Goal: Task Accomplishment & Management: Complete application form

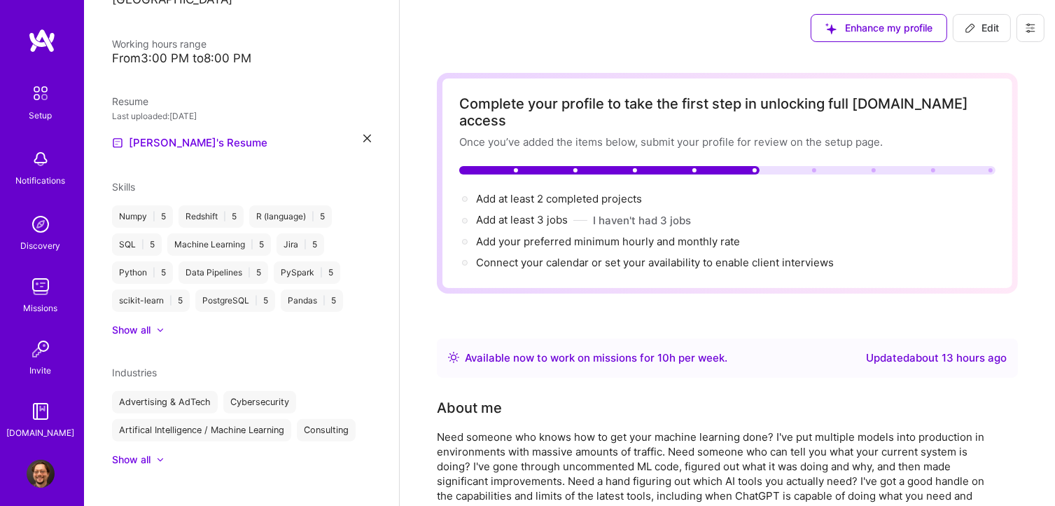
click at [995, 20] on button "Edit" at bounding box center [982, 28] width 58 height 28
select select "US"
select select "Right Now"
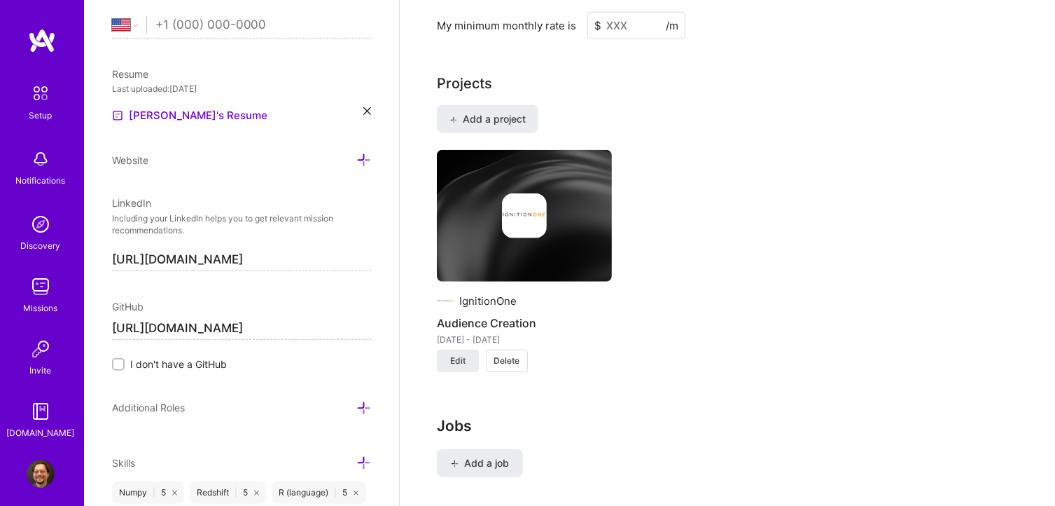
scroll to position [1261, 0]
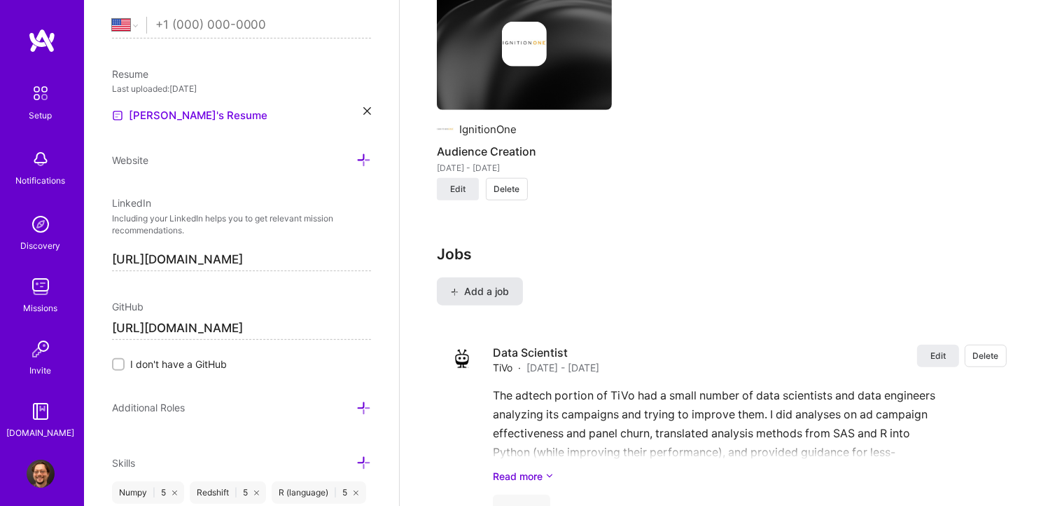
click at [493, 284] on span "Add a job" at bounding box center [480, 291] width 58 height 14
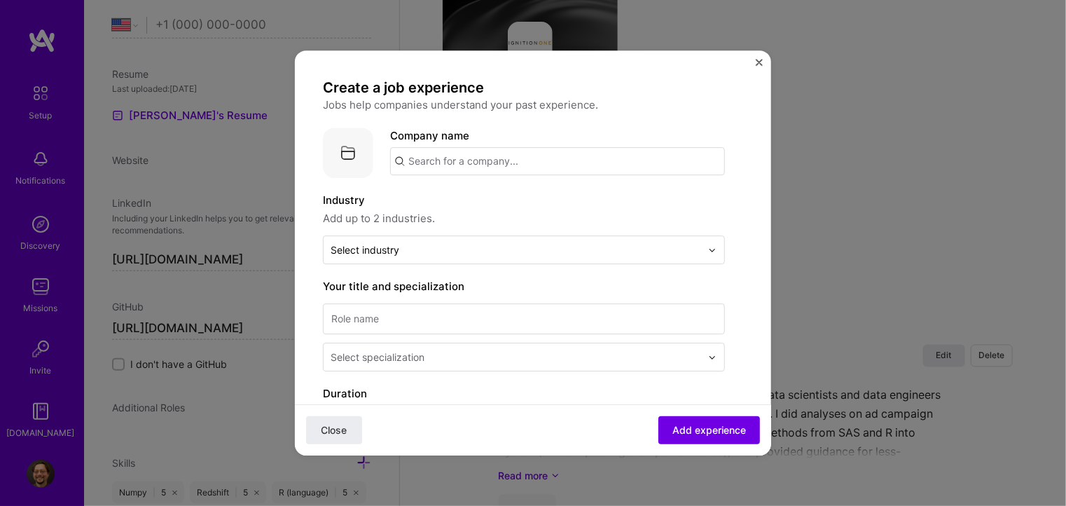
click at [757, 65] on img "Close" at bounding box center [759, 62] width 7 height 7
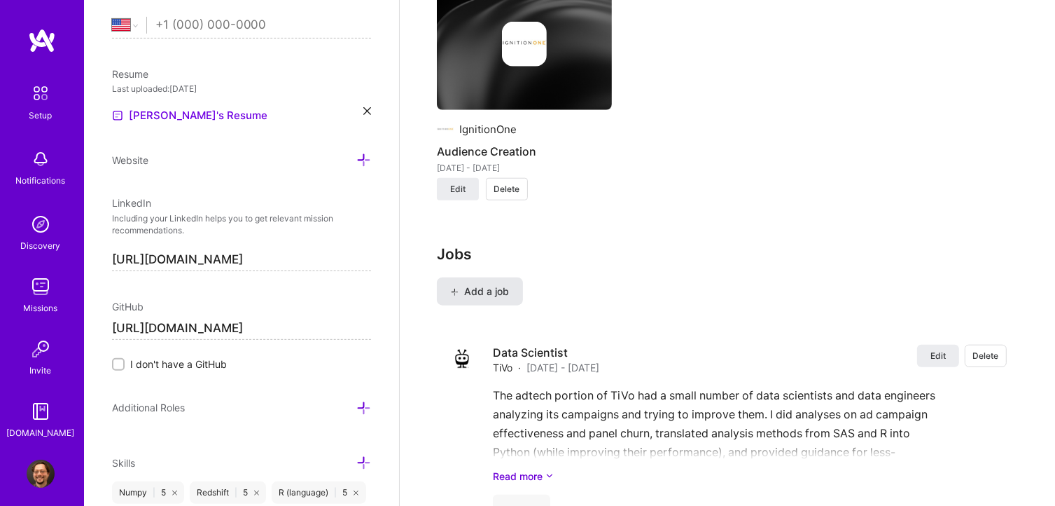
click at [483, 284] on span "Add a job" at bounding box center [480, 291] width 58 height 14
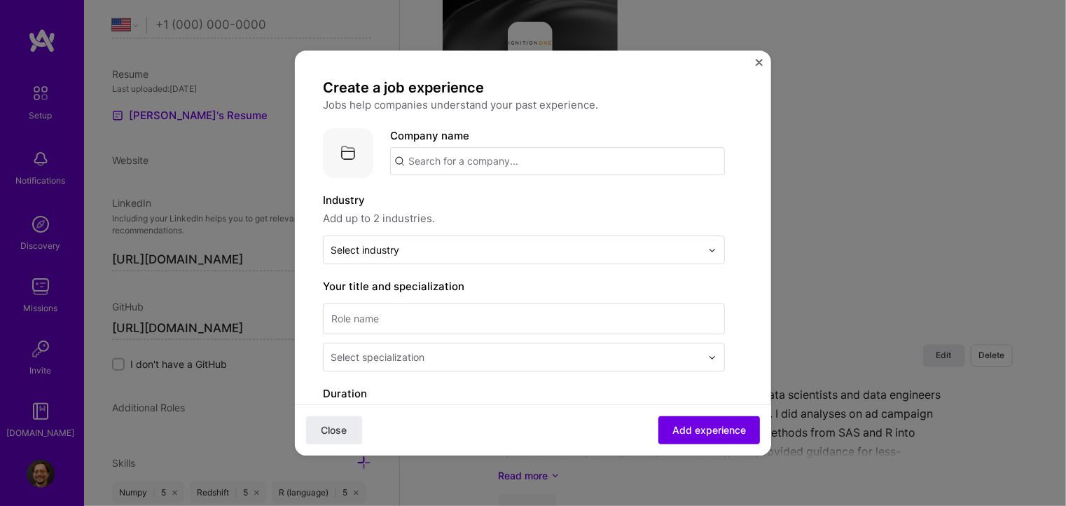
click at [483, 154] on input "text" at bounding box center [557, 161] width 335 height 28
click at [408, 162] on input "text" at bounding box center [557, 161] width 335 height 28
type input "Alexander Technologies Group"
click at [424, 197] on span "Add company" at bounding box center [429, 200] width 67 height 15
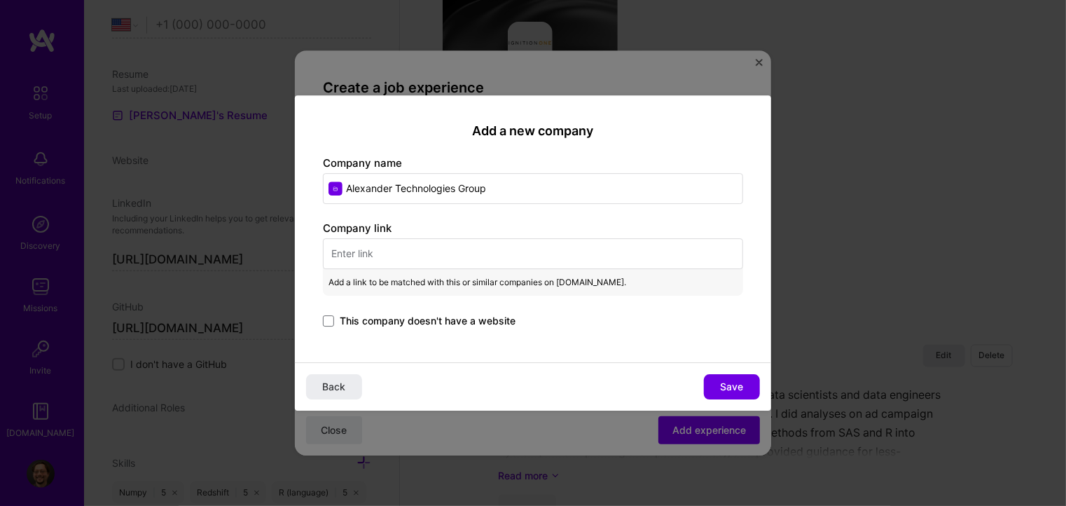
click at [455, 189] on input "Alexander Technologies Group" at bounding box center [533, 188] width 420 height 31
type input "Alexander Technology Group"
click at [326, 385] on span "Back" at bounding box center [334, 387] width 23 height 14
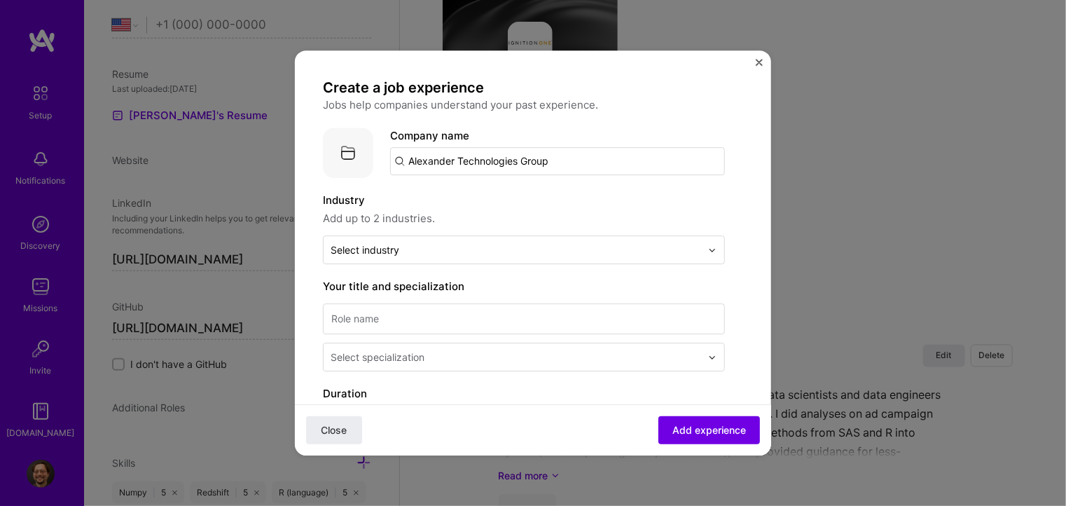
click at [517, 161] on input "Alexander Technologies Group" at bounding box center [557, 161] width 335 height 28
type input "Alexander Technology Group"
click at [434, 200] on span "Add company" at bounding box center [429, 200] width 67 height 15
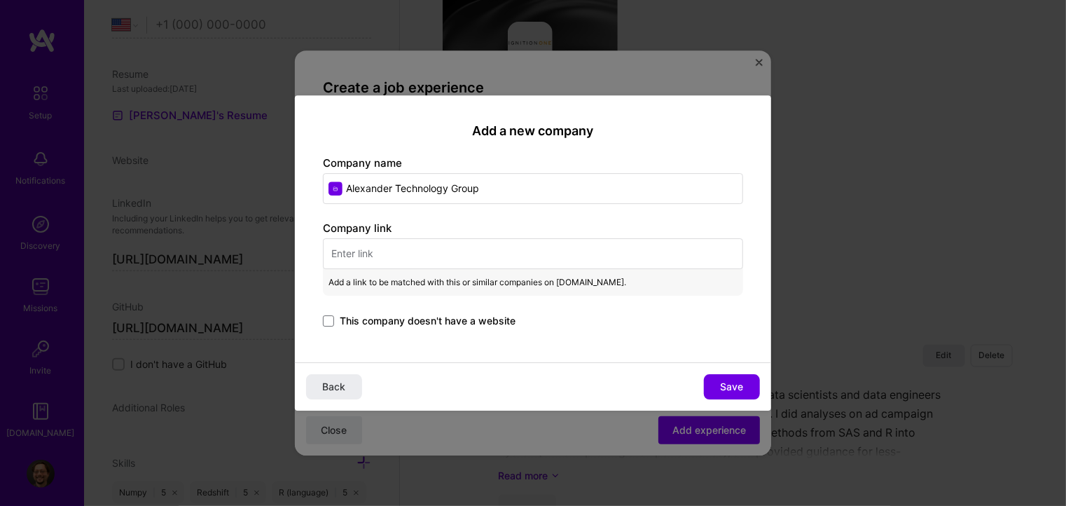
click at [410, 245] on input "text" at bounding box center [533, 253] width 420 height 31
paste input "[URL][DOMAIN_NAME]"
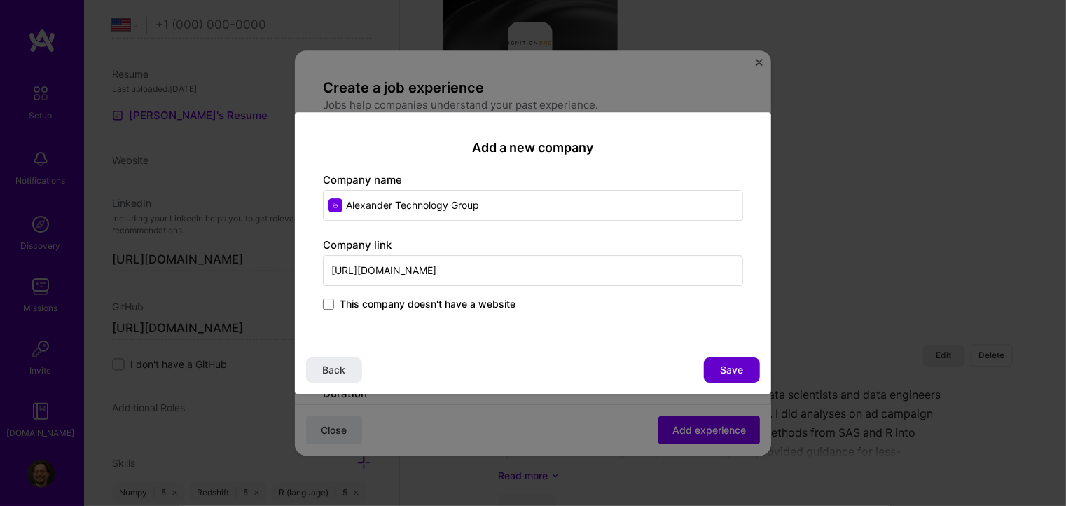
type input "[URL][DOMAIN_NAME]"
click at [715, 359] on button "Save" at bounding box center [732, 369] width 56 height 25
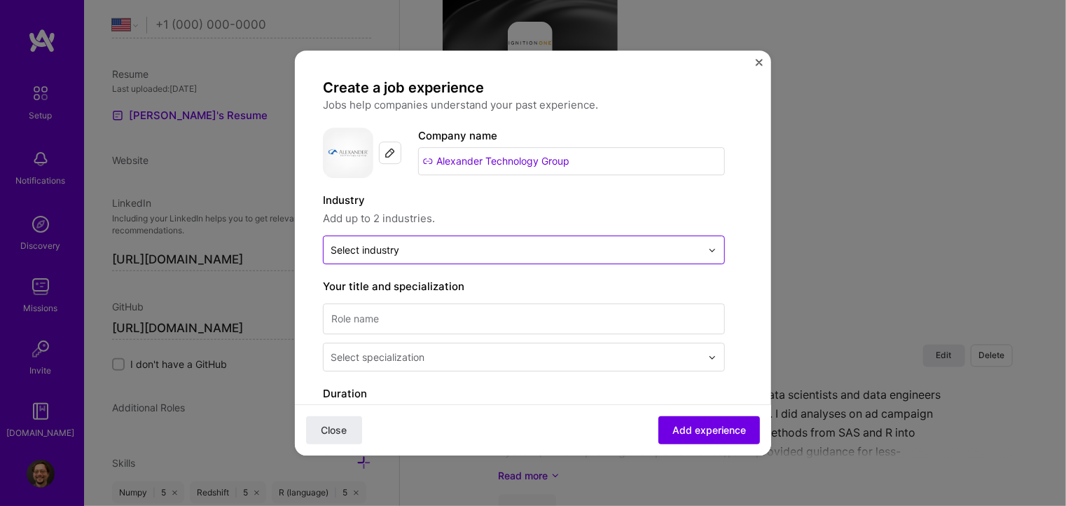
click at [365, 247] on div "Select industry 0" at bounding box center [365, 249] width 69 height 15
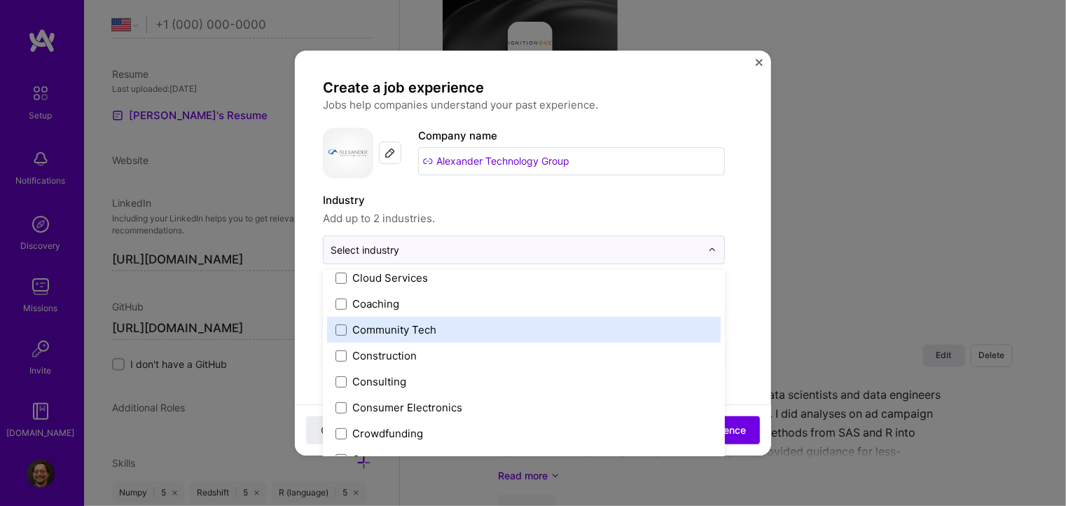
scroll to position [840, 0]
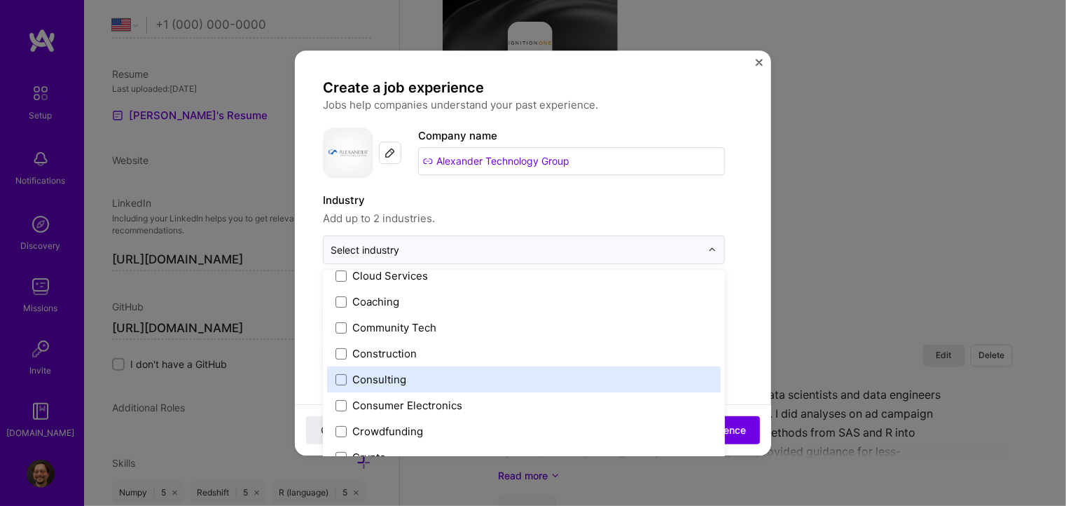
click at [369, 383] on div "Consulting" at bounding box center [379, 379] width 54 height 15
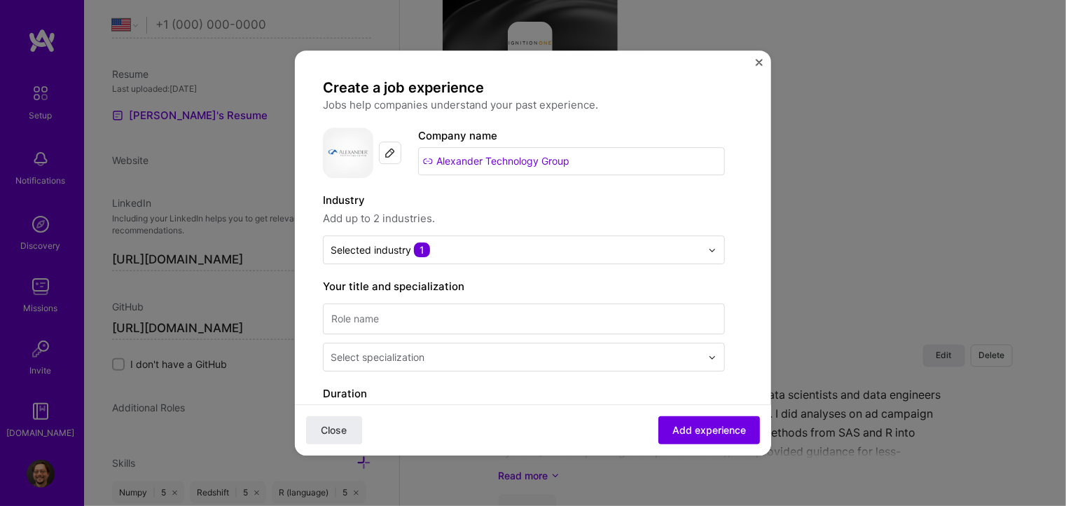
click at [462, 320] on input at bounding box center [524, 318] width 402 height 31
type input "Data Scientist"
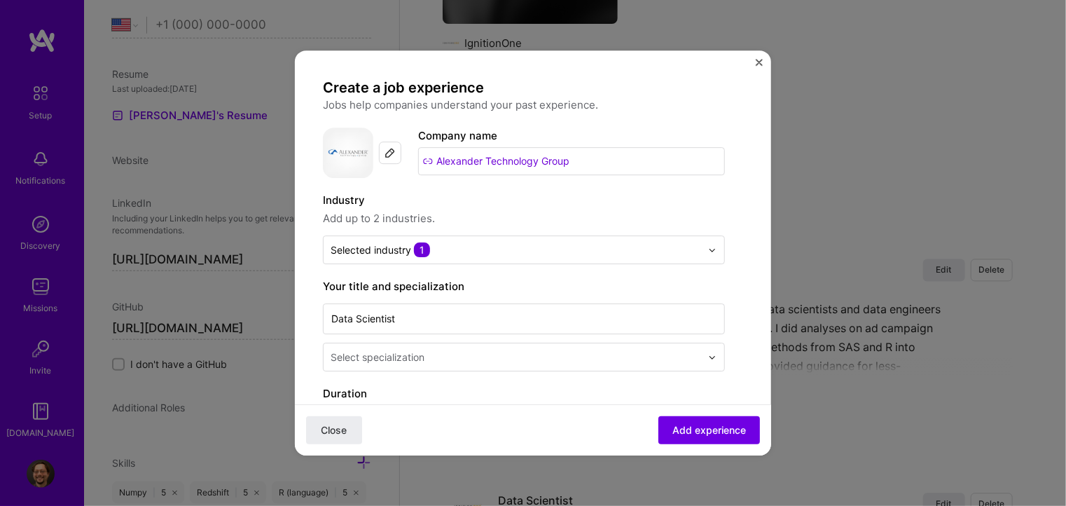
click at [429, 352] on input "text" at bounding box center [517, 356] width 373 height 15
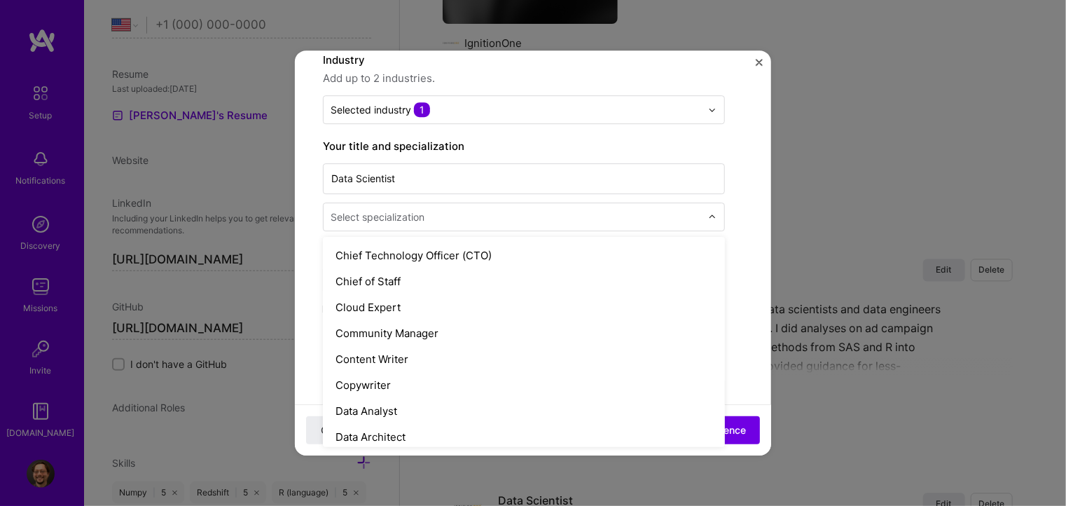
scroll to position [420, 0]
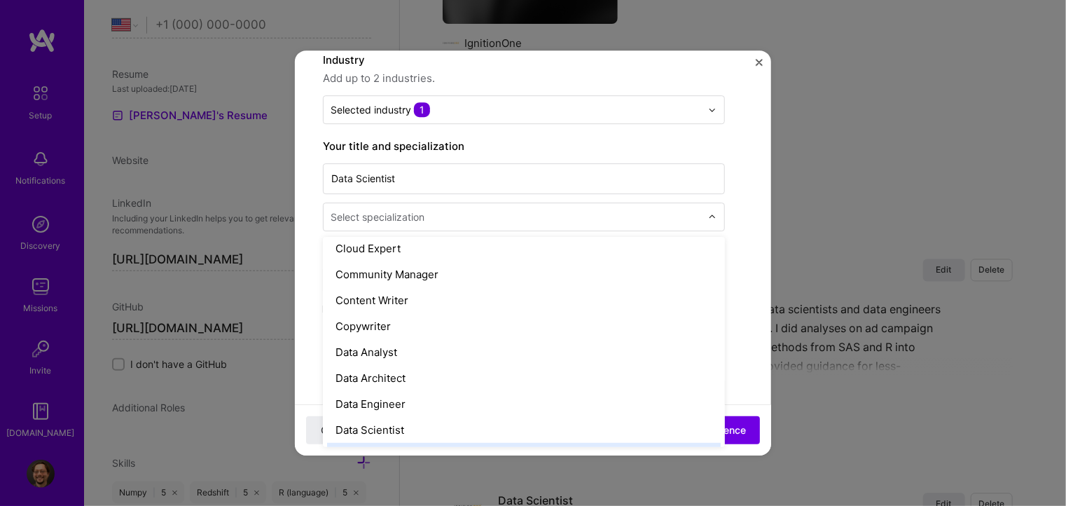
click at [408, 443] on div "Deep Learning Engineer" at bounding box center [524, 456] width 394 height 26
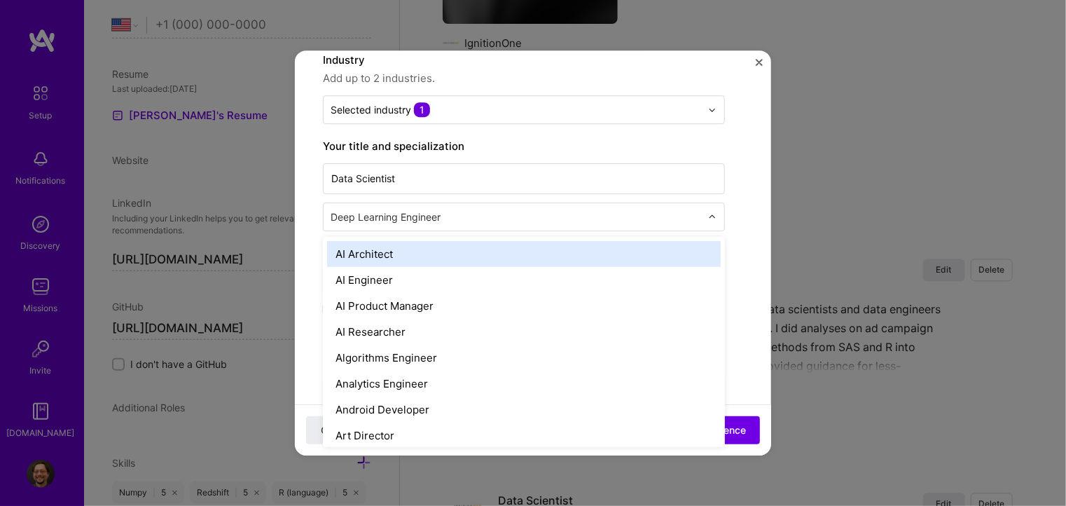
click at [400, 217] on input "text" at bounding box center [517, 216] width 373 height 15
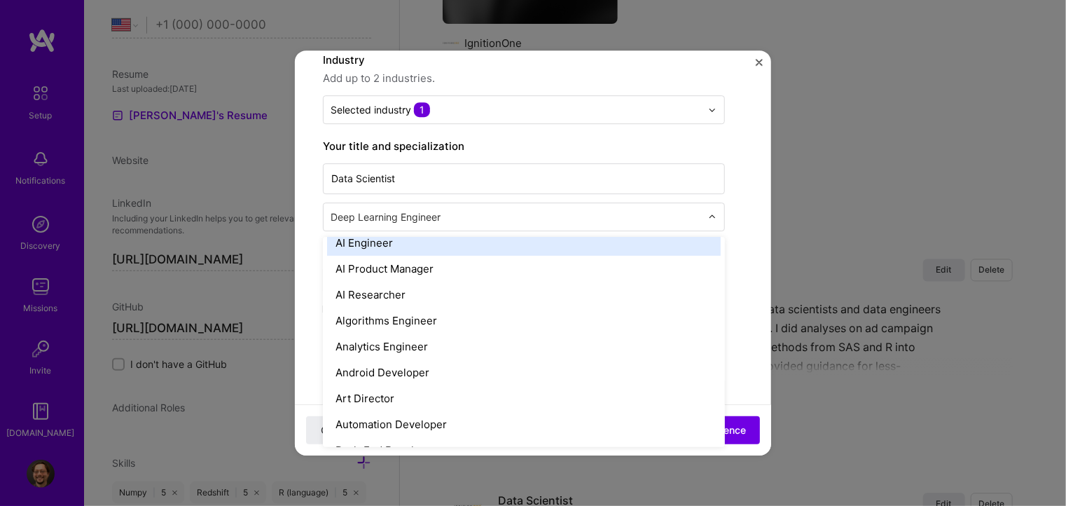
scroll to position [0, 0]
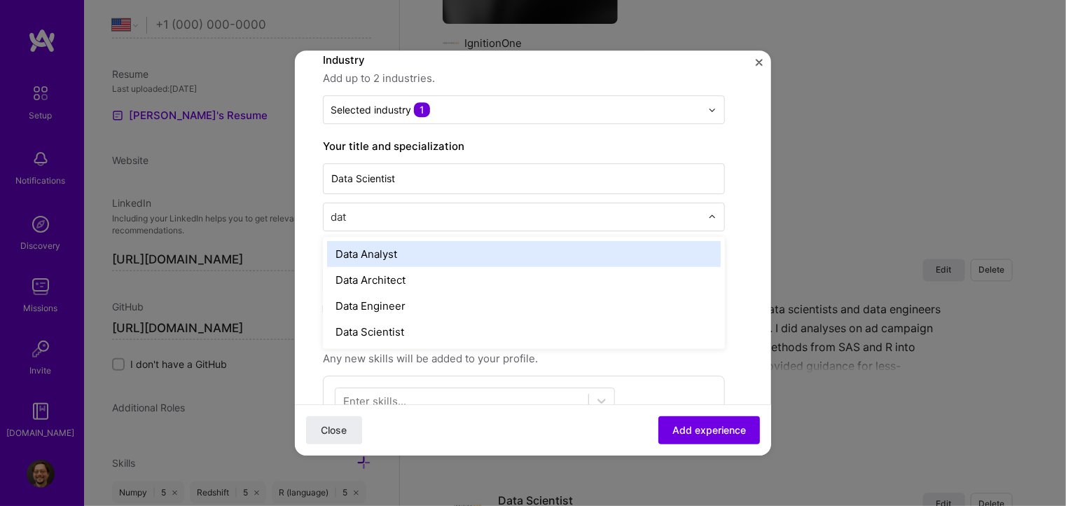
type input "data"
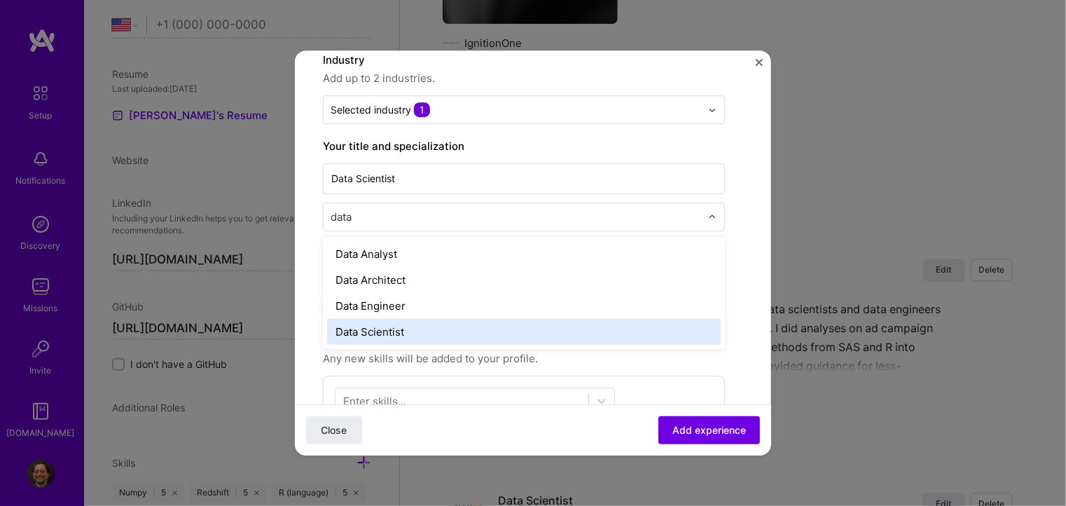
click at [384, 338] on div "Data Scientist" at bounding box center [524, 332] width 394 height 26
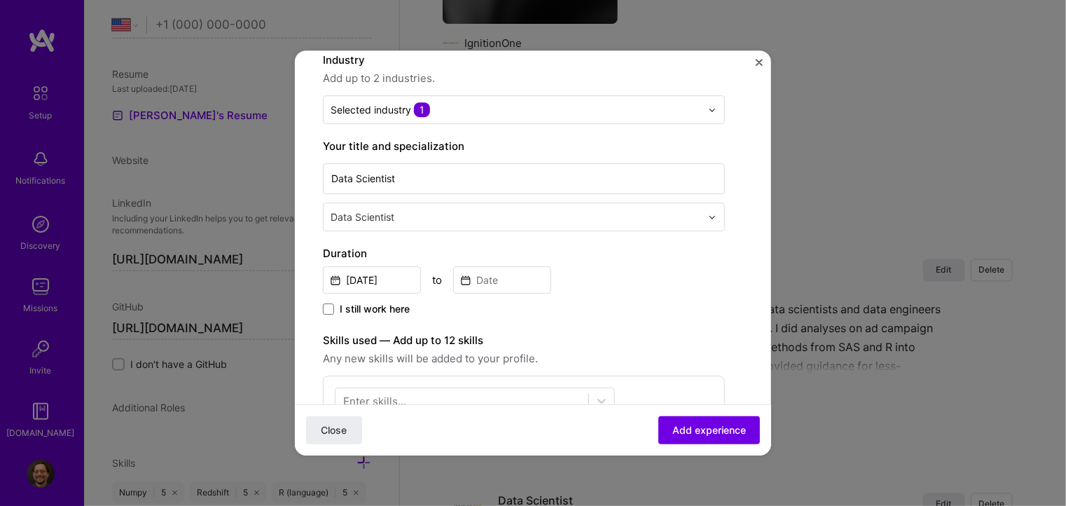
click at [658, 298] on div "Duration [DATE] to I still work here" at bounding box center [524, 281] width 402 height 73
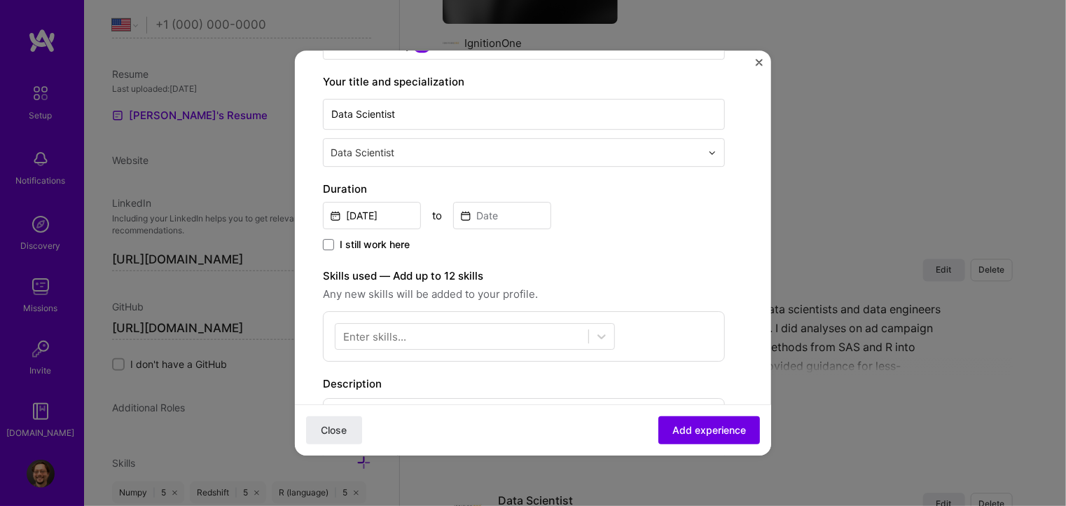
scroll to position [210, 0]
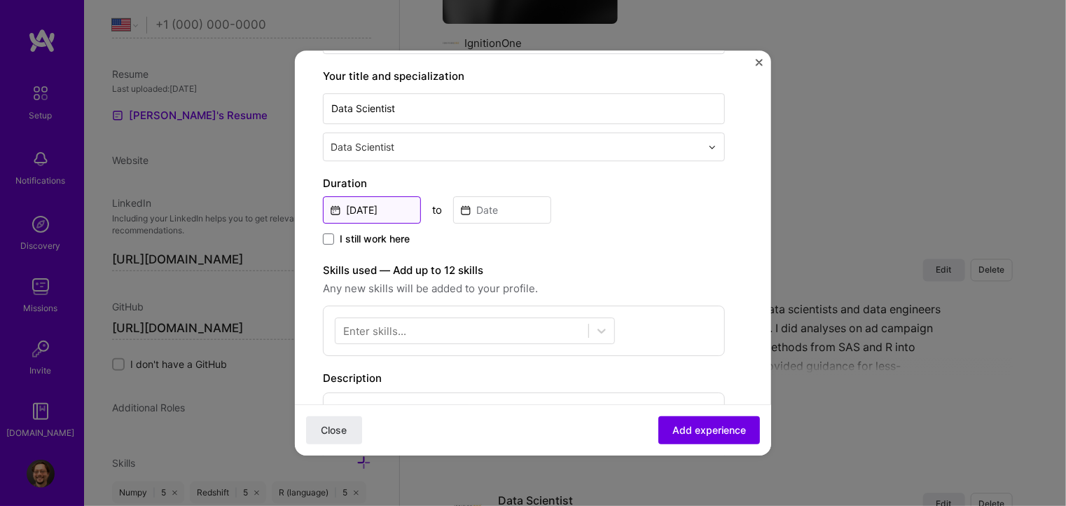
click at [388, 202] on input "[DATE]" at bounding box center [372, 209] width 98 height 27
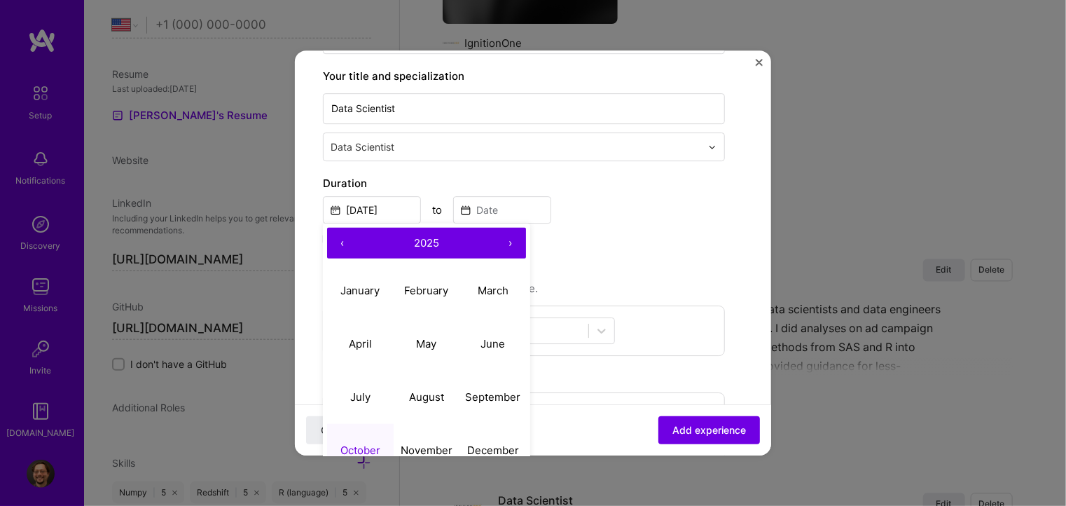
click at [339, 242] on button "‹" at bounding box center [342, 243] width 31 height 31
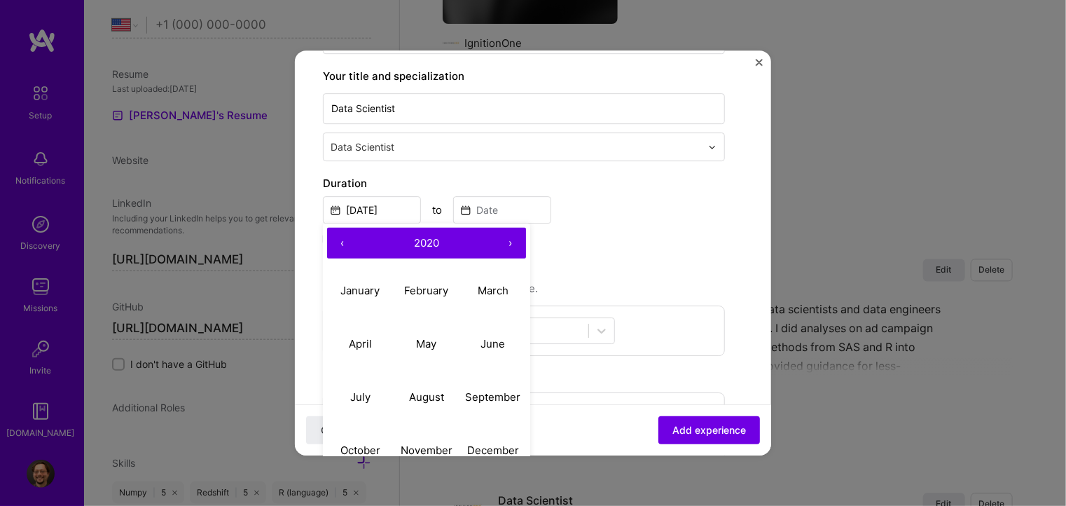
click at [339, 242] on button "‹" at bounding box center [342, 243] width 31 height 31
click at [496, 397] on abbr "September" at bounding box center [492, 396] width 55 height 13
type input "[DATE]"
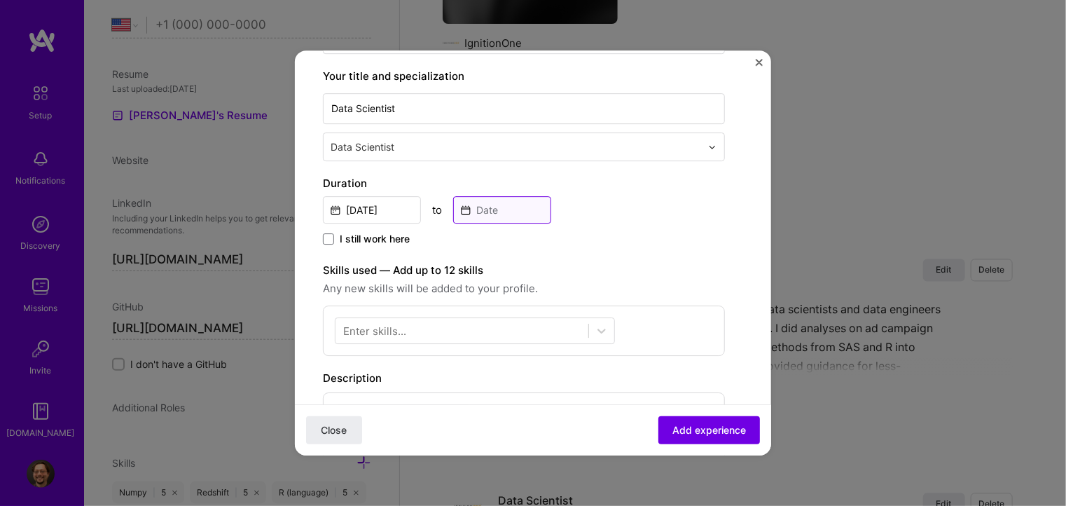
click at [490, 204] on input at bounding box center [502, 209] width 98 height 27
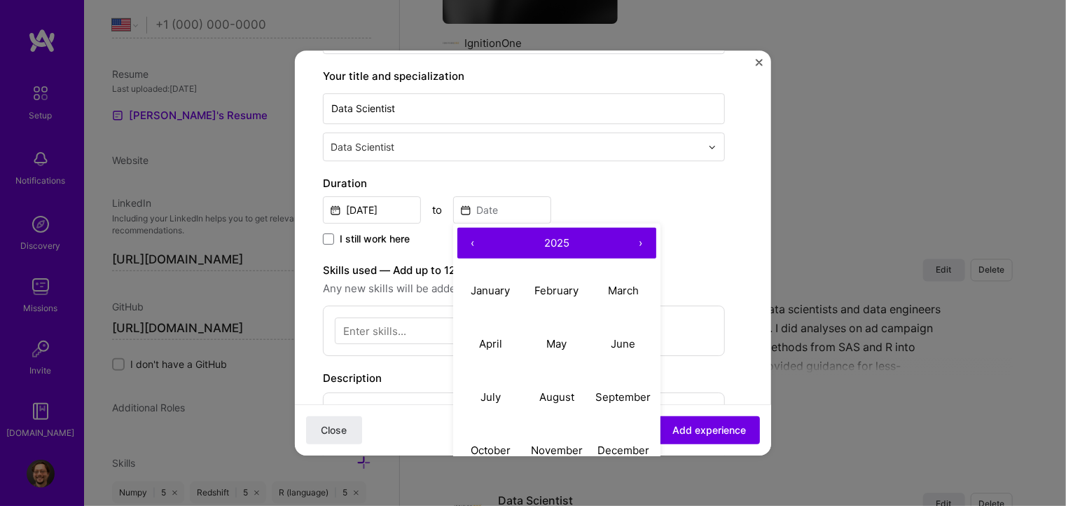
click at [472, 240] on button "‹" at bounding box center [472, 243] width 31 height 31
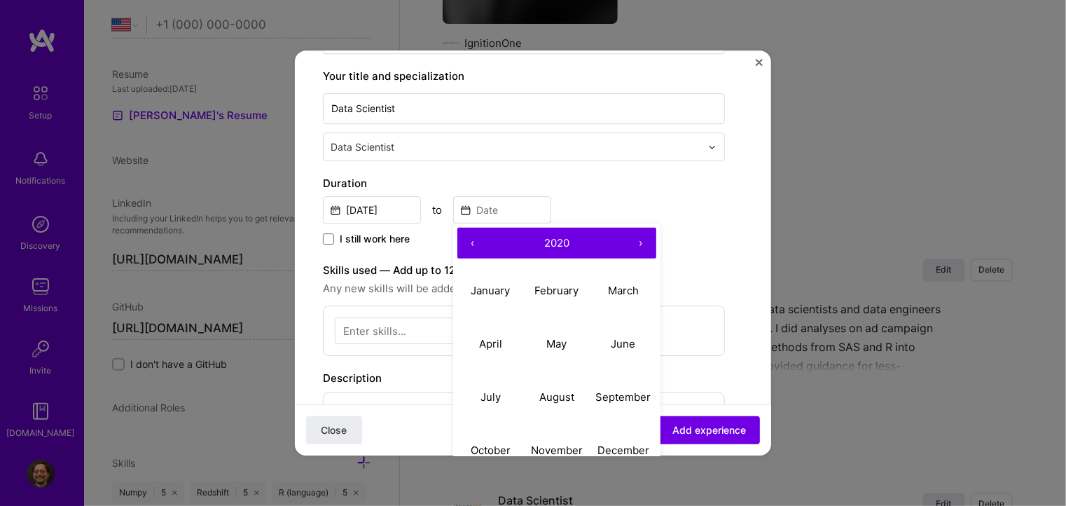
click at [472, 240] on button "‹" at bounding box center [472, 243] width 31 height 31
click at [494, 284] on abbr "January" at bounding box center [490, 290] width 39 height 13
type input "[DATE]"
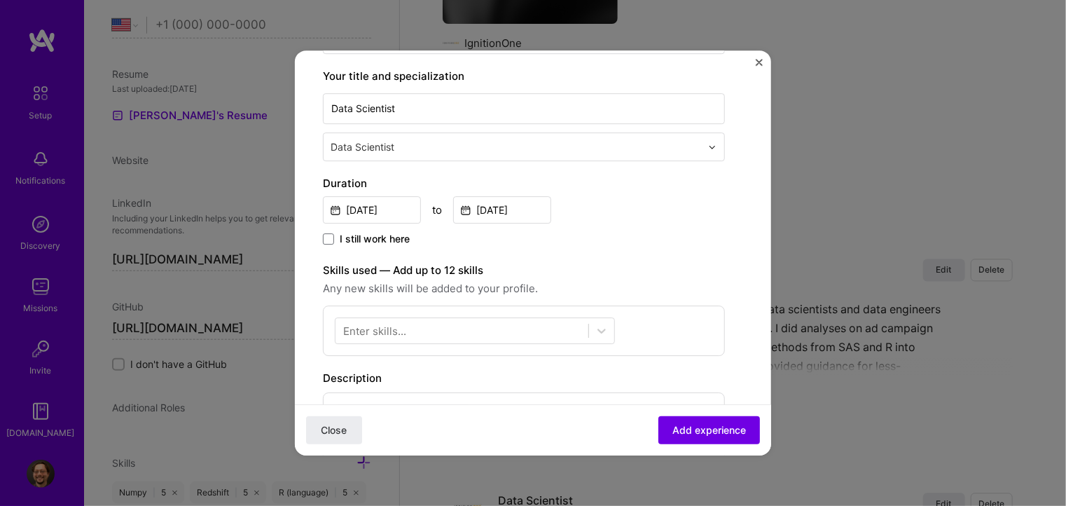
click at [636, 220] on div "[DATE] to [DATE]" at bounding box center [524, 208] width 402 height 30
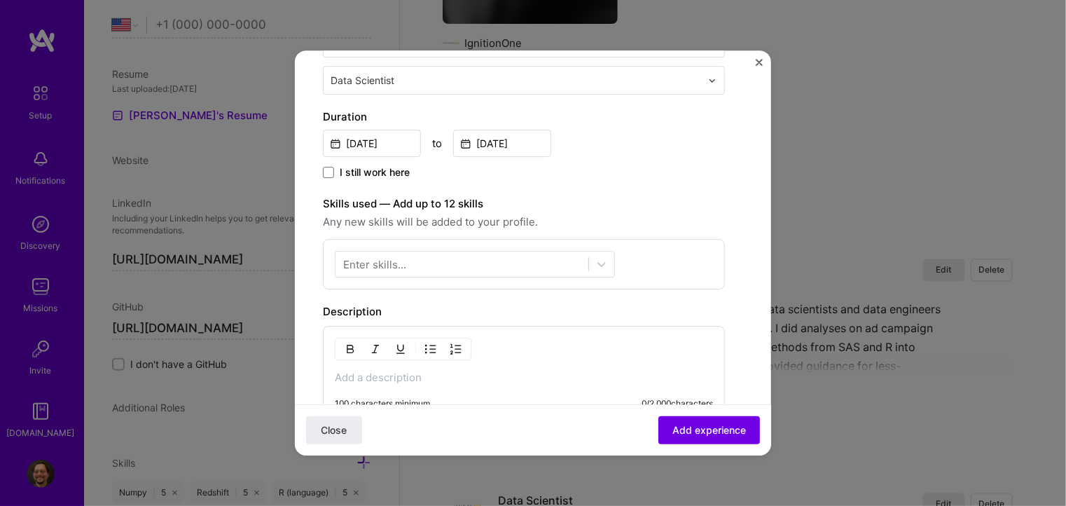
scroll to position [280, 0]
click at [599, 265] on icon at bounding box center [602, 261] width 14 height 14
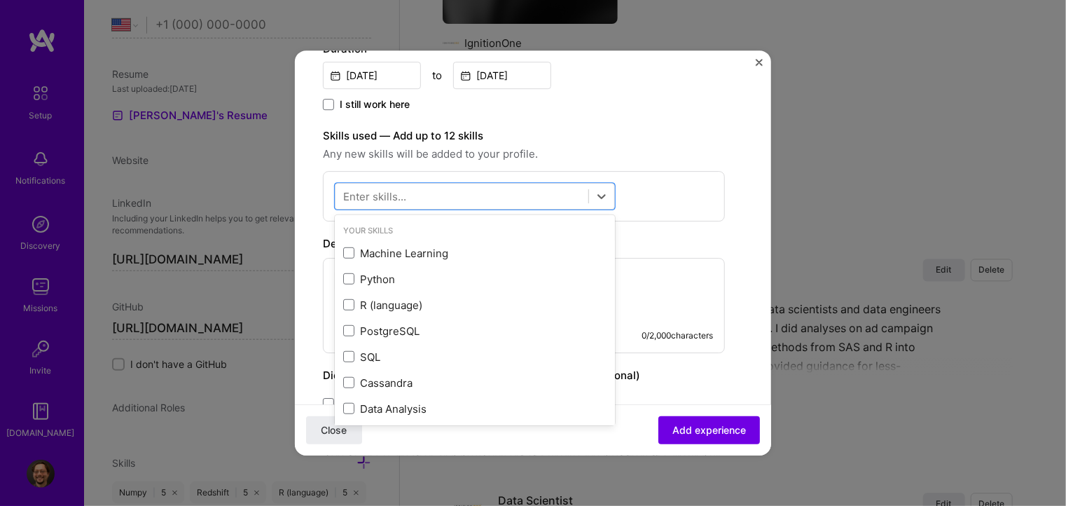
scroll to position [350, 0]
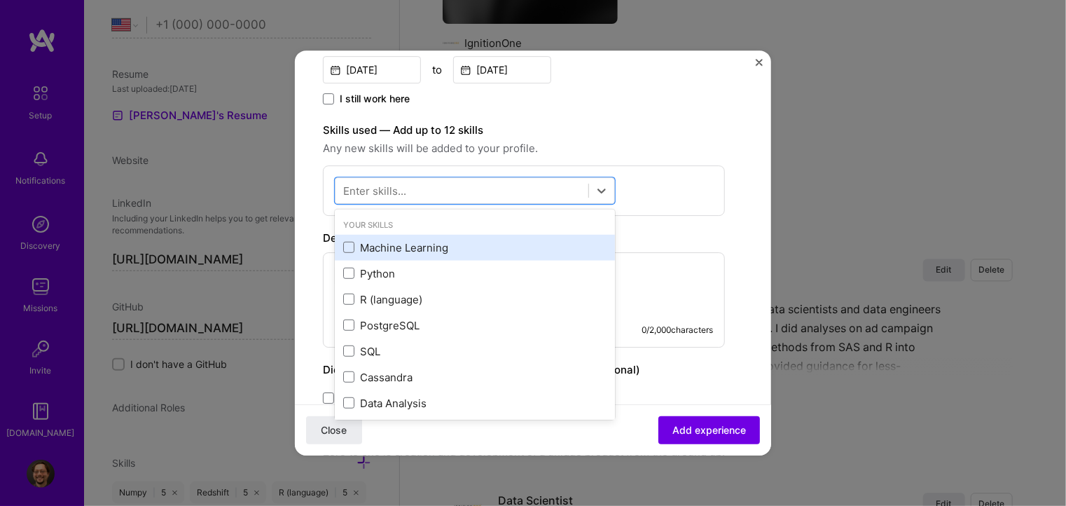
click at [436, 246] on div "Machine Learning" at bounding box center [474, 247] width 263 height 15
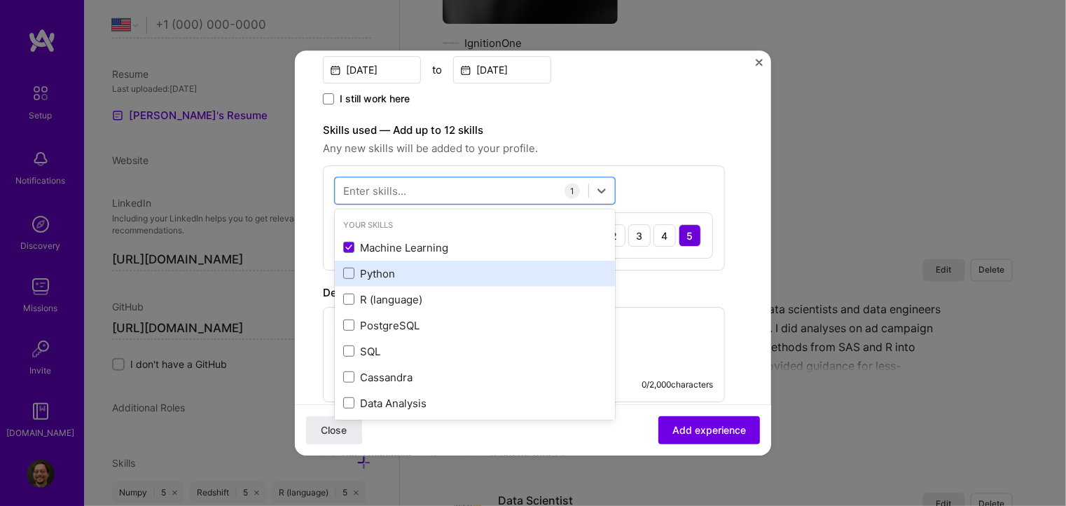
click at [369, 272] on div "Python" at bounding box center [474, 273] width 263 height 15
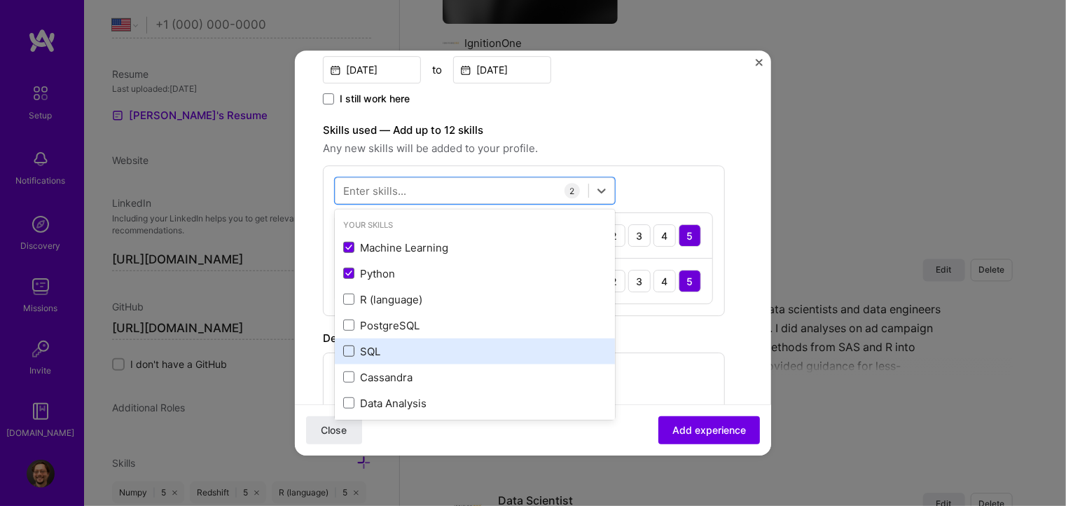
click at [353, 346] on span at bounding box center [348, 351] width 11 height 11
click at [0, 0] on input "checkbox" at bounding box center [0, 0] width 0 height 0
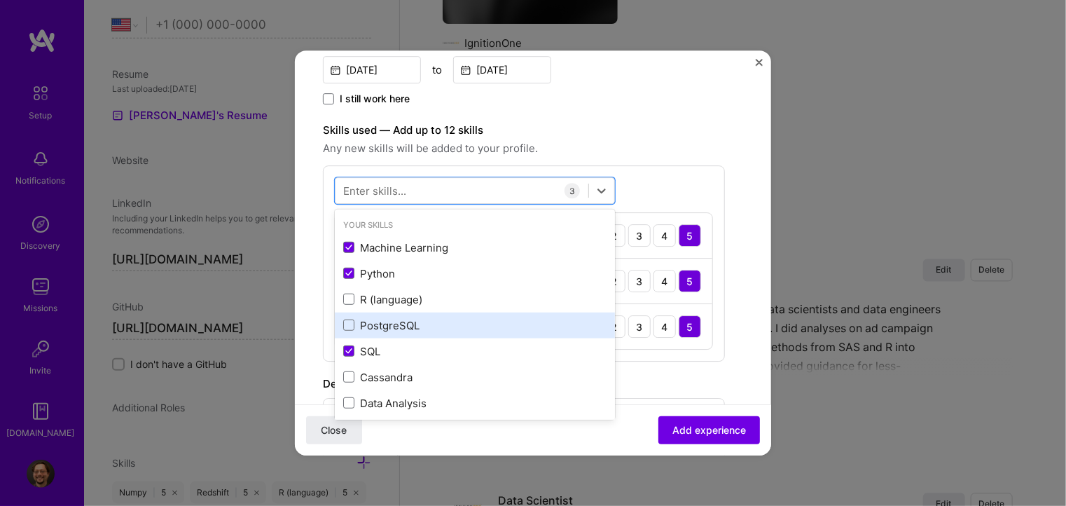
click at [361, 321] on div "PostgreSQL" at bounding box center [474, 325] width 263 height 15
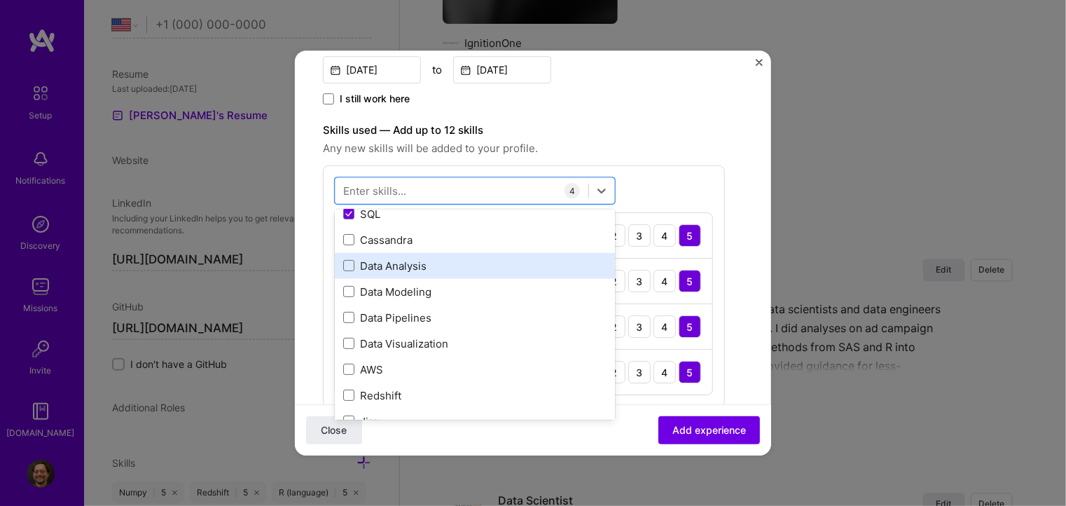
scroll to position [140, 0]
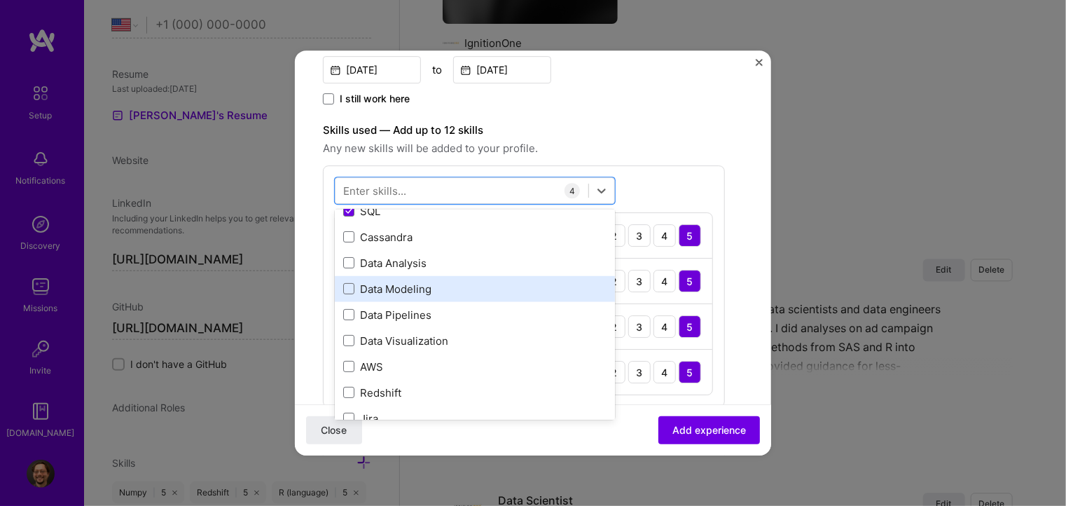
click at [373, 289] on div "Data Modeling" at bounding box center [474, 289] width 263 height 15
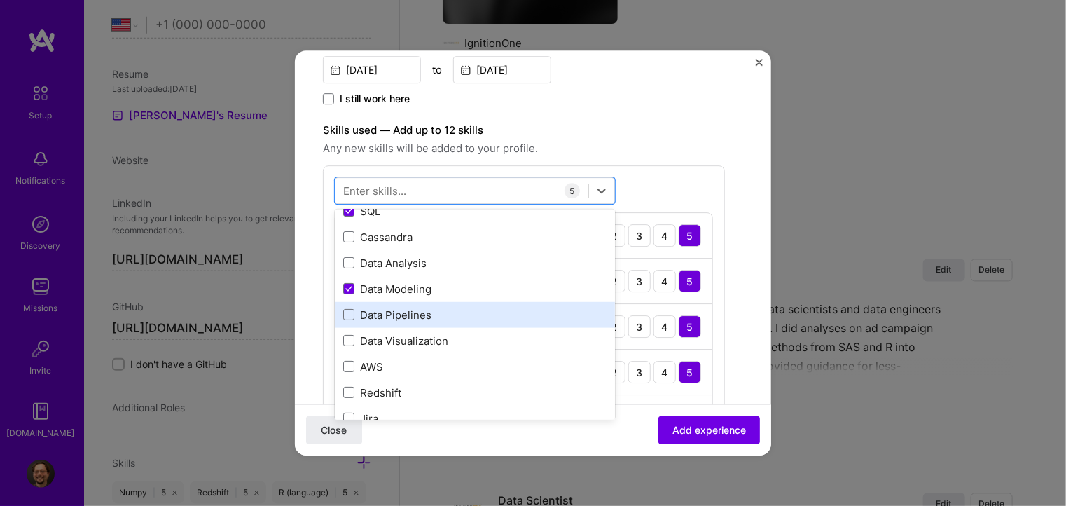
click at [361, 317] on div "Data Pipelines" at bounding box center [474, 314] width 263 height 15
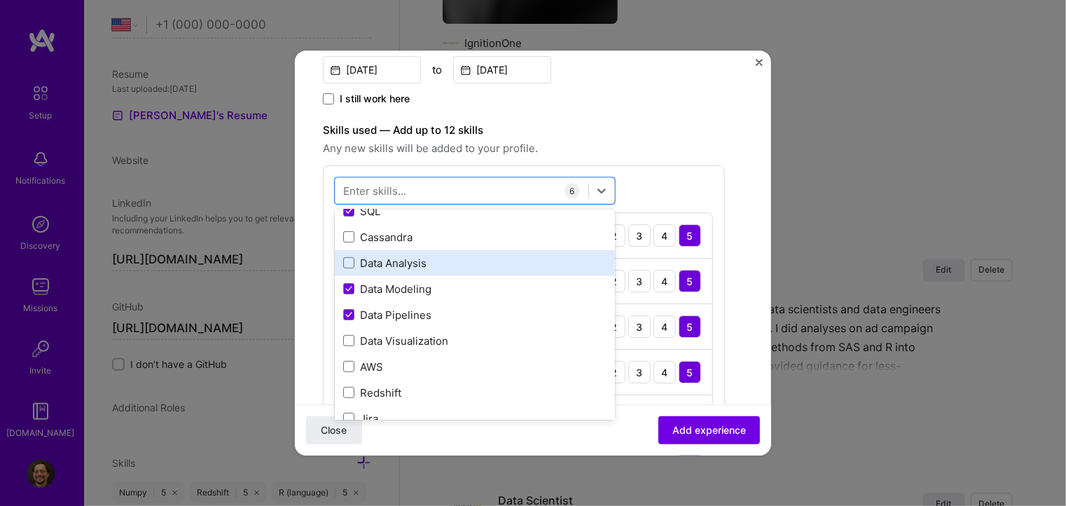
click at [396, 264] on div "Data Analysis" at bounding box center [474, 263] width 263 height 15
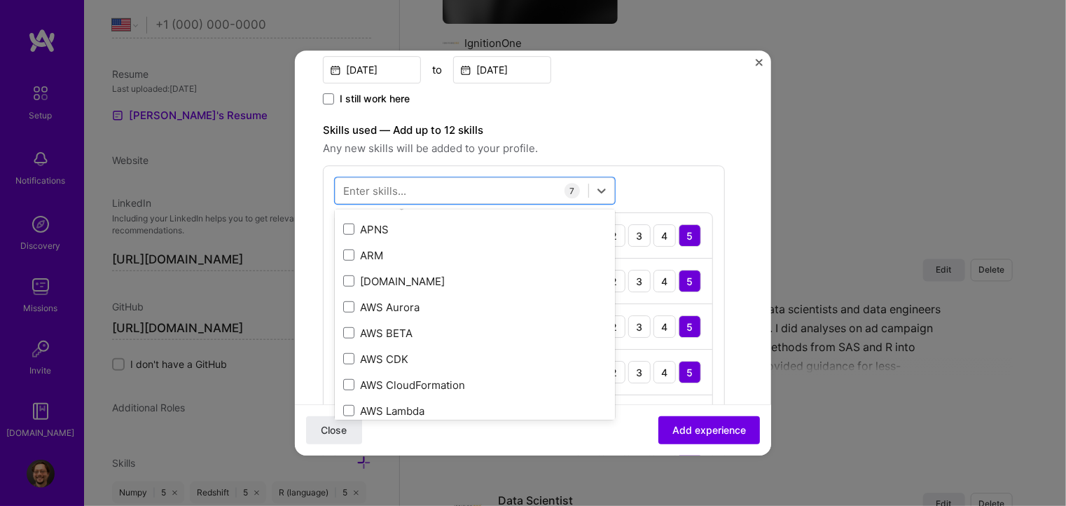
scroll to position [630, 0]
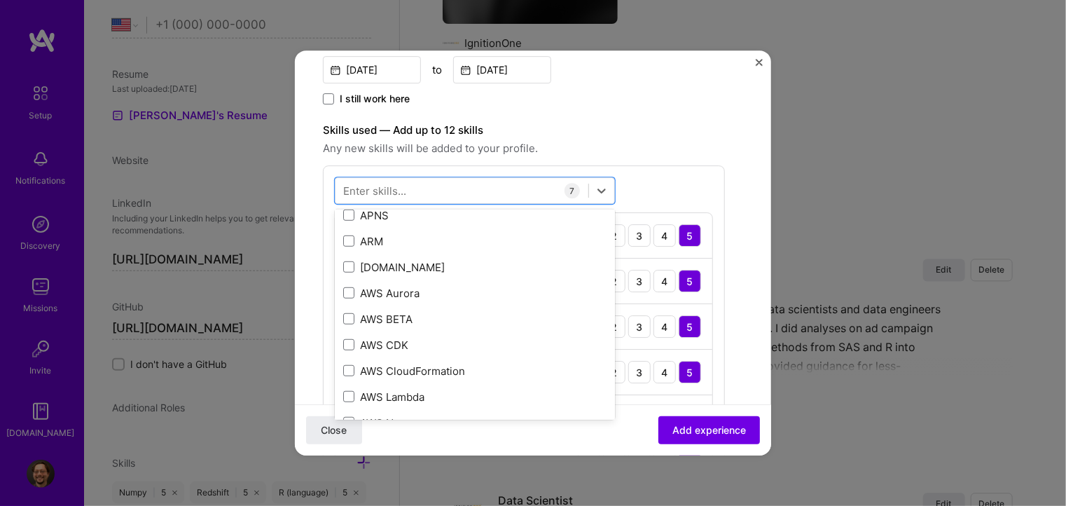
click at [708, 161] on div "Skills used — Add up to 12 skills Any new skills will be added to your profile.…" at bounding box center [524, 333] width 402 height 422
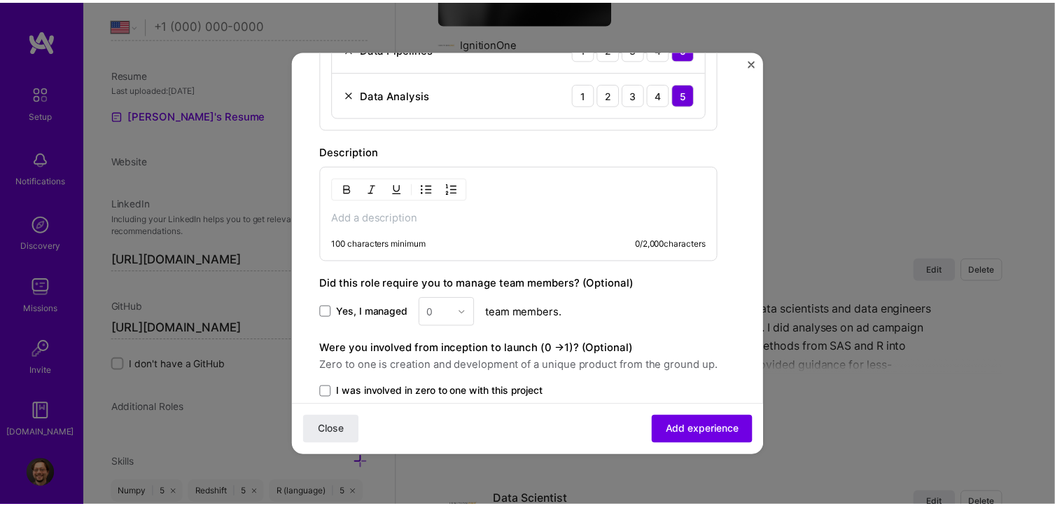
scroll to position [770, 0]
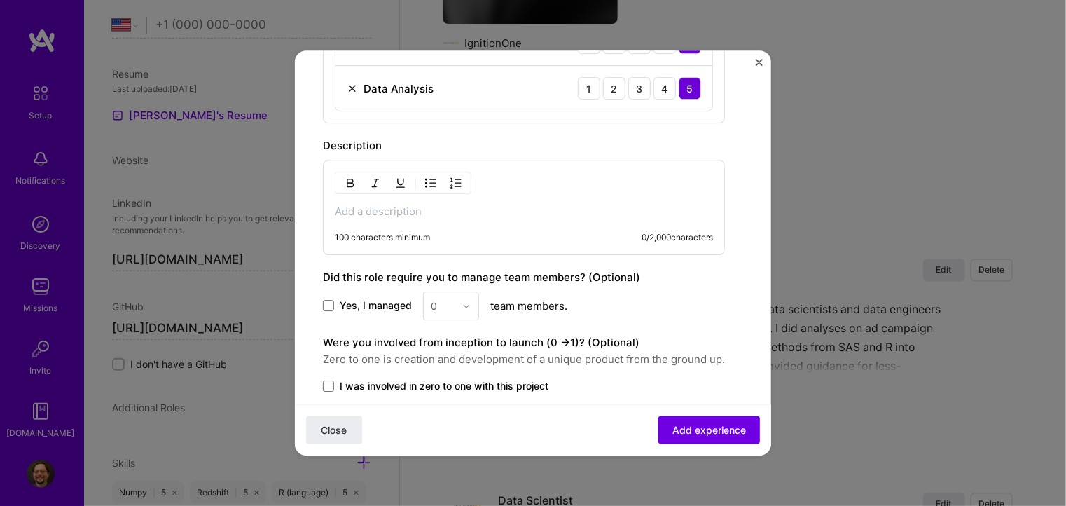
click at [432, 209] on p at bounding box center [524, 211] width 378 height 14
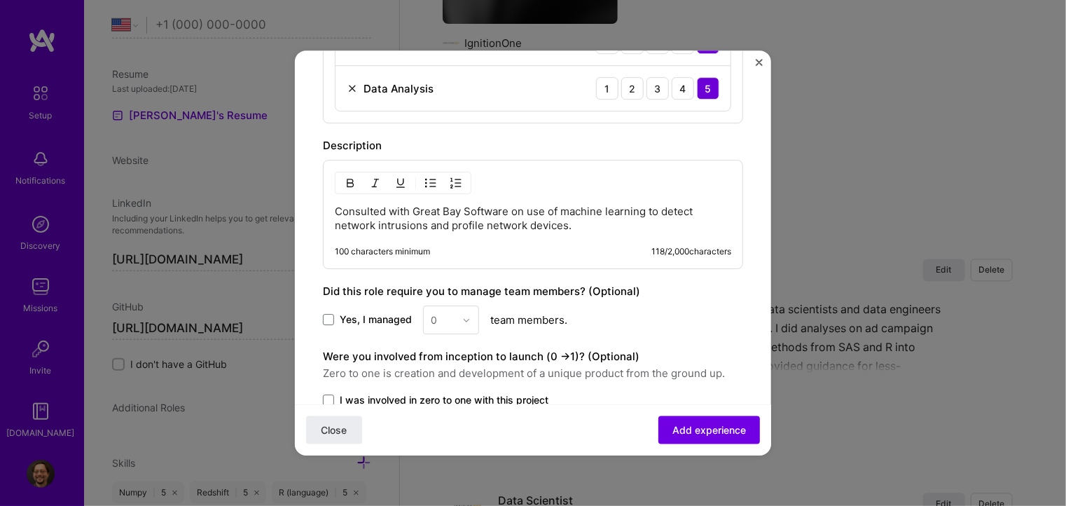
click at [508, 206] on p "Consulted with Great Bay Software on use of machine learning to detect network …" at bounding box center [533, 218] width 396 height 28
click at [703, 438] on button "Add experience" at bounding box center [709, 430] width 102 height 28
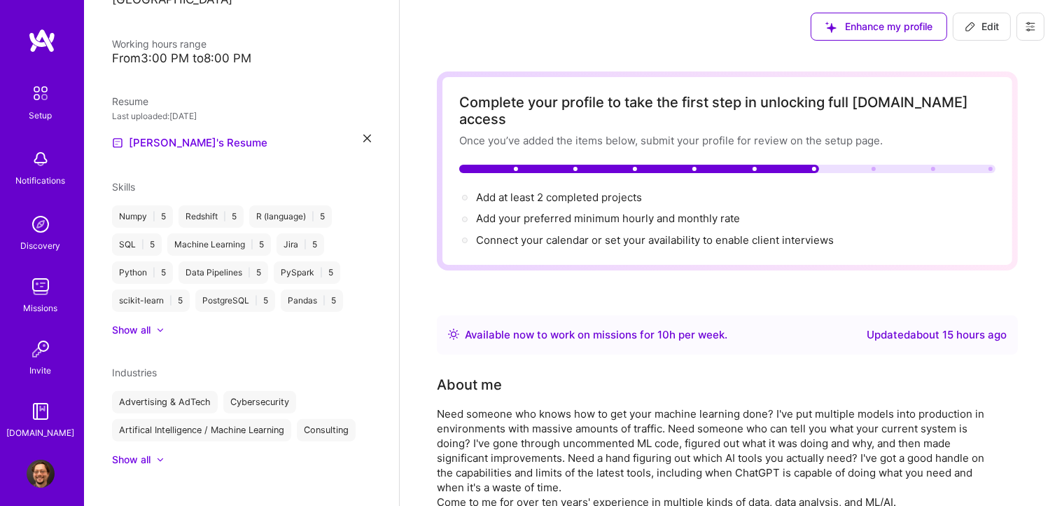
scroll to position [0, 0]
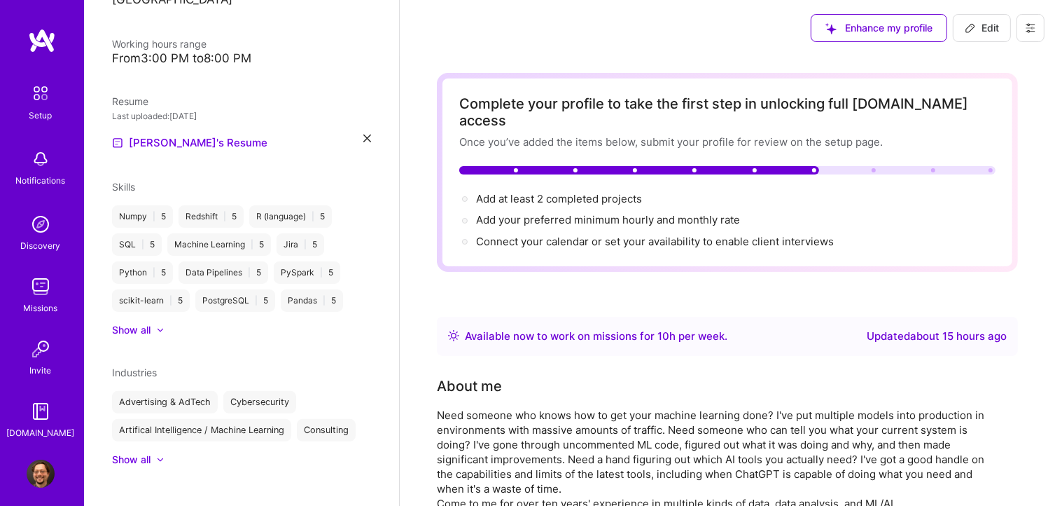
click at [966, 34] on span "Edit" at bounding box center [982, 28] width 34 height 14
select select "US"
select select "Right Now"
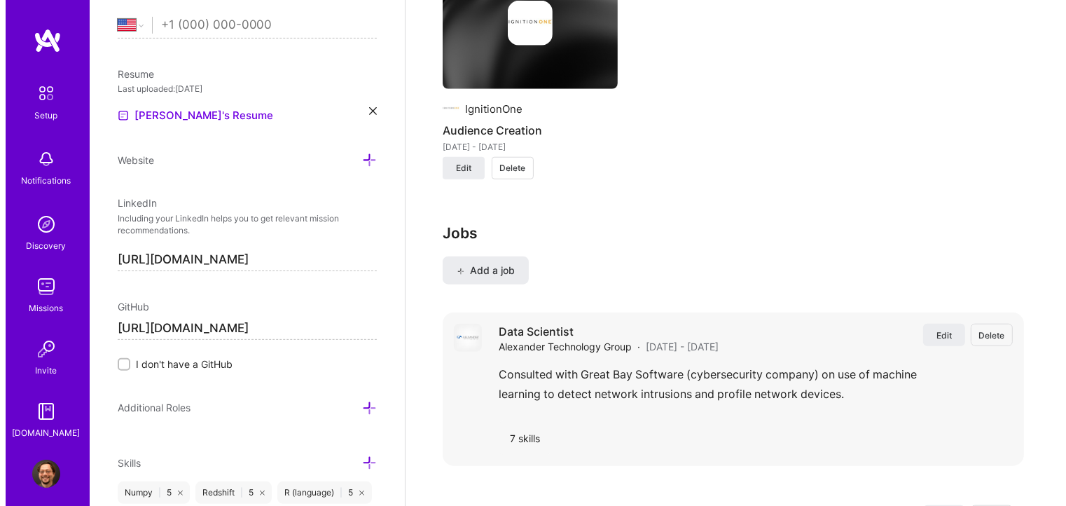
scroll to position [1261, 0]
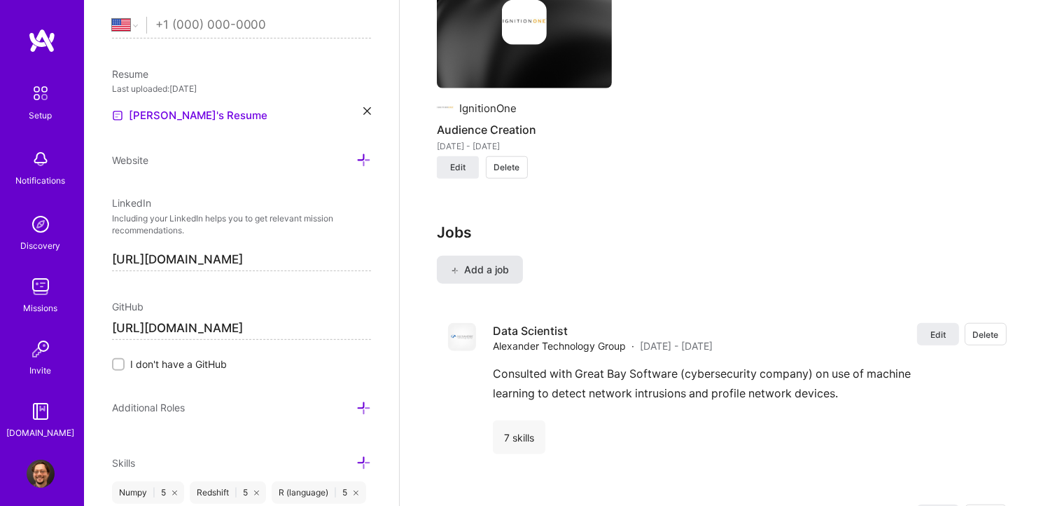
click at [493, 263] on span "Add a job" at bounding box center [480, 270] width 58 height 14
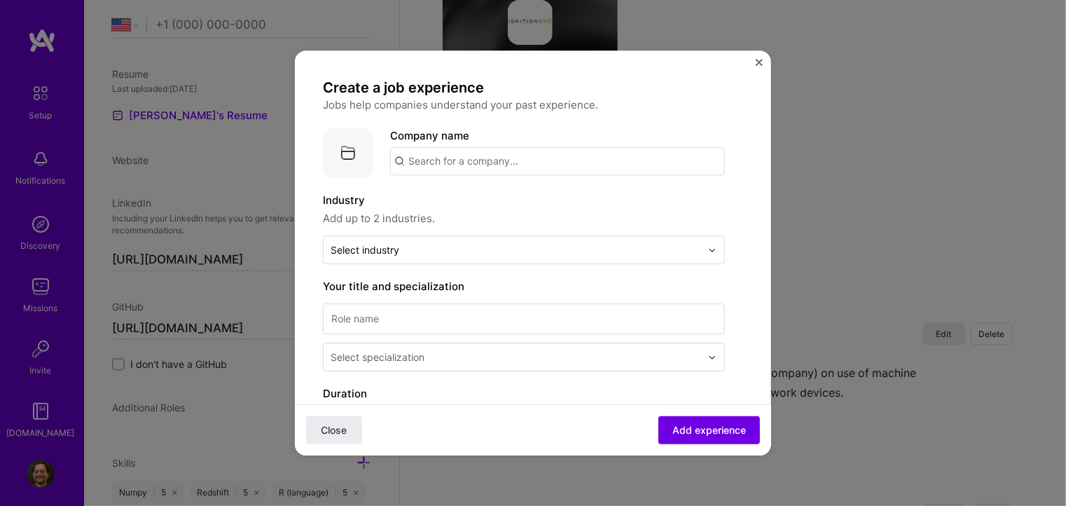
click at [542, 163] on input "text" at bounding box center [557, 161] width 335 height 28
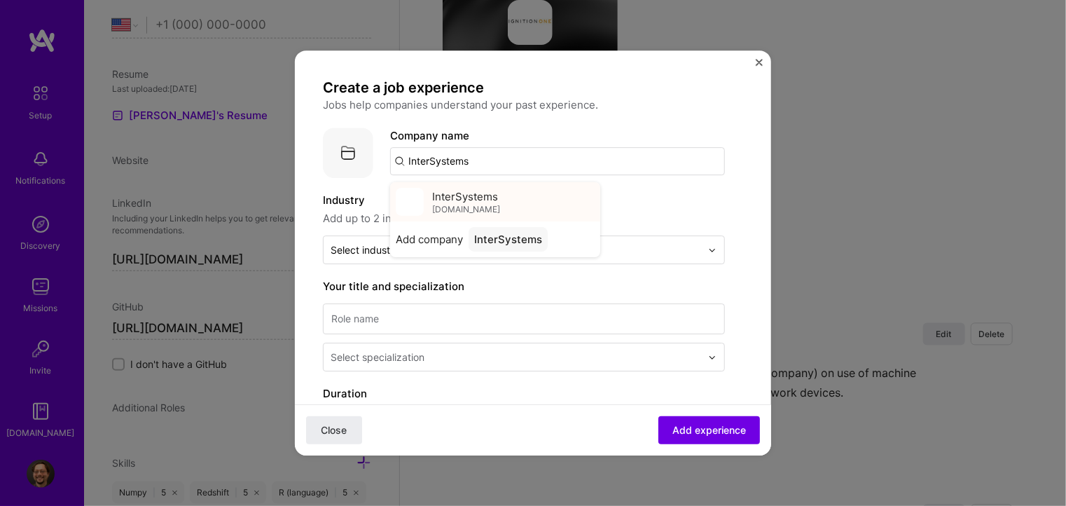
type input "InterSystems"
click at [515, 197] on div "InterSystems [DOMAIN_NAME]" at bounding box center [495, 201] width 210 height 39
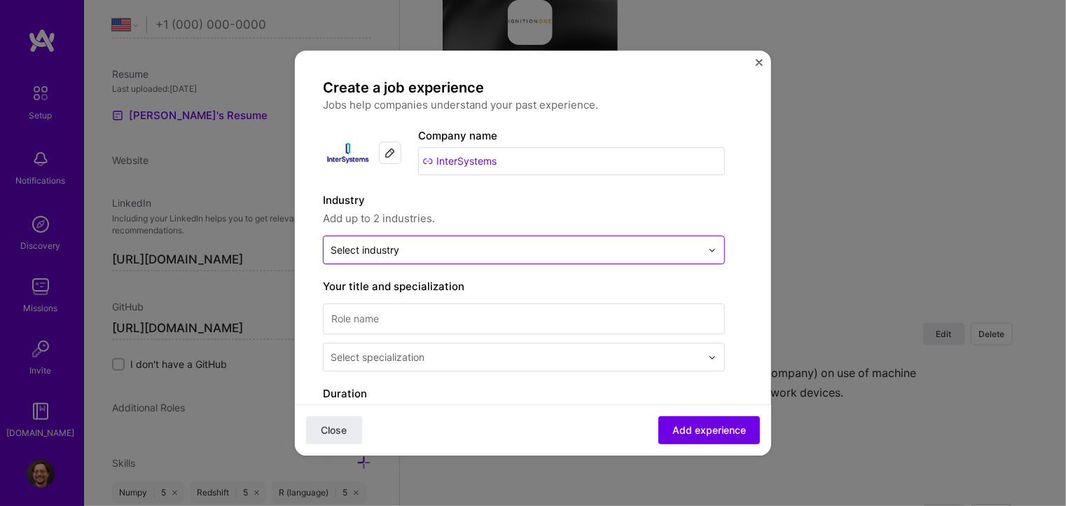
click at [704, 244] on div "Select industry 0" at bounding box center [516, 249] width 384 height 27
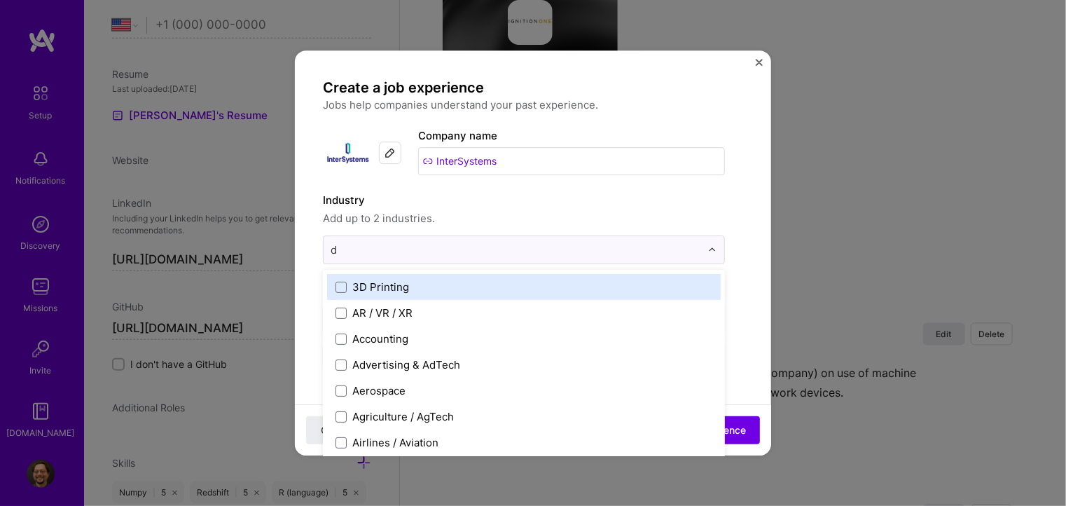
type input "da"
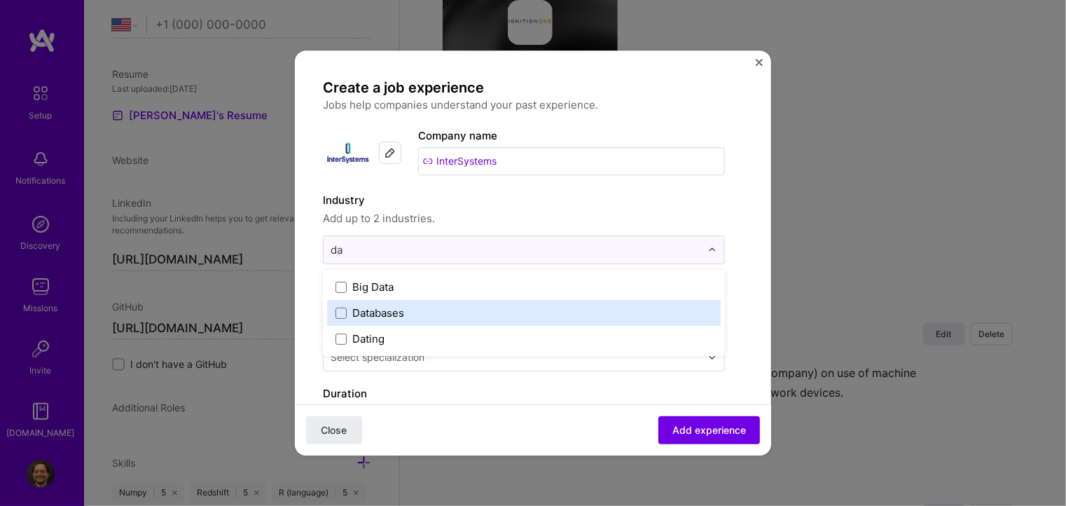
click at [494, 316] on label "Databases" at bounding box center [523, 312] width 377 height 15
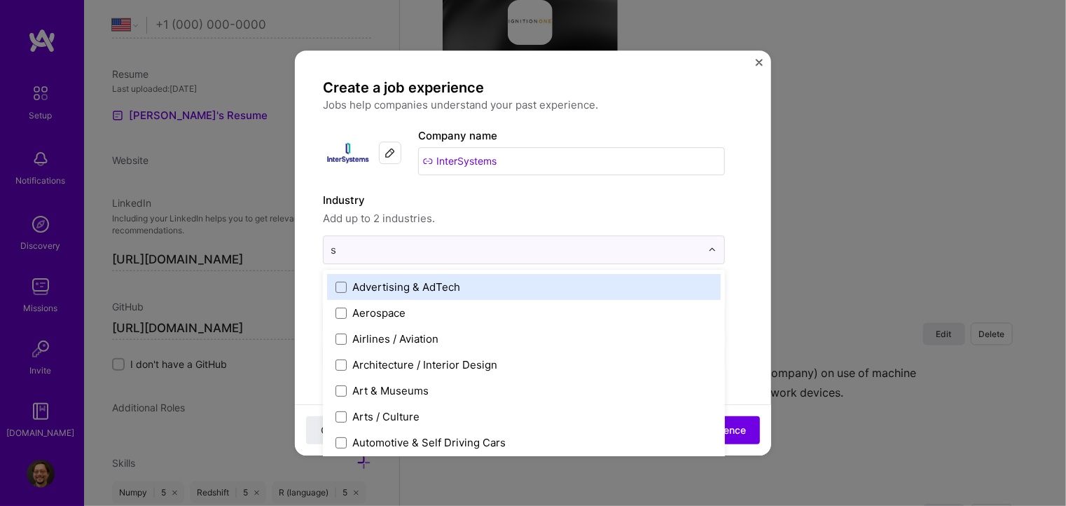
type input "so"
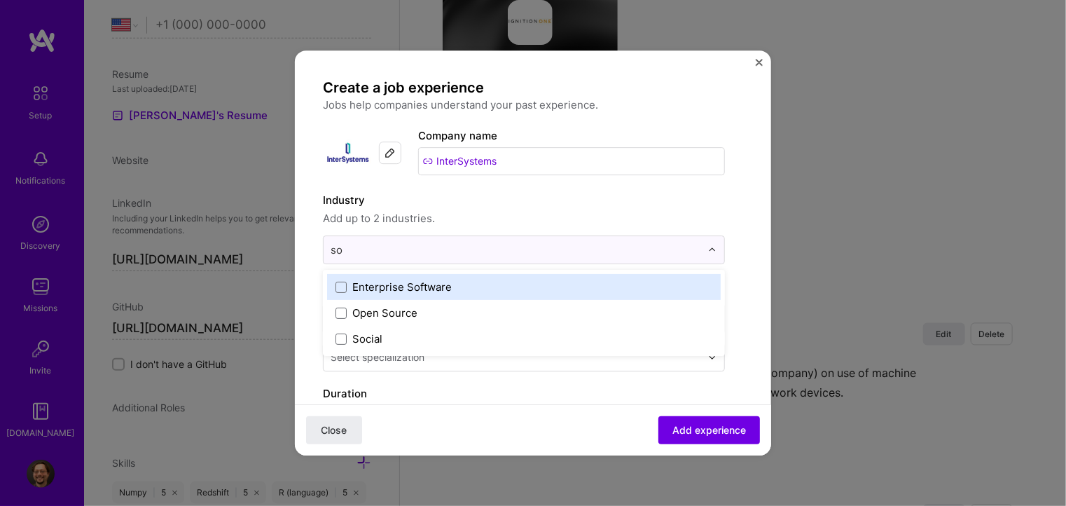
click at [468, 280] on label "Enterprise Software" at bounding box center [523, 286] width 377 height 15
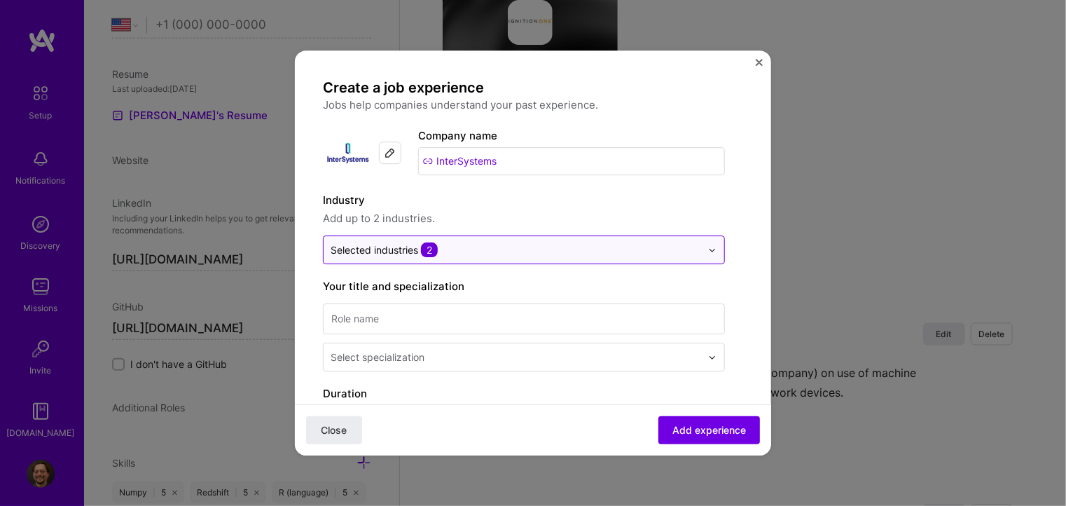
click at [714, 247] on img at bounding box center [712, 250] width 8 height 8
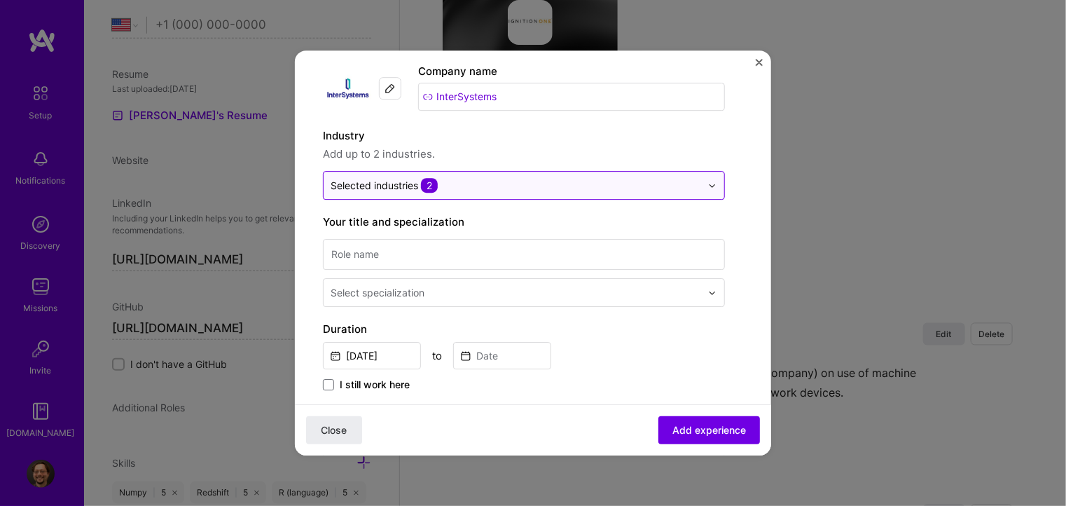
scroll to position [70, 0]
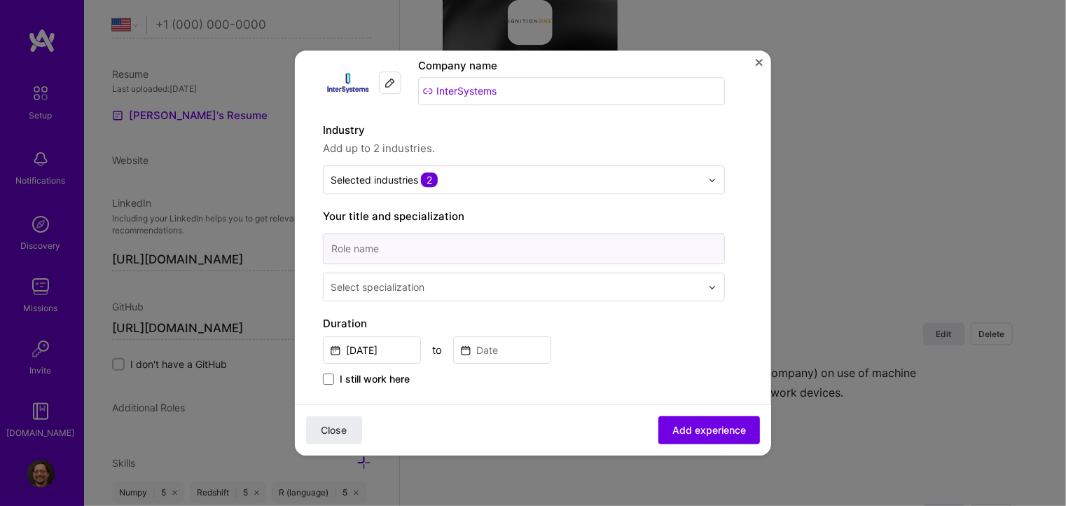
click at [595, 252] on input at bounding box center [524, 248] width 402 height 31
type input "Data Scientist"
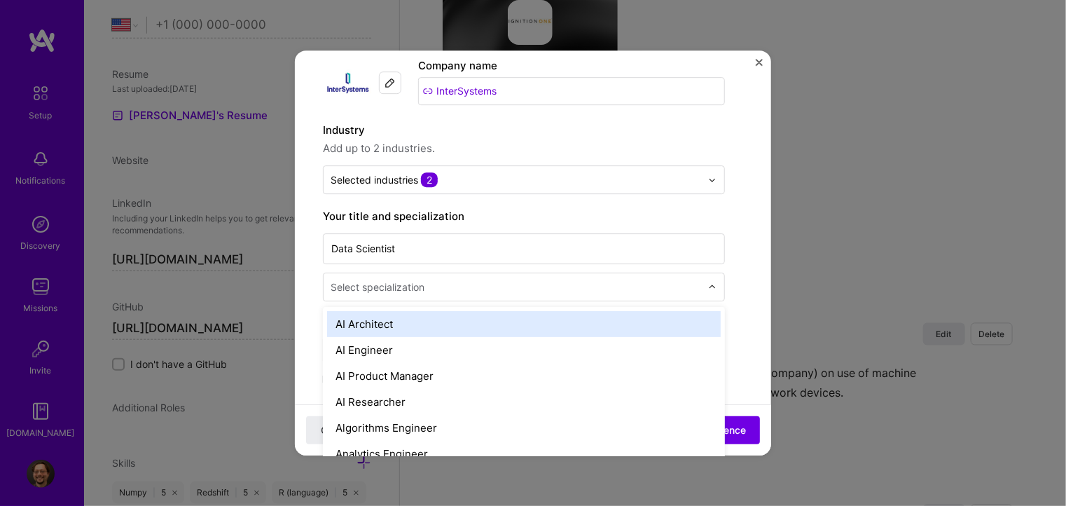
scroll to position [1277, 0]
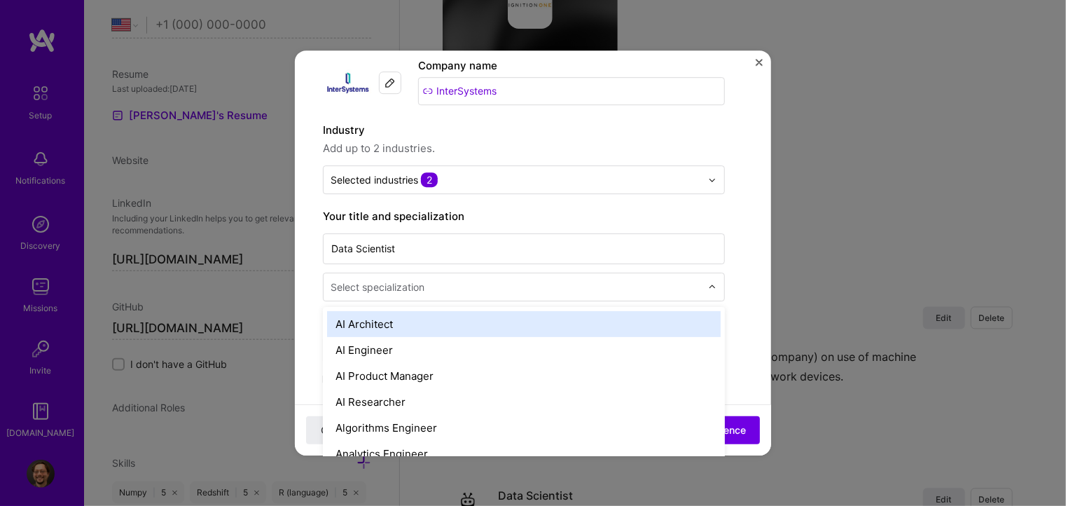
click at [462, 289] on input "text" at bounding box center [517, 286] width 373 height 15
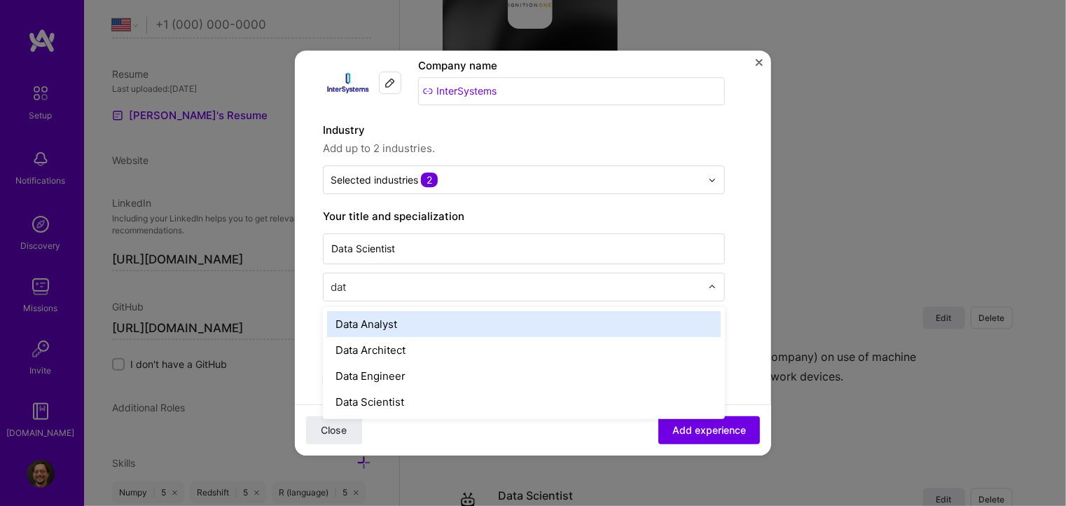
type input "data"
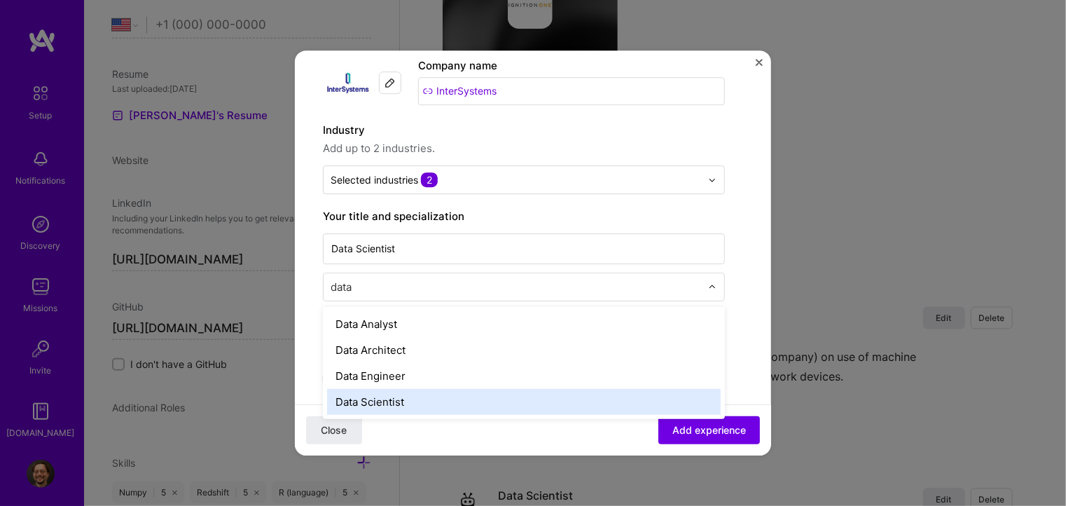
click at [417, 401] on div "Data Scientist" at bounding box center [524, 402] width 394 height 26
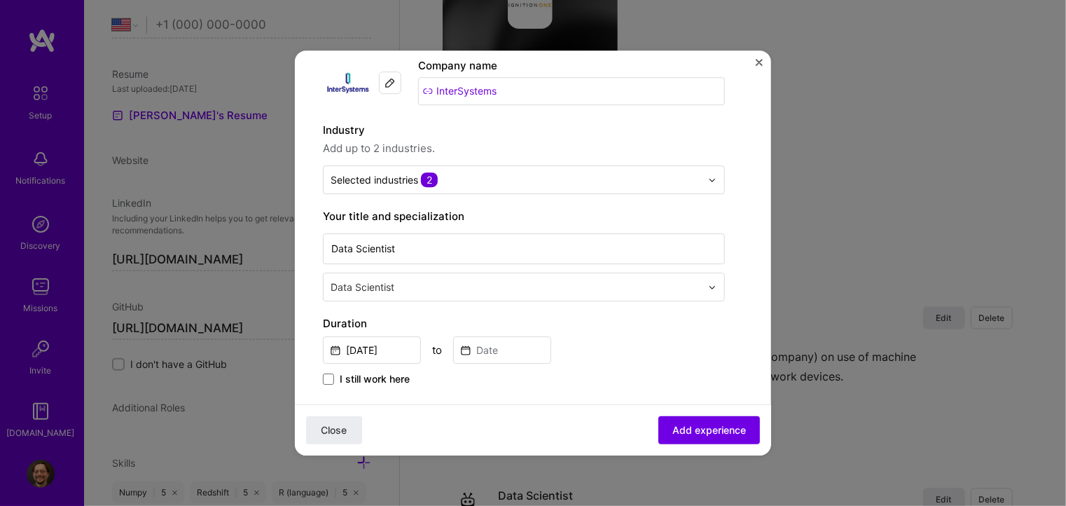
click at [455, 316] on label "Duration" at bounding box center [524, 323] width 402 height 17
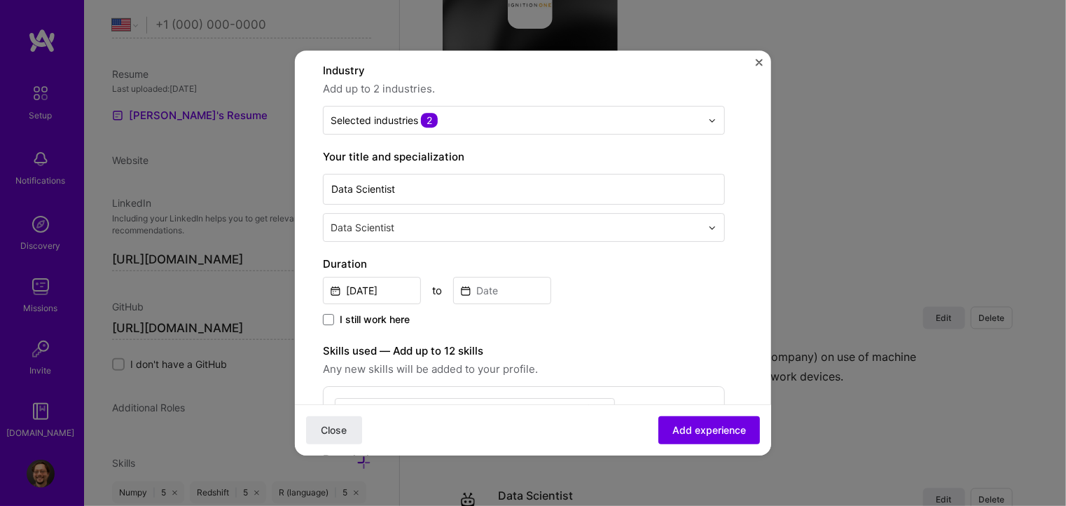
scroll to position [140, 0]
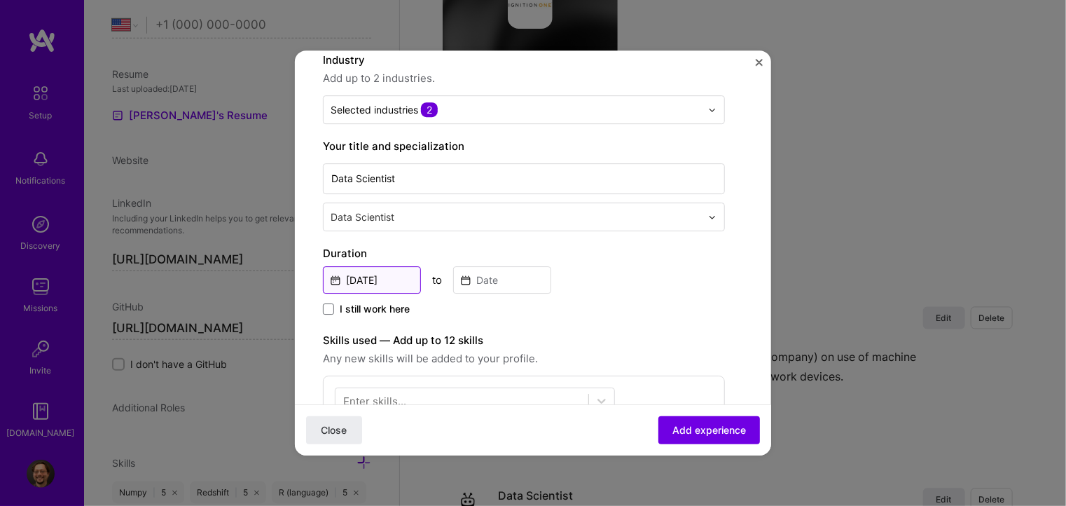
click at [398, 274] on input "[DATE]" at bounding box center [372, 279] width 98 height 27
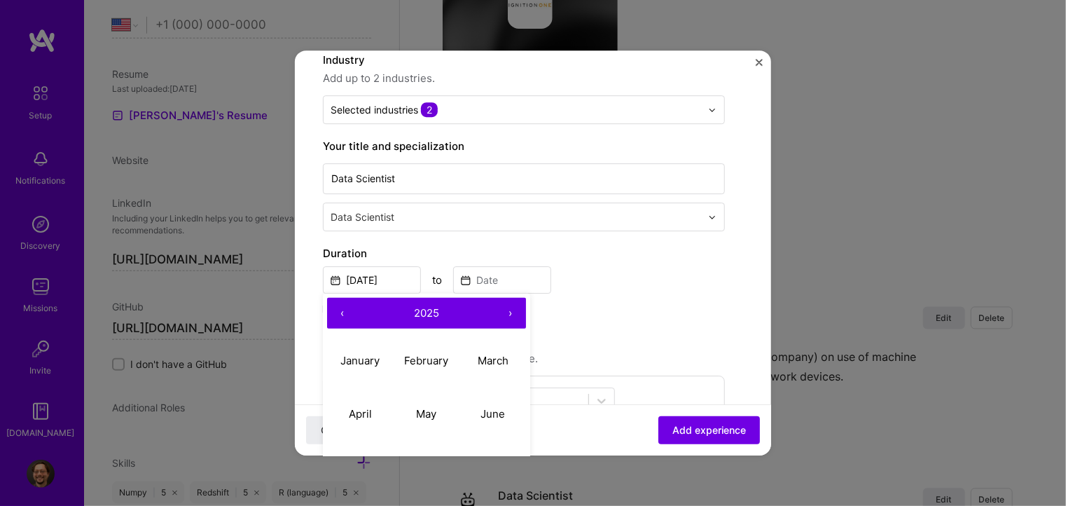
click at [342, 312] on button "‹" at bounding box center [342, 313] width 31 height 31
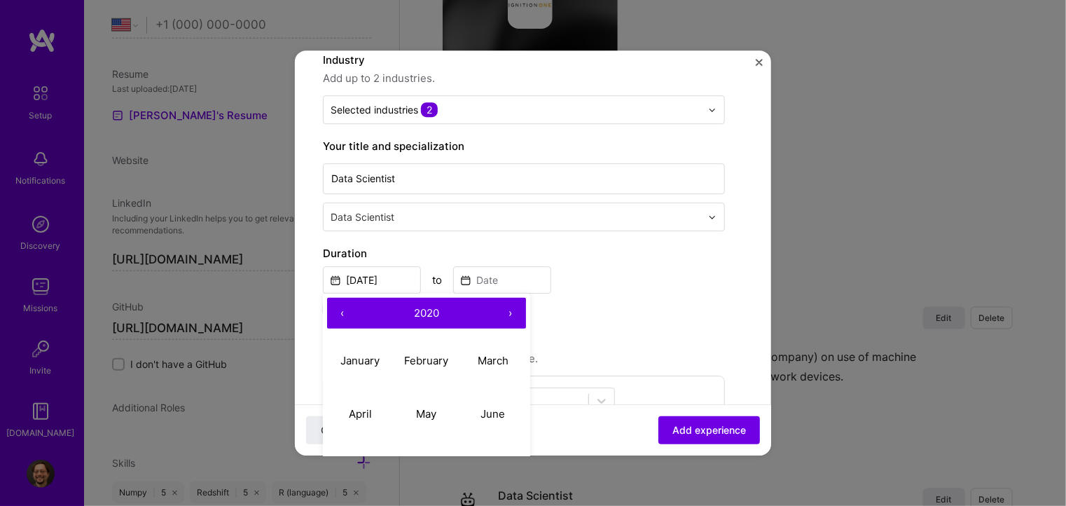
click at [342, 312] on button "‹" at bounding box center [342, 313] width 31 height 31
click at [508, 309] on button "›" at bounding box center [510, 313] width 31 height 31
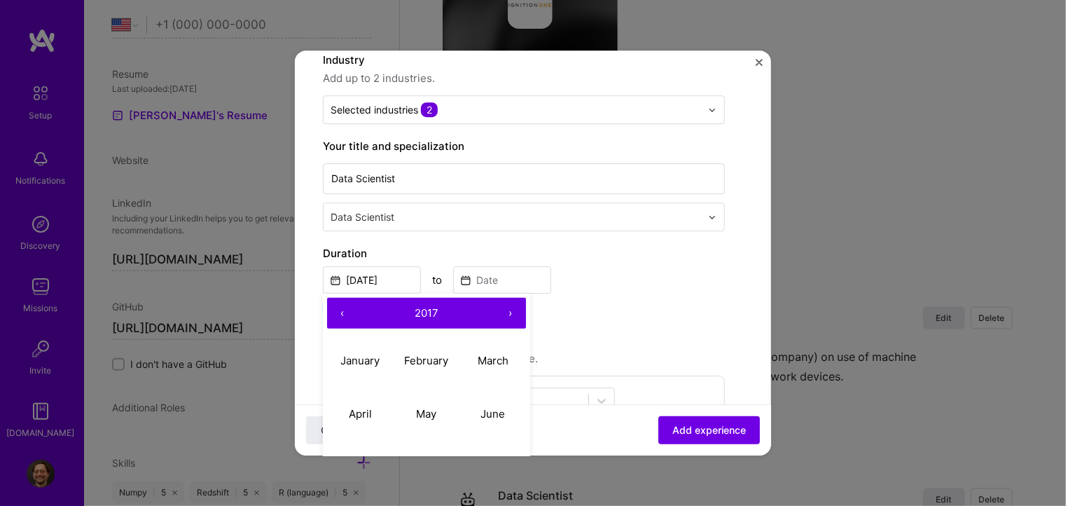
click at [508, 309] on button "›" at bounding box center [510, 313] width 31 height 31
click at [437, 355] on abbr "February" at bounding box center [426, 360] width 44 height 13
type input "[DATE]"
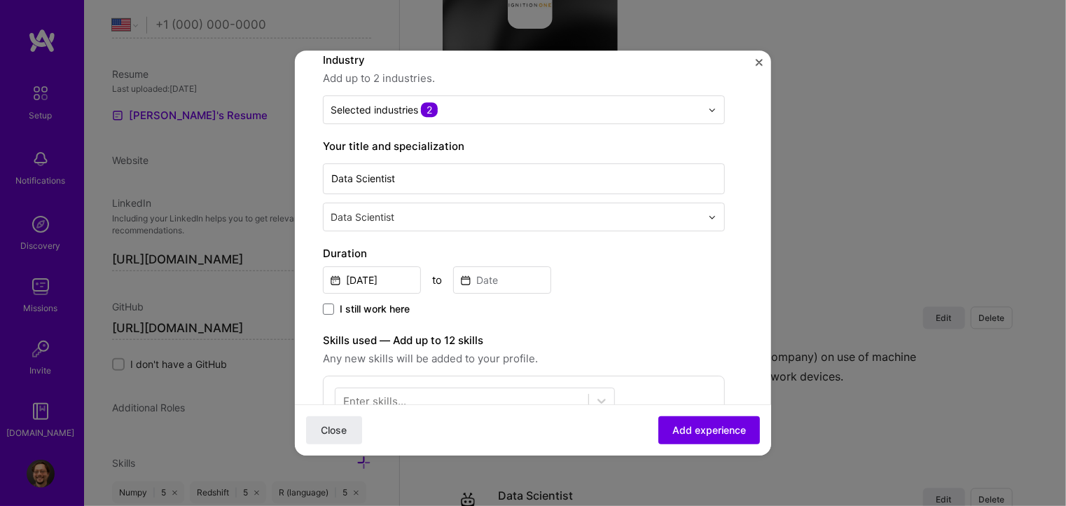
click at [599, 310] on div "I still work here" at bounding box center [524, 310] width 402 height 16
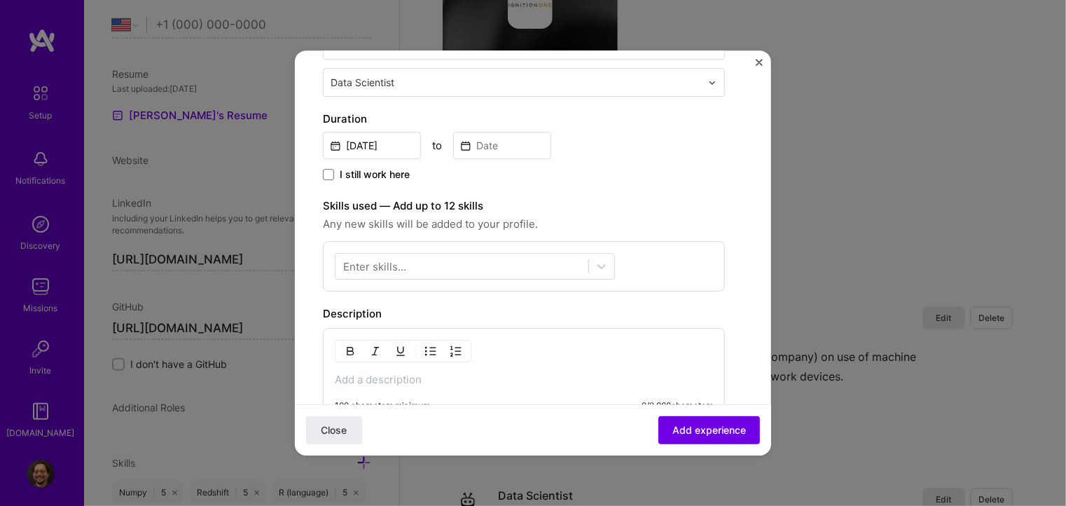
scroll to position [280, 0]
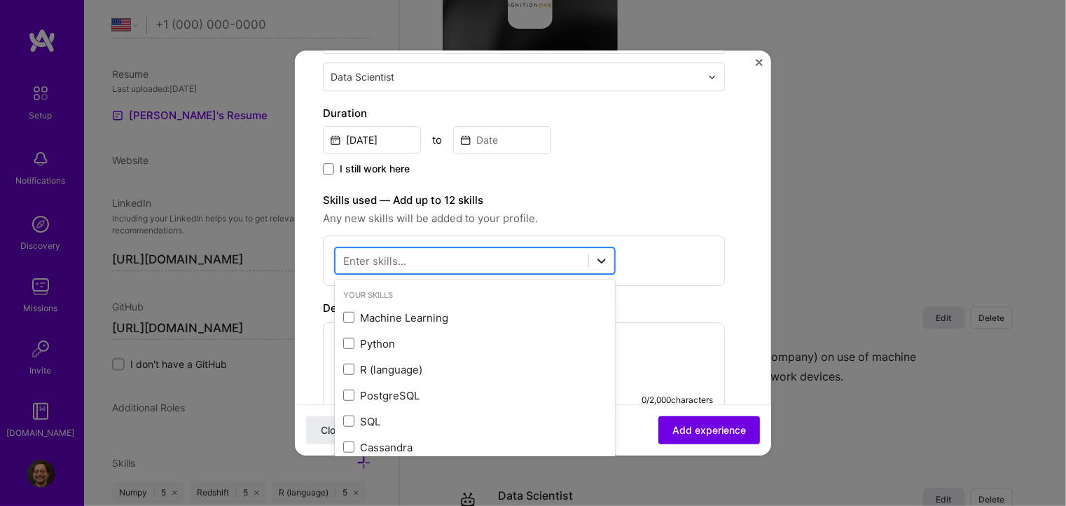
click at [603, 263] on icon at bounding box center [602, 261] width 14 height 14
type input "i"
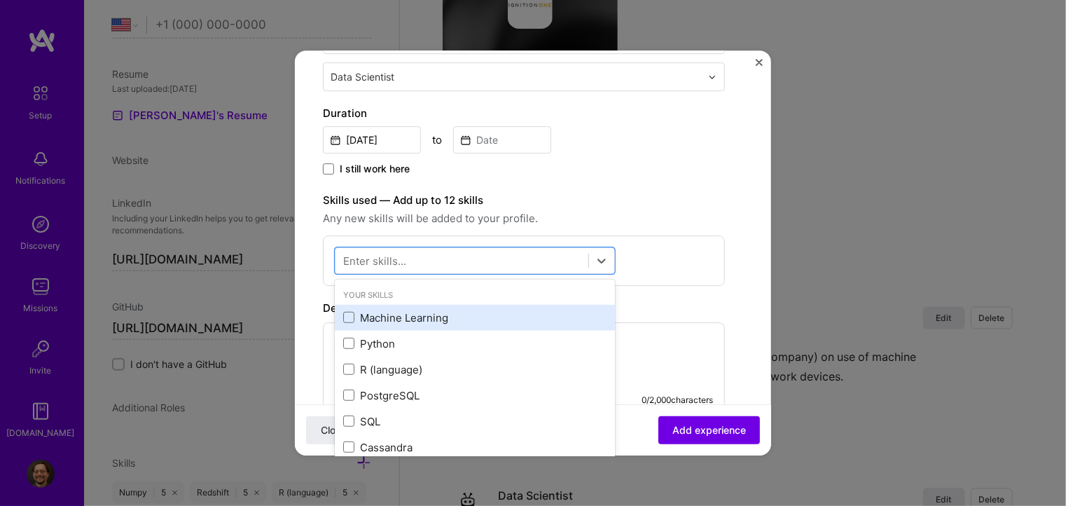
click at [403, 317] on div "Machine Learning" at bounding box center [474, 317] width 263 height 15
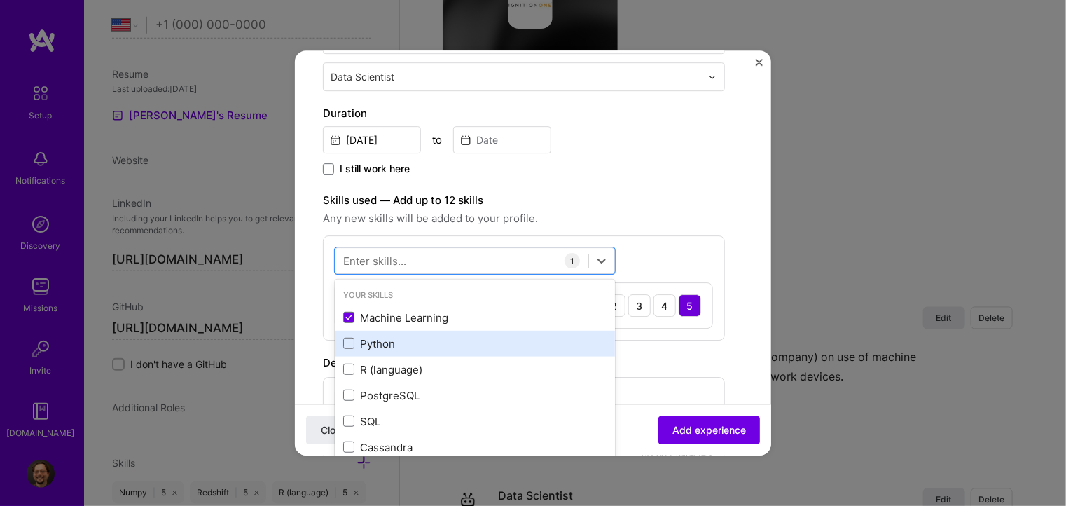
click at [374, 336] on div "Python" at bounding box center [474, 343] width 263 height 15
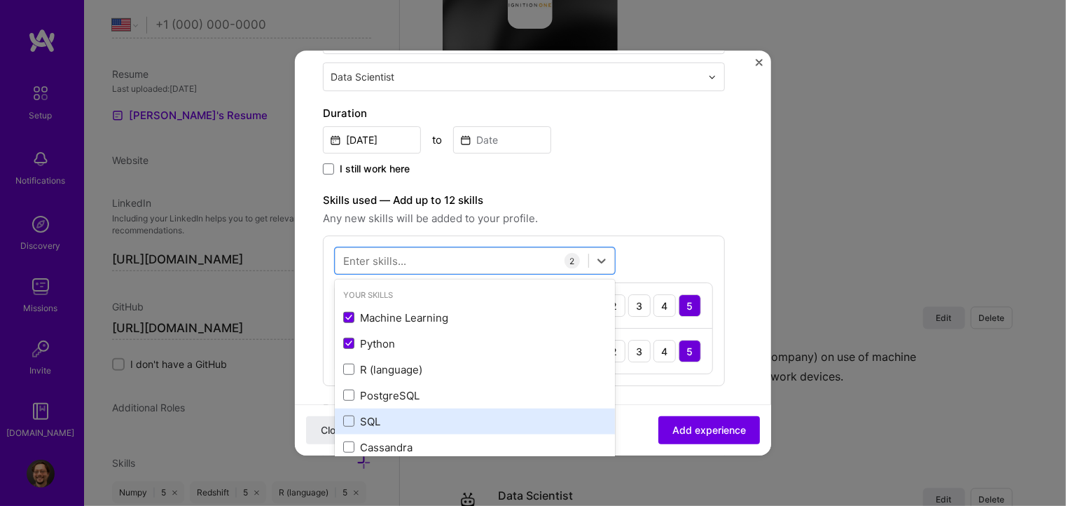
click at [394, 418] on div "SQL" at bounding box center [474, 421] width 263 height 15
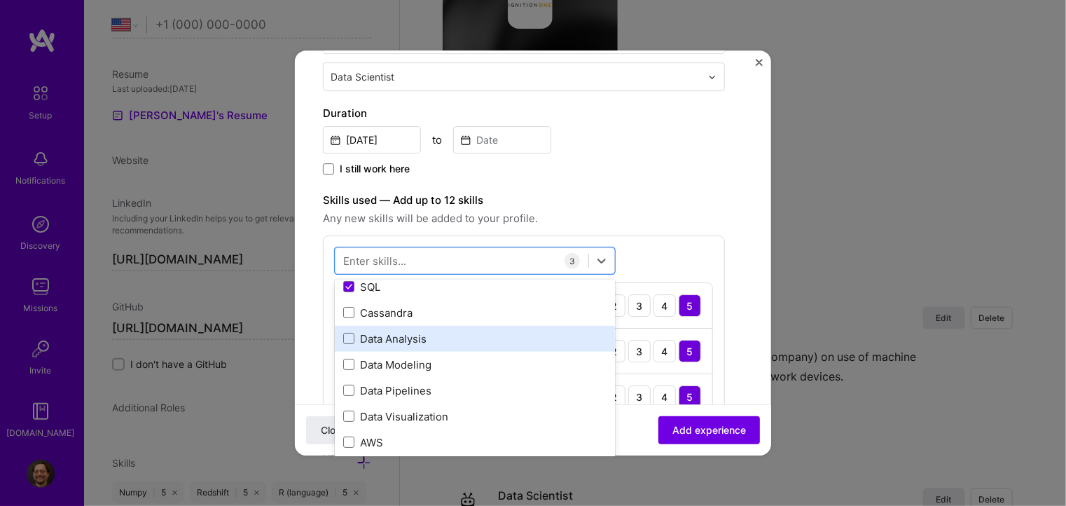
scroll to position [140, 0]
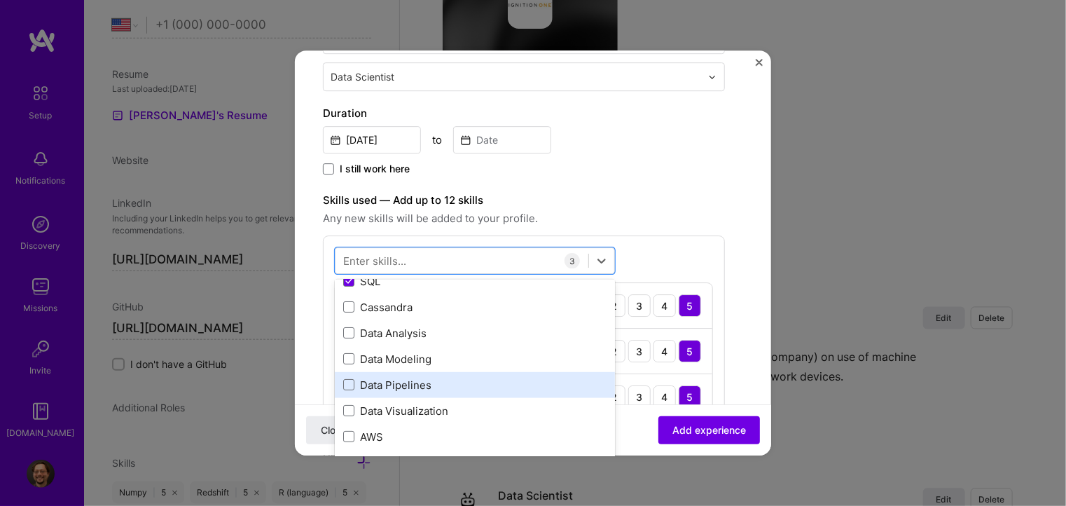
click at [387, 390] on div "Data Pipelines" at bounding box center [474, 384] width 263 height 15
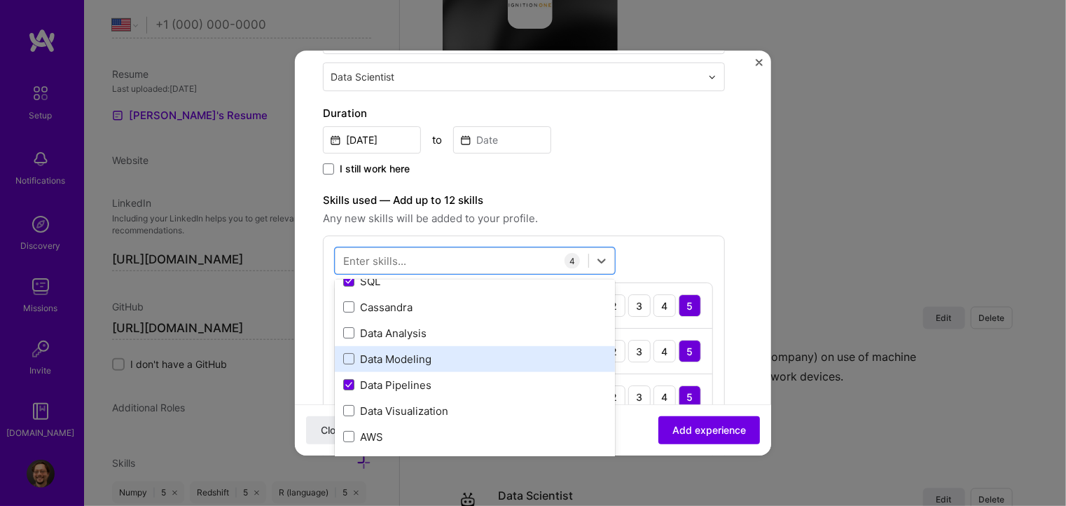
click at [373, 355] on div "Data Modeling" at bounding box center [474, 359] width 263 height 15
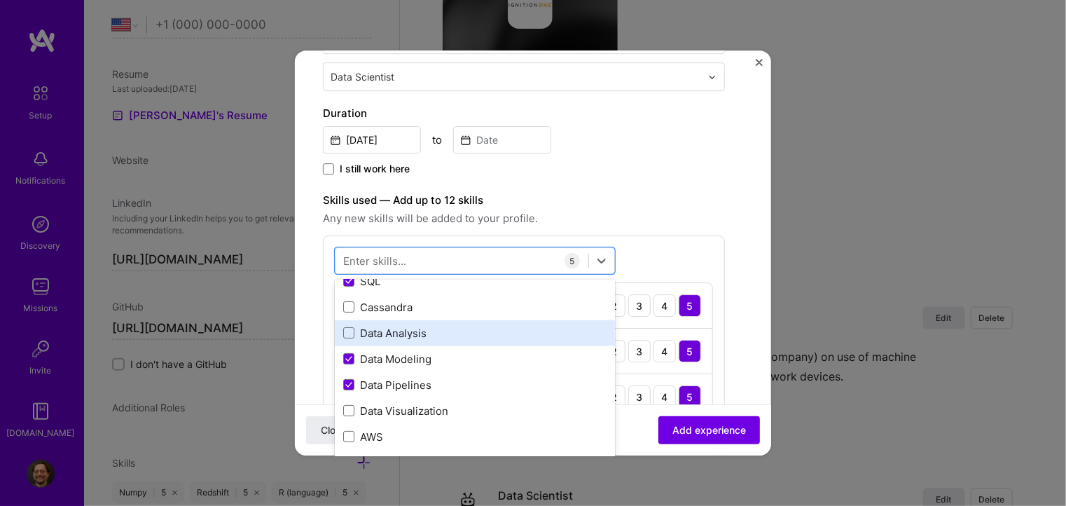
click at [375, 336] on div "Data Analysis" at bounding box center [474, 333] width 263 height 15
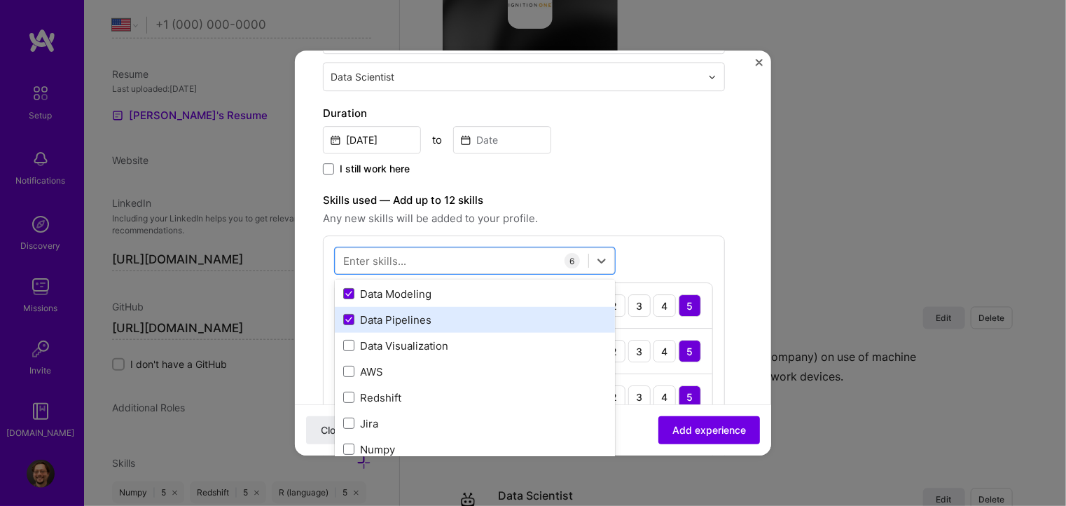
scroll to position [210, 0]
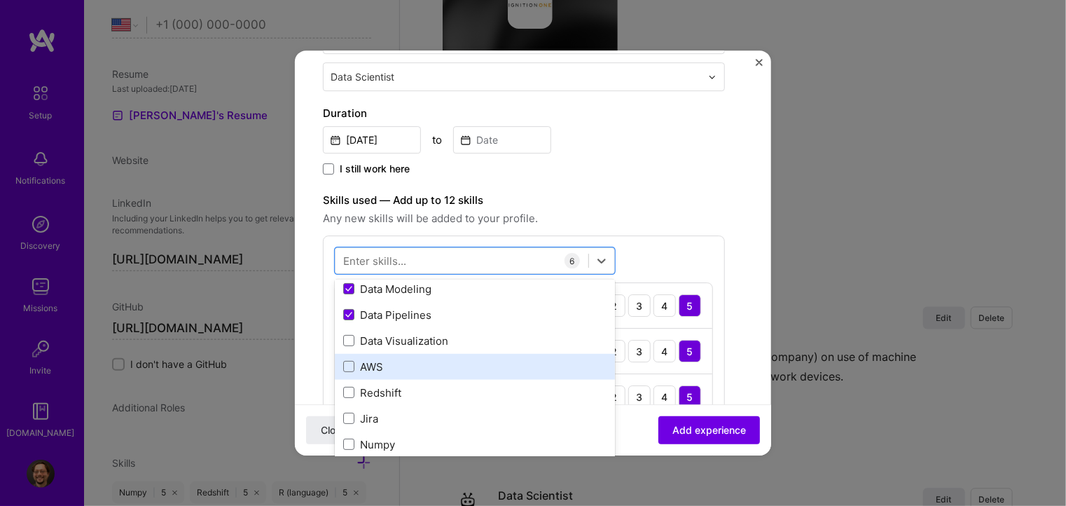
click at [369, 359] on div "AWS" at bounding box center [474, 366] width 263 height 15
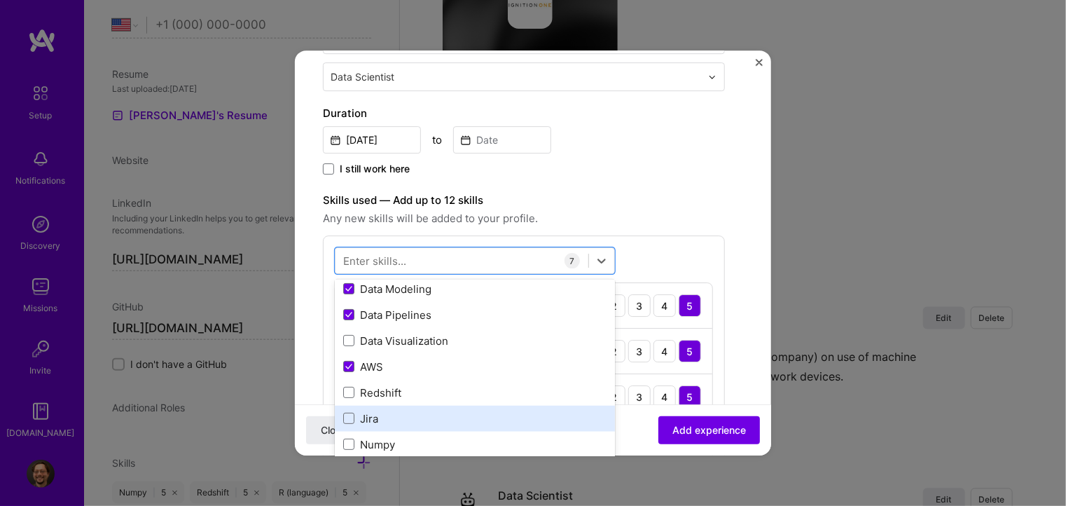
click at [388, 414] on div "Jira" at bounding box center [474, 418] width 263 height 15
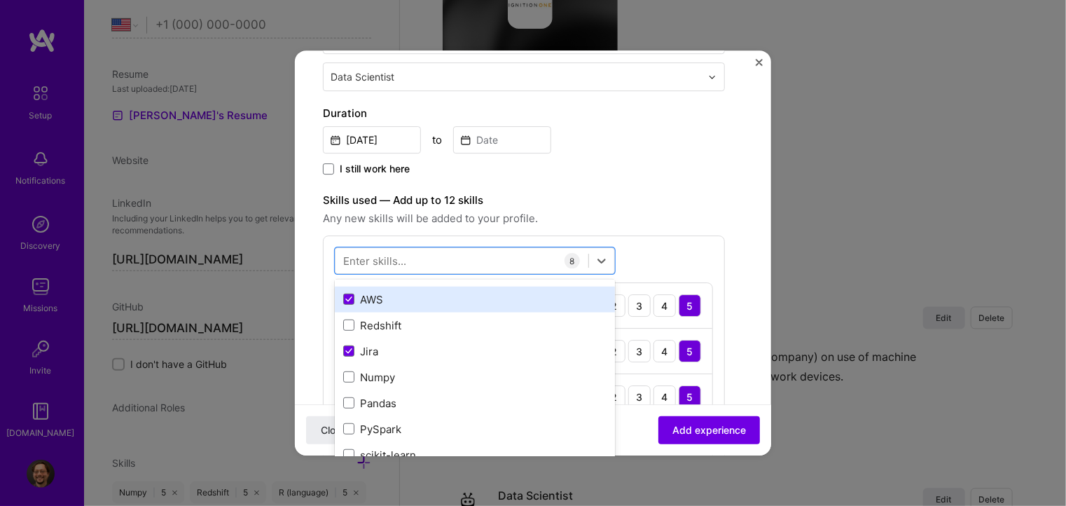
scroll to position [280, 0]
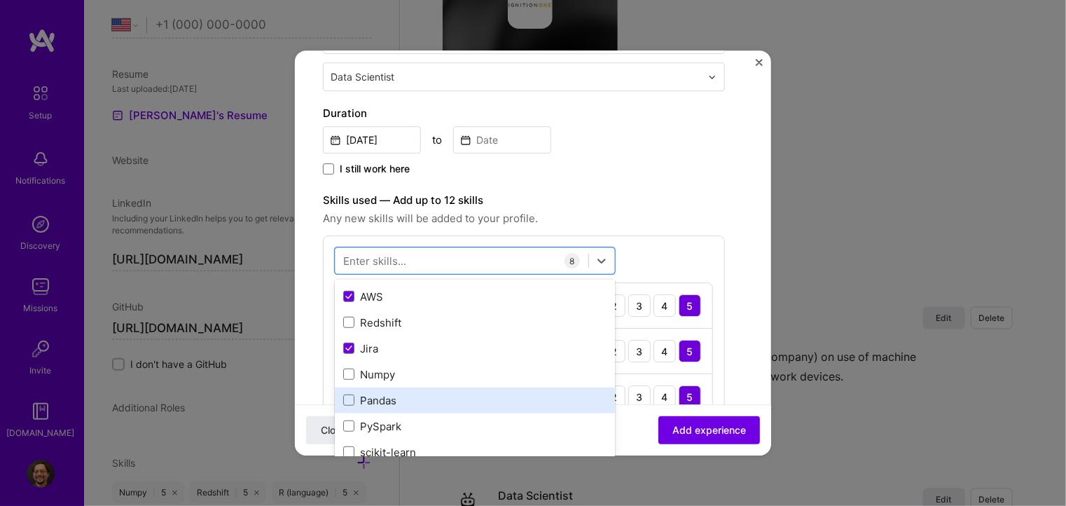
click at [406, 396] on div "Pandas" at bounding box center [474, 400] width 263 height 15
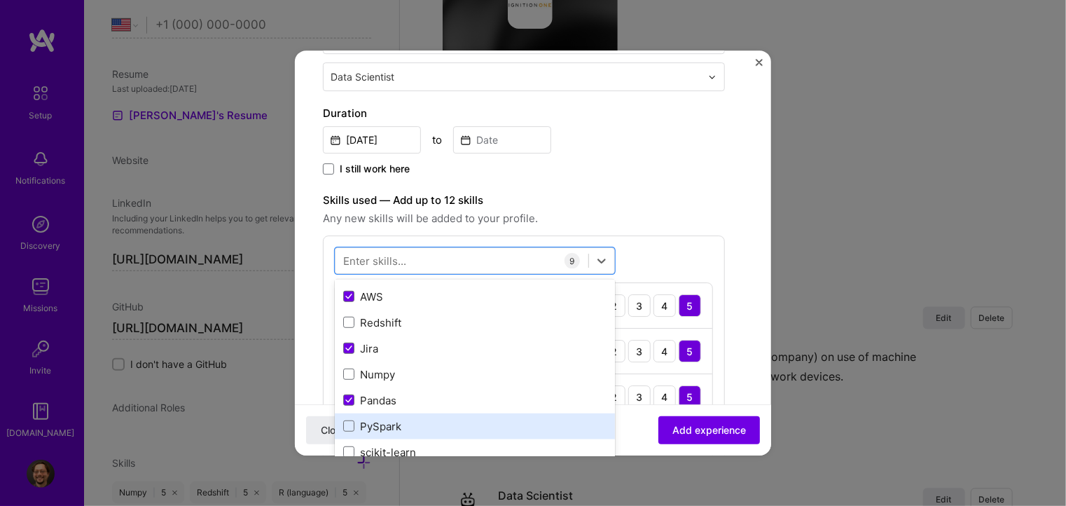
click at [395, 417] on div "PySpark" at bounding box center [475, 426] width 280 height 26
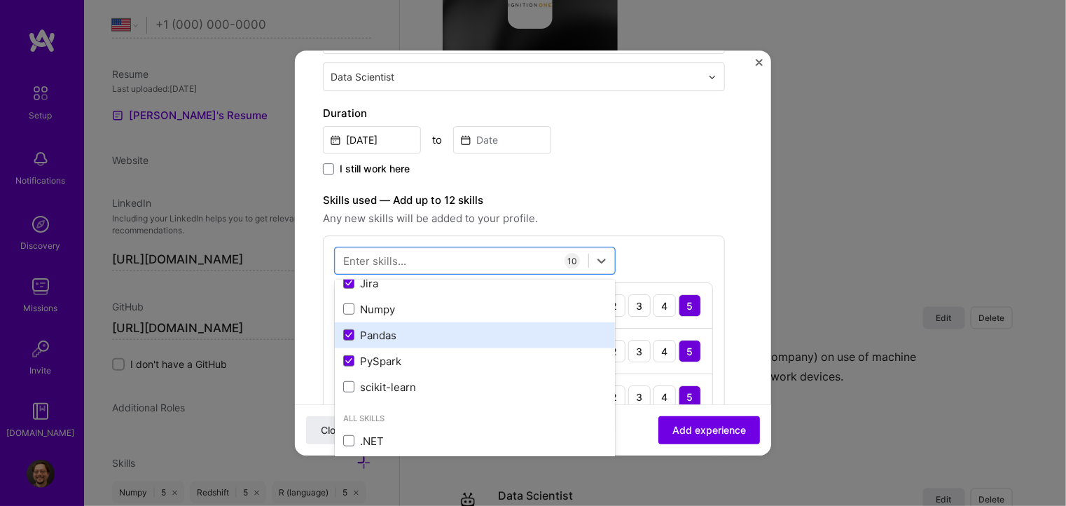
scroll to position [350, 0]
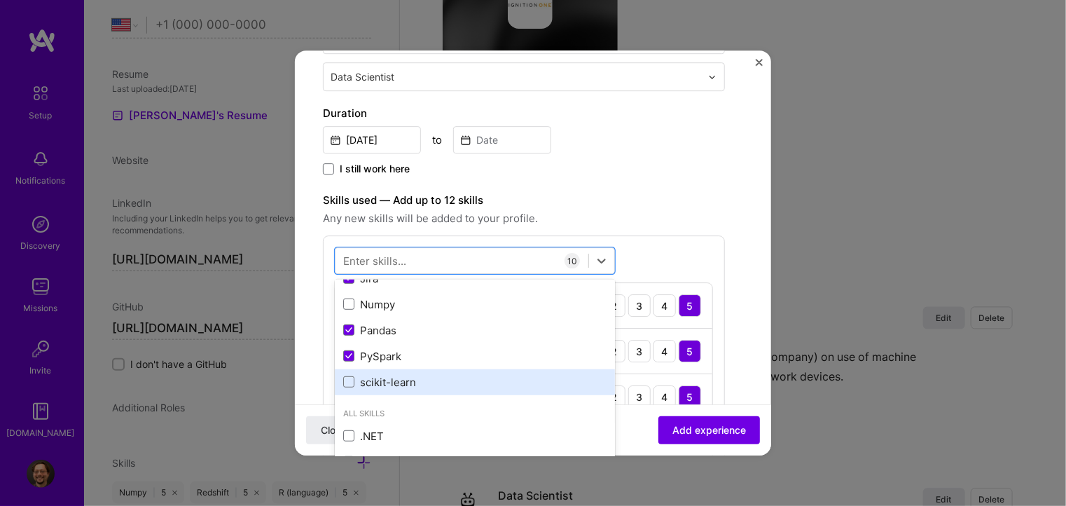
click at [389, 377] on div "scikit-learn" at bounding box center [474, 382] width 263 height 15
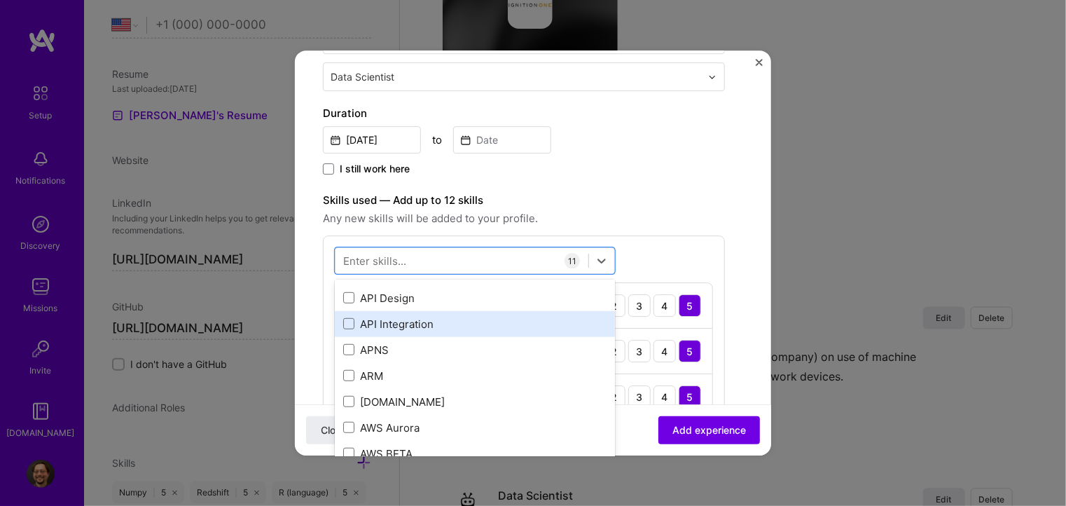
scroll to position [560, 0]
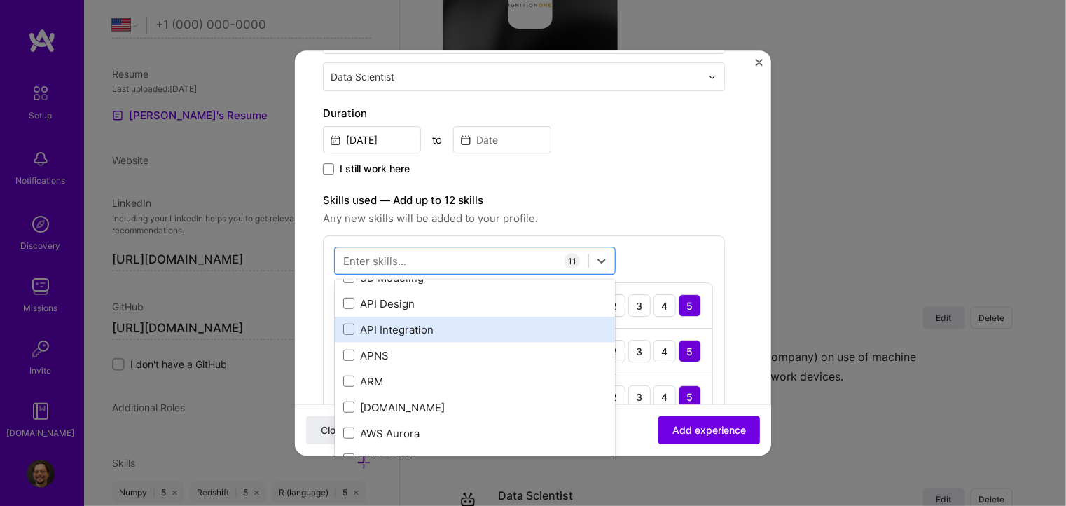
click at [392, 332] on div "API Integration" at bounding box center [474, 329] width 263 height 15
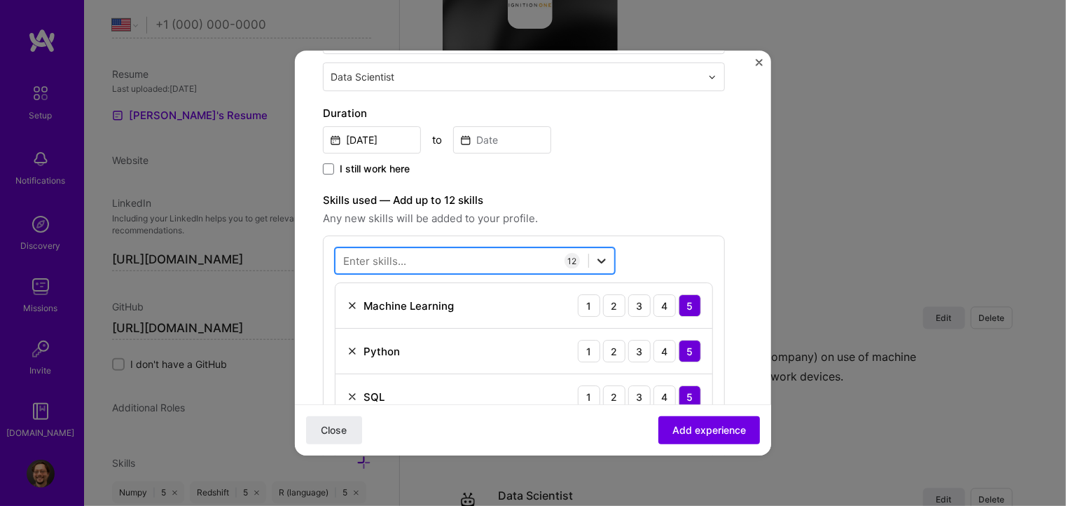
click at [611, 248] on div at bounding box center [601, 260] width 25 height 25
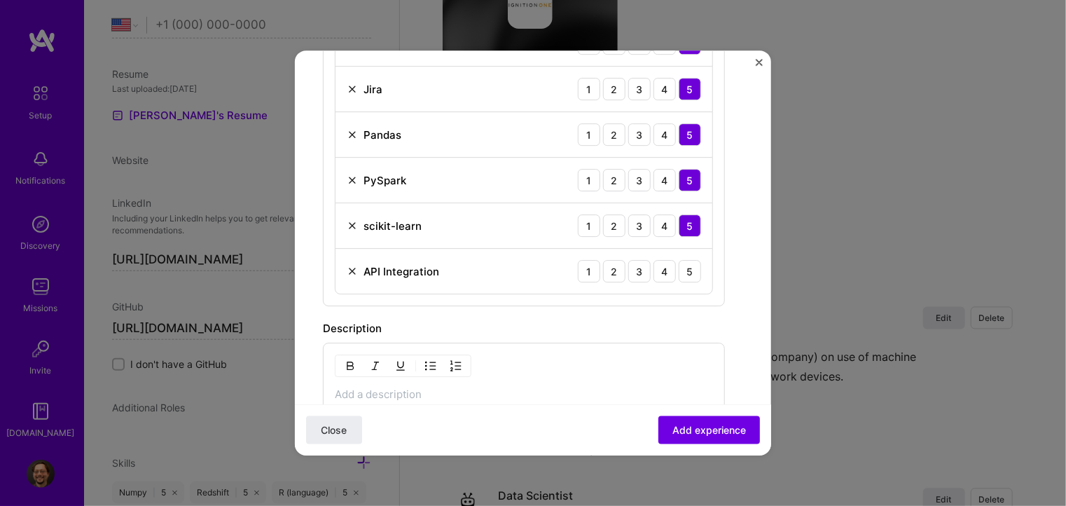
scroll to position [840, 0]
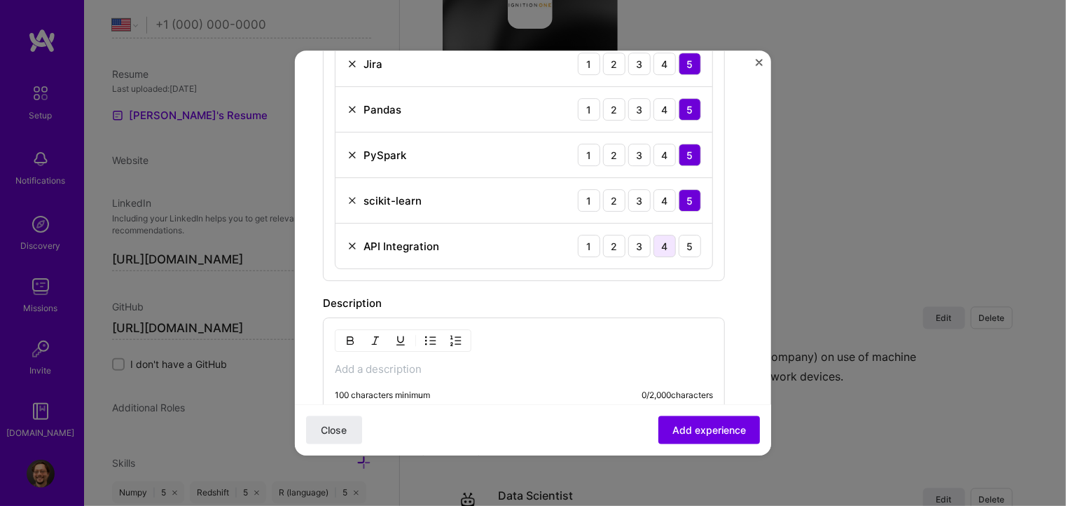
click at [661, 247] on div "4" at bounding box center [664, 246] width 22 height 22
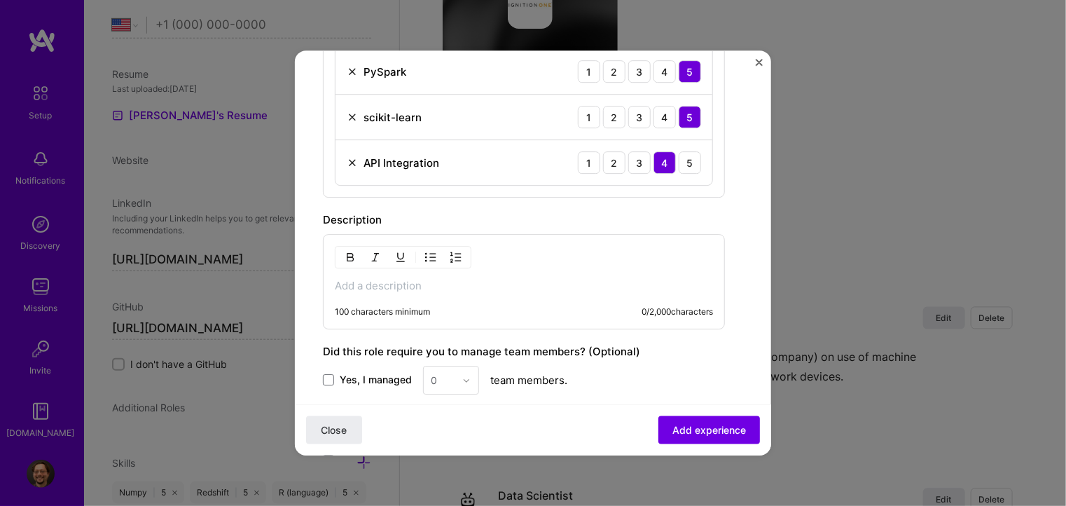
scroll to position [980, 0]
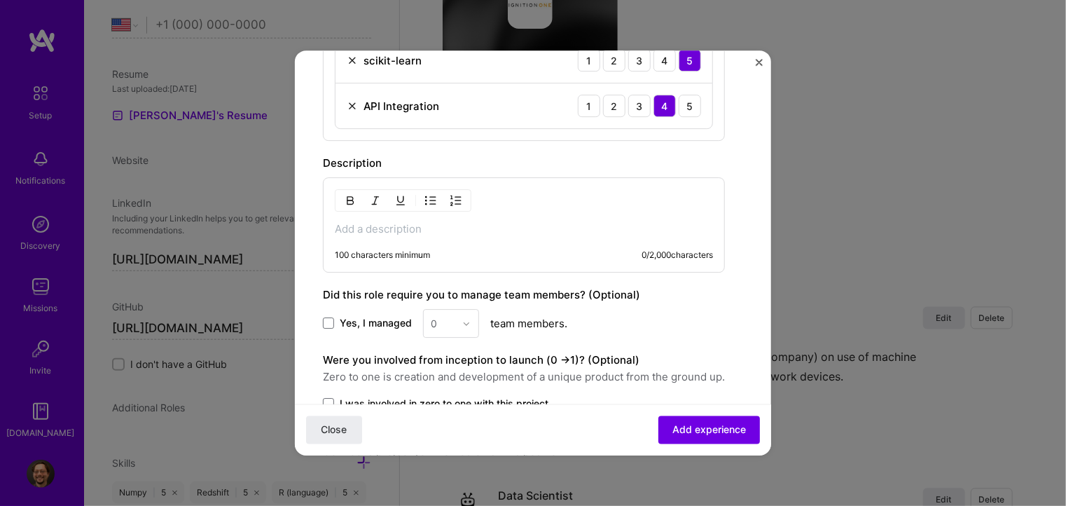
click at [452, 222] on p at bounding box center [524, 229] width 378 height 14
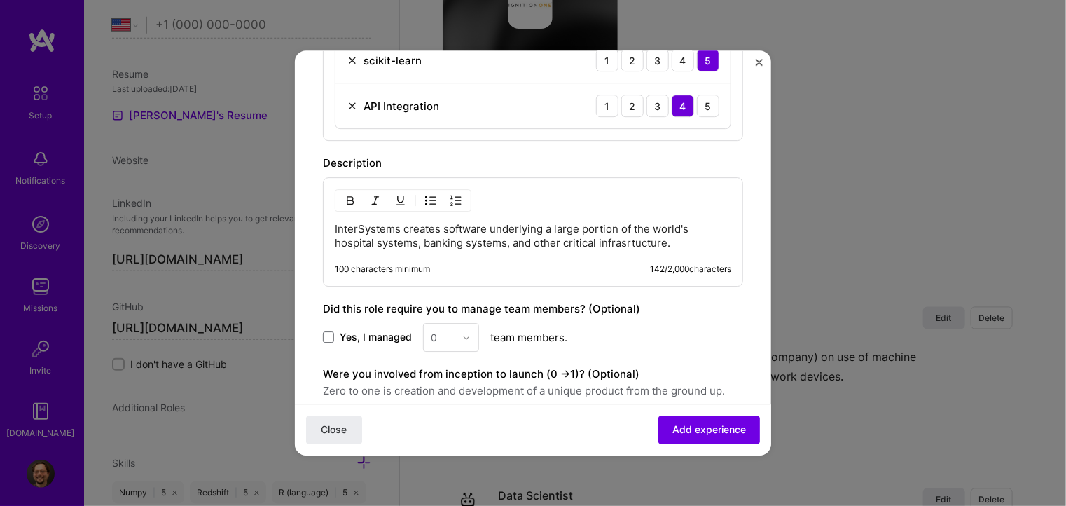
click at [637, 241] on p "InterSystems creates software underlying a large portion of the world's hospita…" at bounding box center [533, 236] width 396 height 28
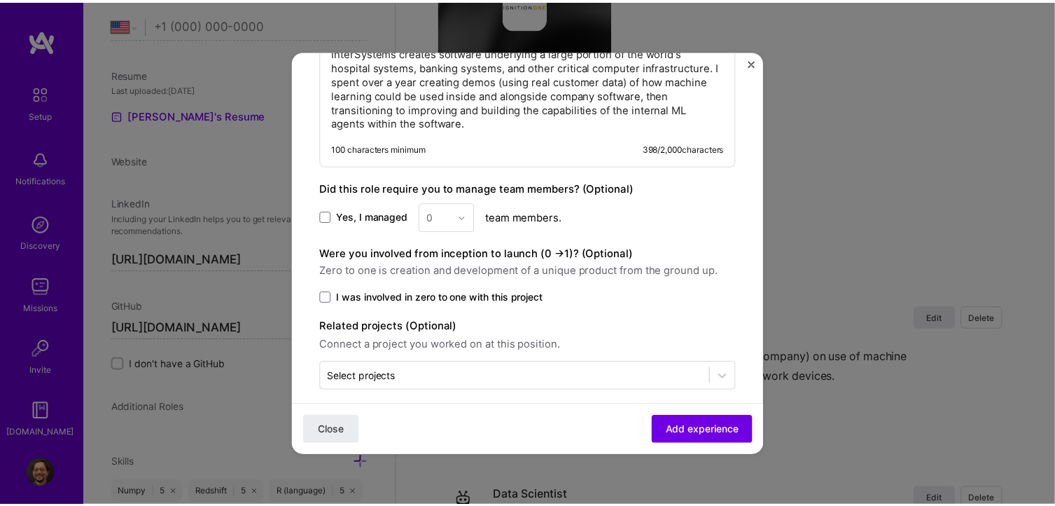
scroll to position [1167, 0]
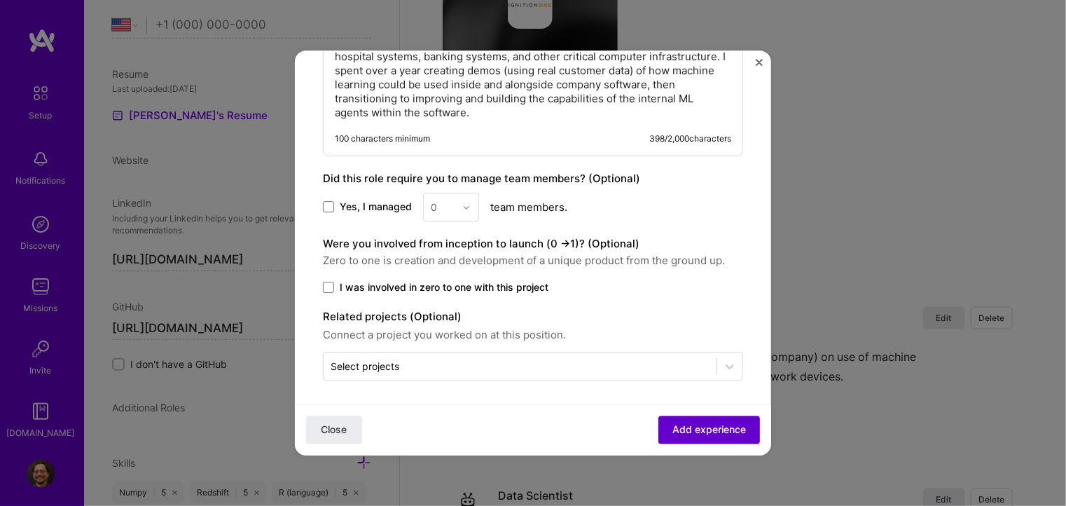
click at [681, 427] on span "Add experience" at bounding box center [709, 430] width 74 height 14
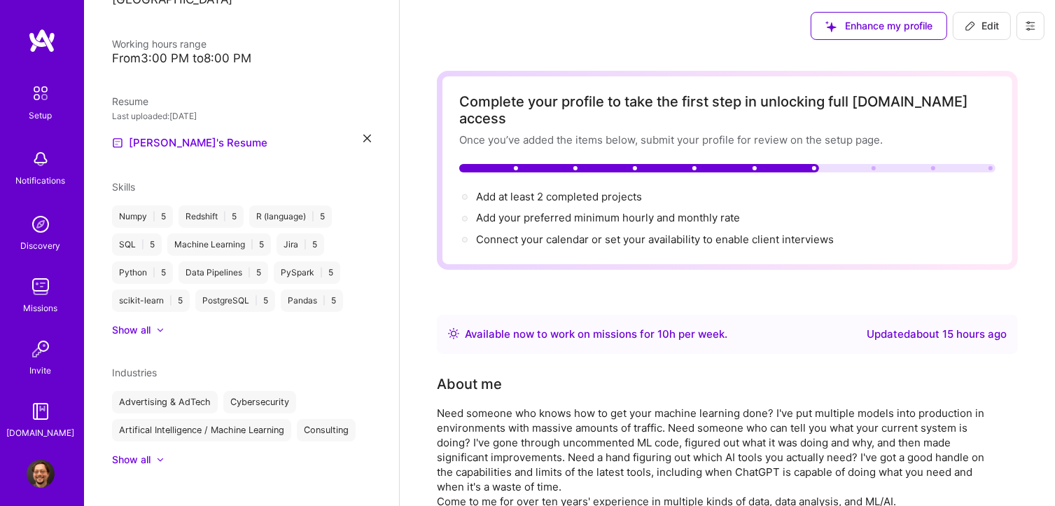
scroll to position [0, 0]
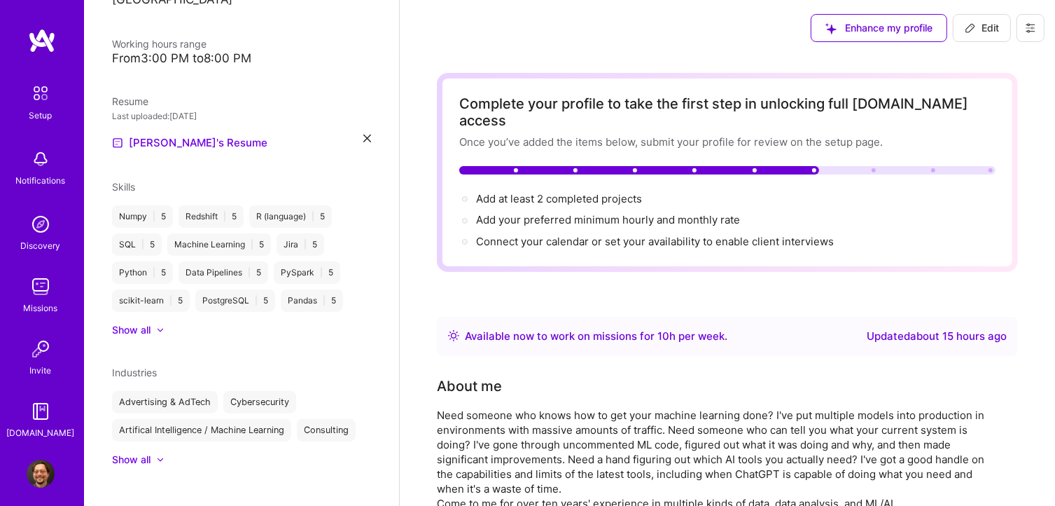
click at [979, 29] on span "Edit" at bounding box center [982, 28] width 34 height 14
select select "US"
select select "Right Now"
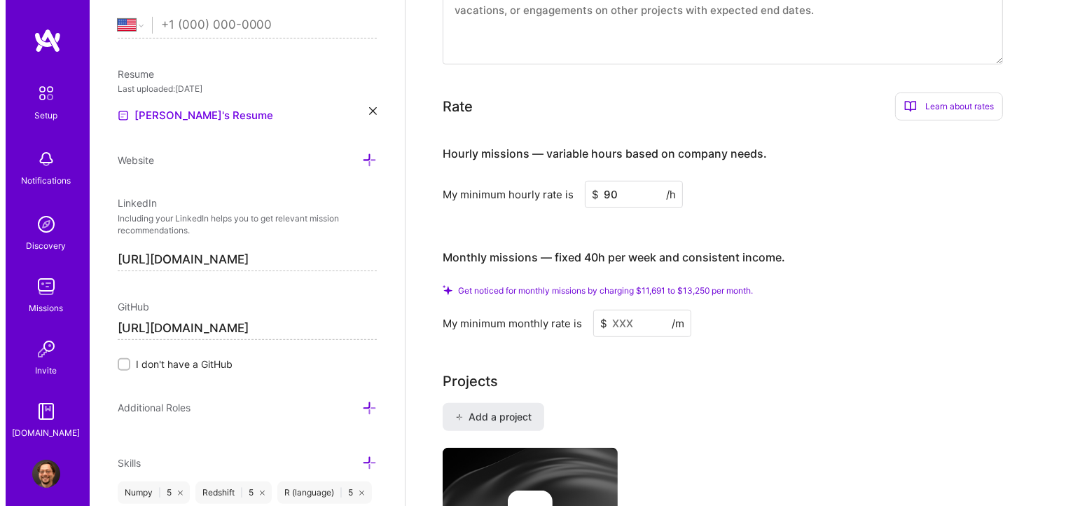
scroll to position [840, 0]
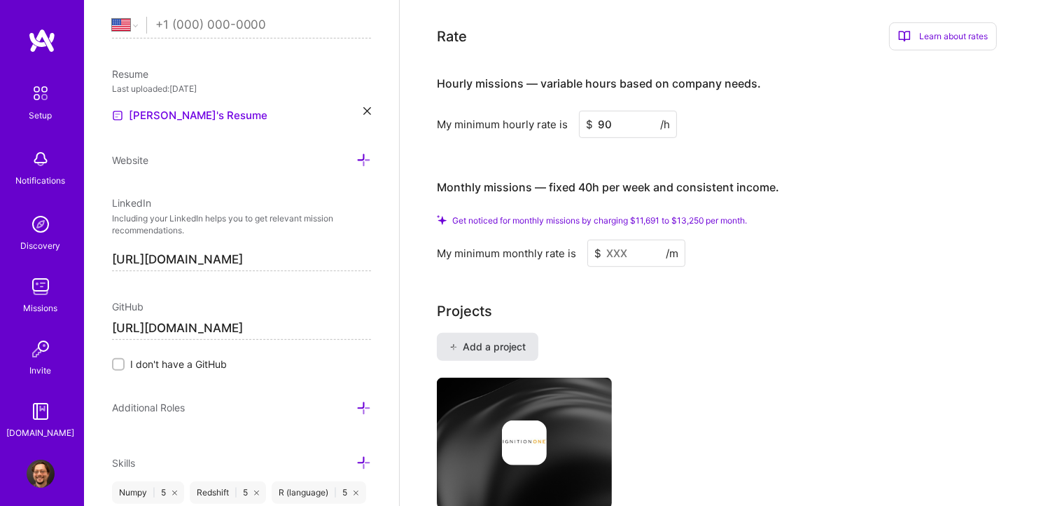
click at [462, 340] on span "Add a project" at bounding box center [488, 347] width 76 height 14
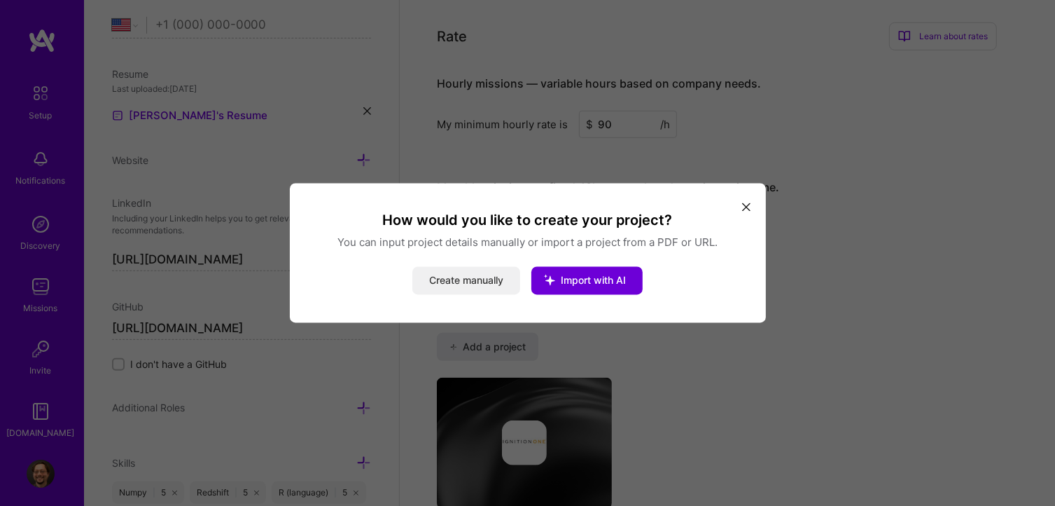
click at [471, 282] on button "Create manually" at bounding box center [466, 281] width 108 height 28
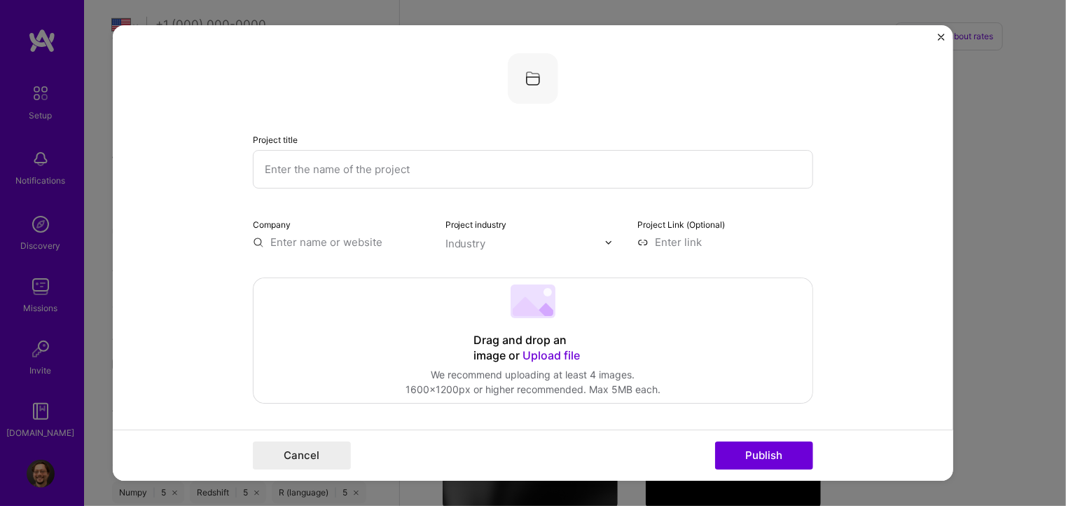
click at [343, 169] on input "text" at bounding box center [533, 169] width 560 height 39
type input "ML Interpretability"
click at [336, 235] on input "text" at bounding box center [341, 242] width 176 height 15
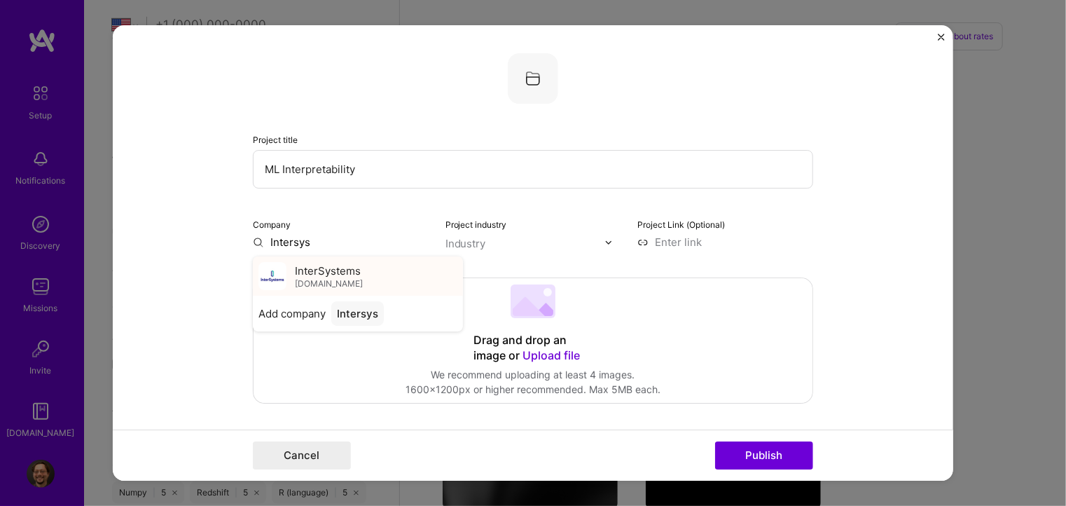
click at [339, 281] on span "[DOMAIN_NAME]" at bounding box center [329, 283] width 68 height 11
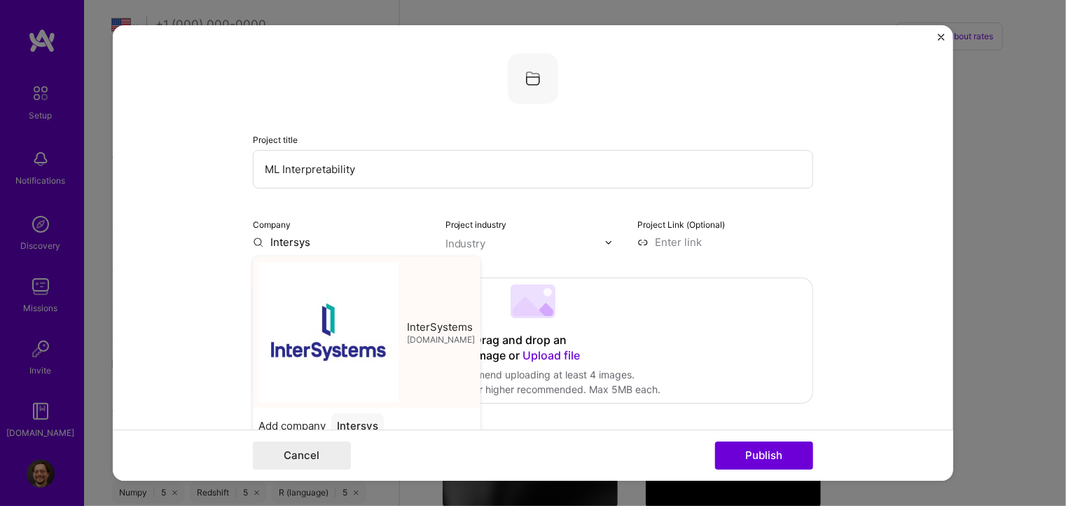
type input "InterSystems"
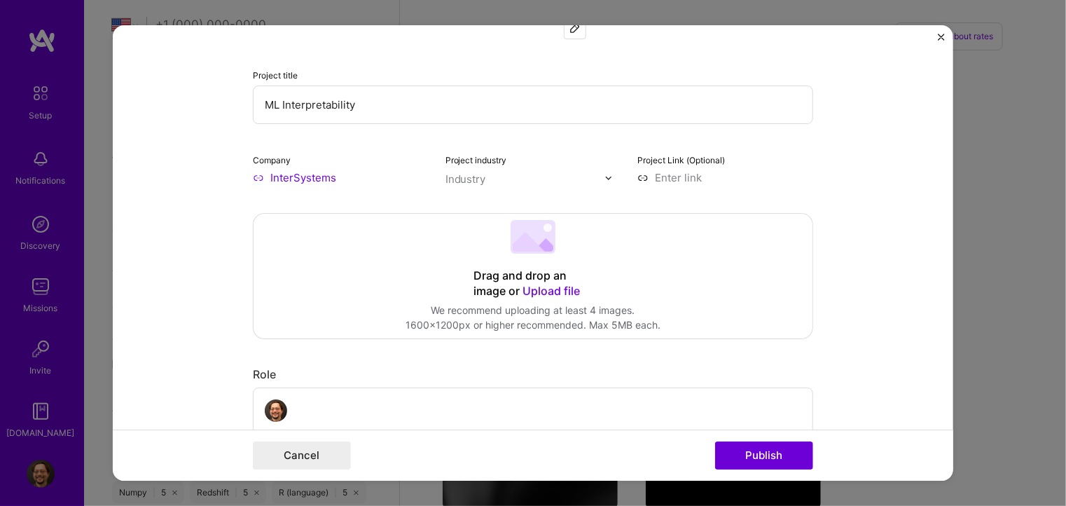
scroll to position [70, 0]
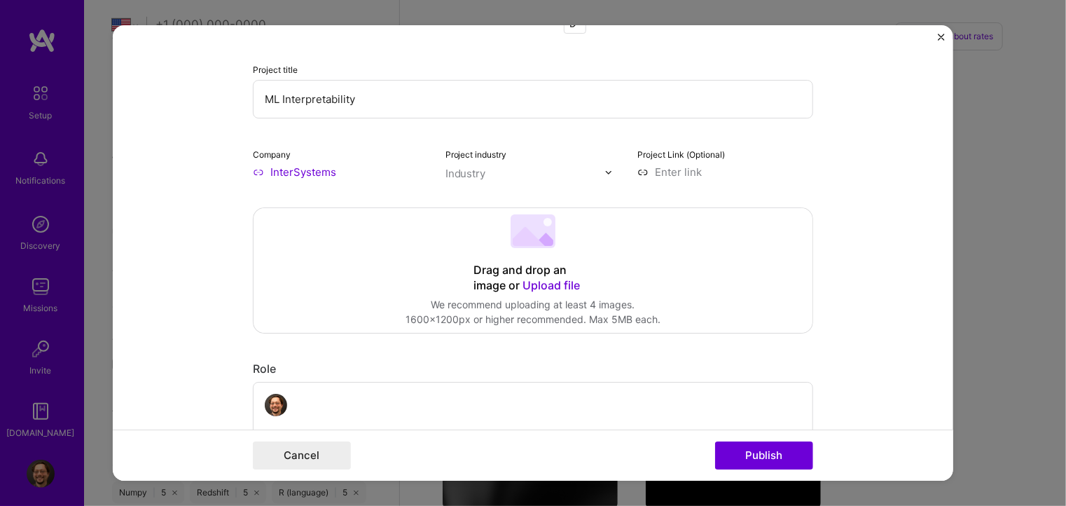
click at [465, 174] on div "Industry" at bounding box center [465, 173] width 41 height 15
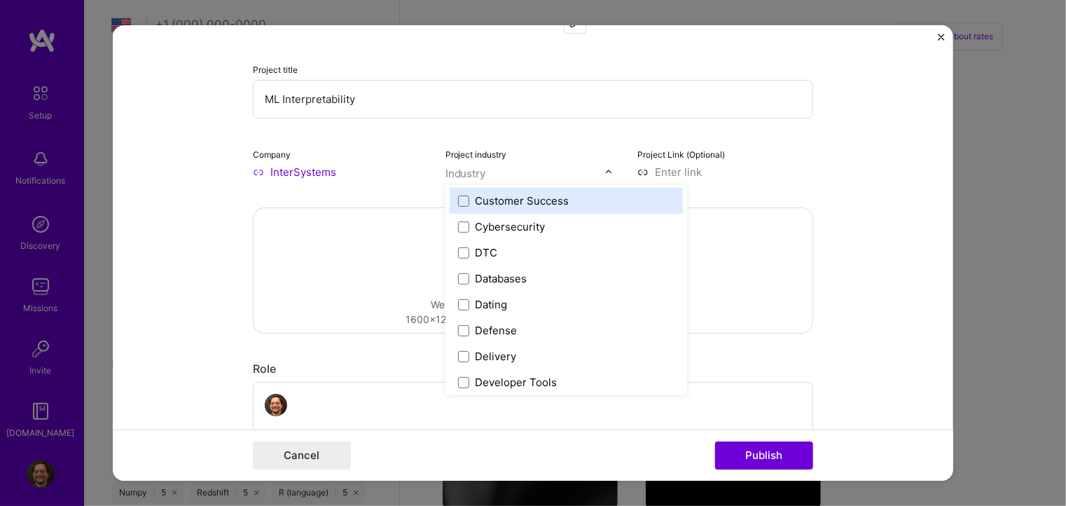
scroll to position [1050, 0]
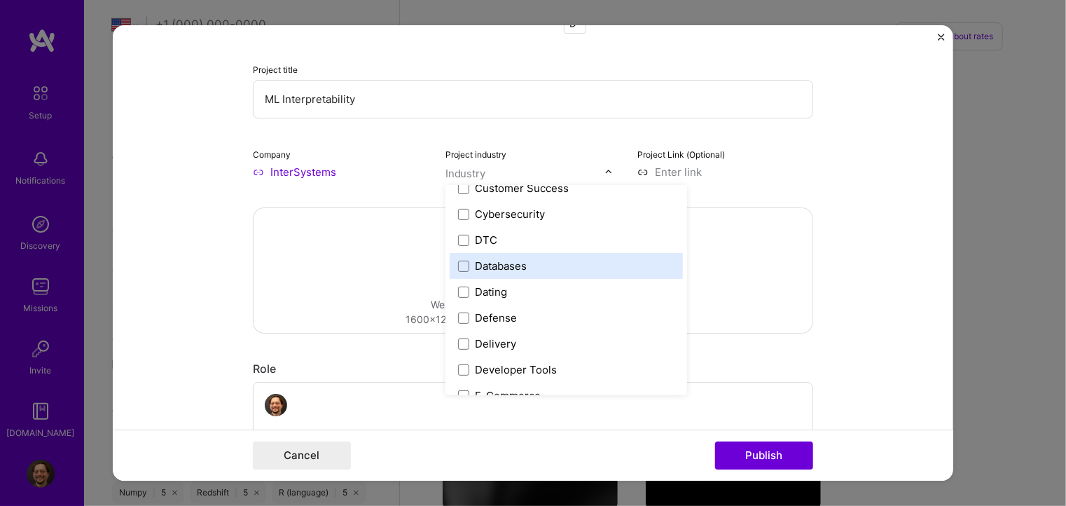
click at [500, 267] on div "Databases" at bounding box center [501, 265] width 52 height 15
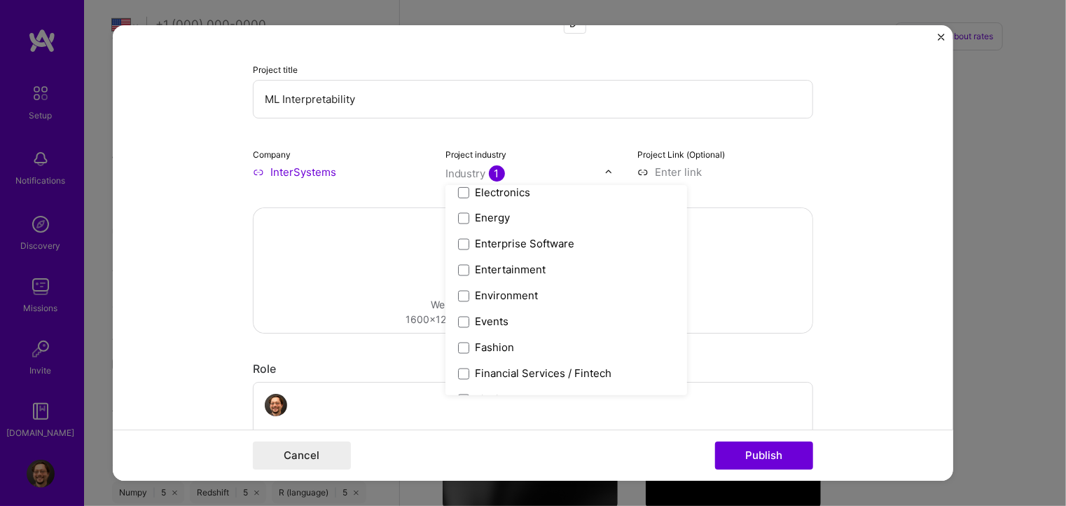
scroll to position [1331, 0]
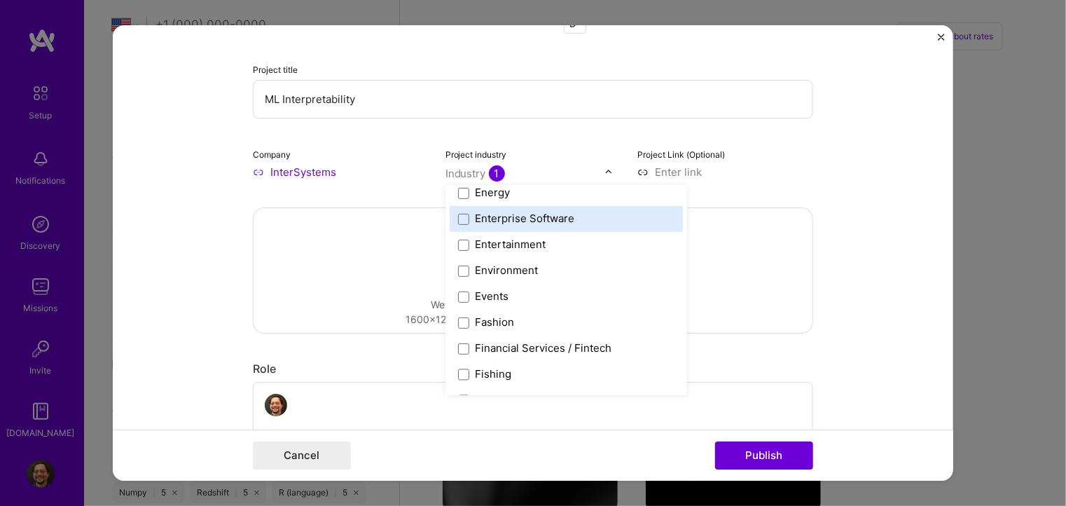
click at [494, 223] on div "Enterprise Software" at bounding box center [524, 218] width 99 height 15
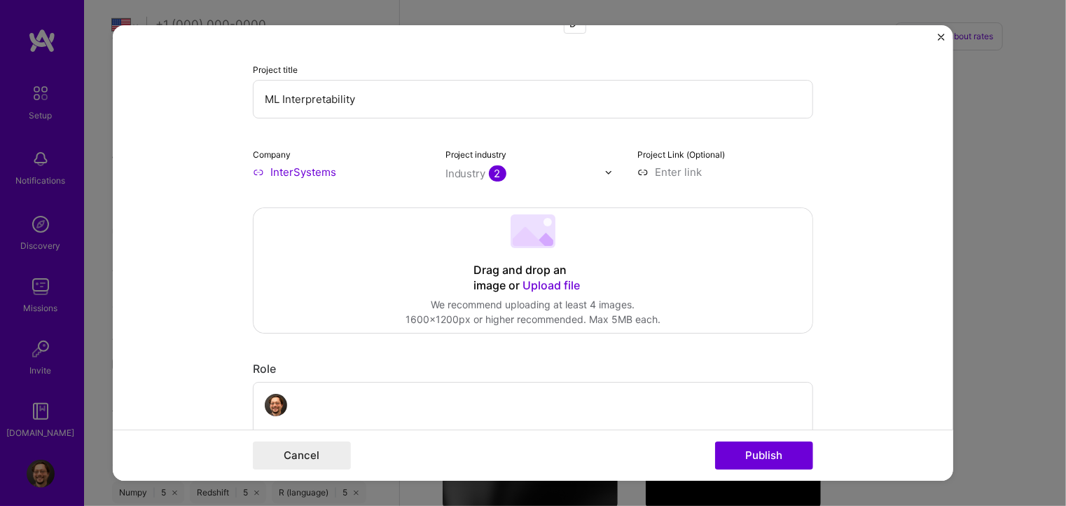
click at [853, 230] on form "Project title ML Interpretability Company InterSystems Project industry Industr…" at bounding box center [533, 252] width 840 height 455
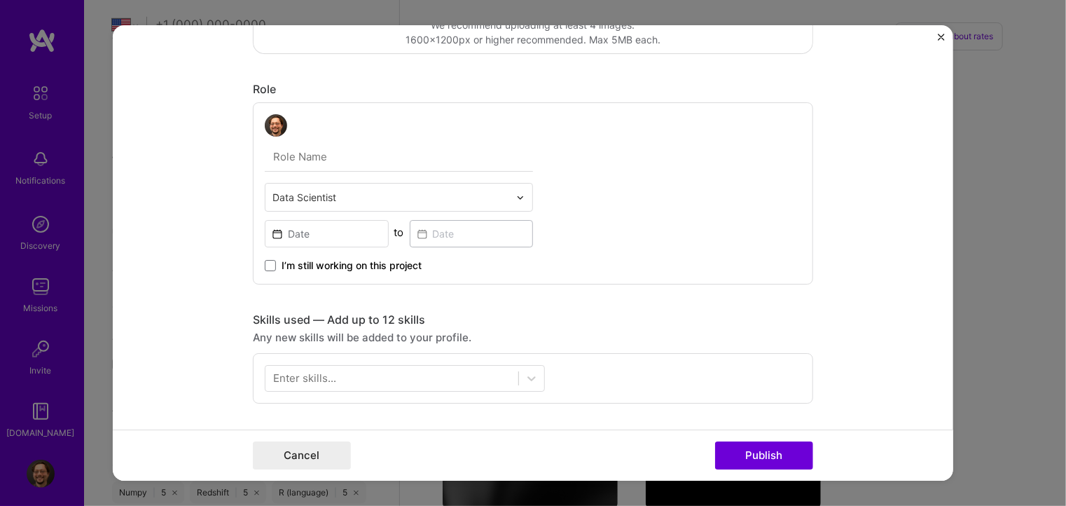
scroll to position [350, 0]
click at [307, 233] on input at bounding box center [327, 232] width 124 height 27
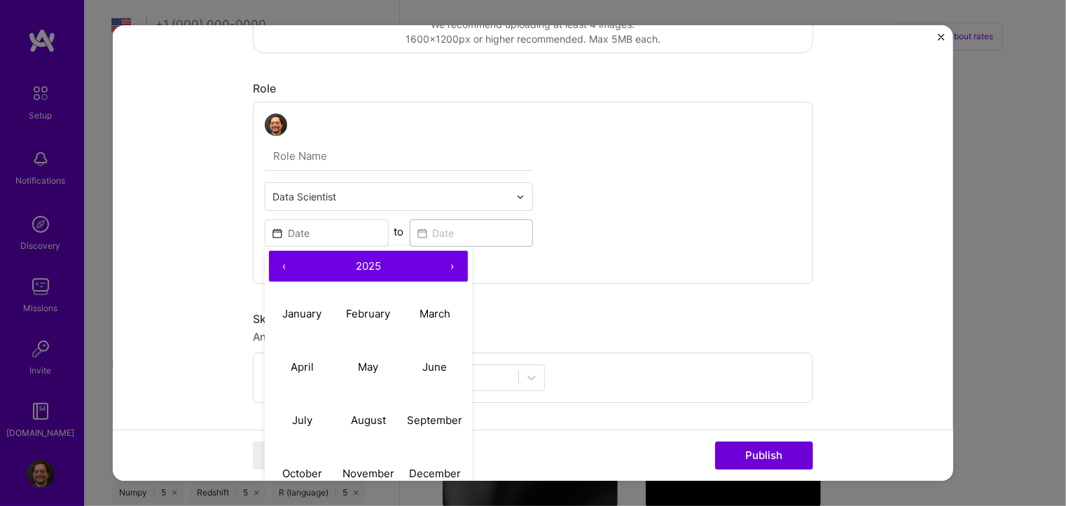
click at [279, 263] on button "‹" at bounding box center [284, 266] width 31 height 31
click at [293, 309] on abbr "January" at bounding box center [301, 313] width 39 height 13
type input "[DATE]"
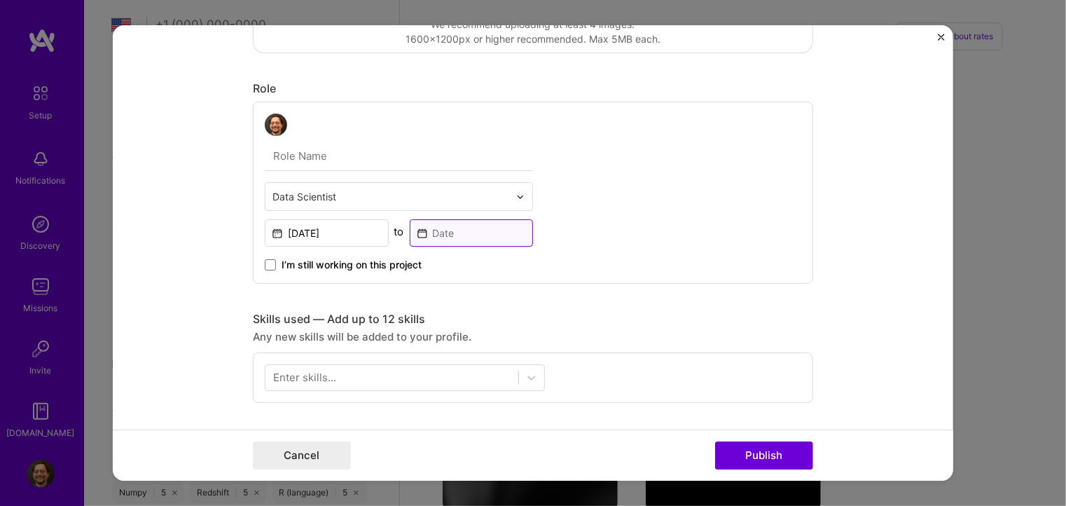
click at [443, 240] on input at bounding box center [472, 232] width 124 height 27
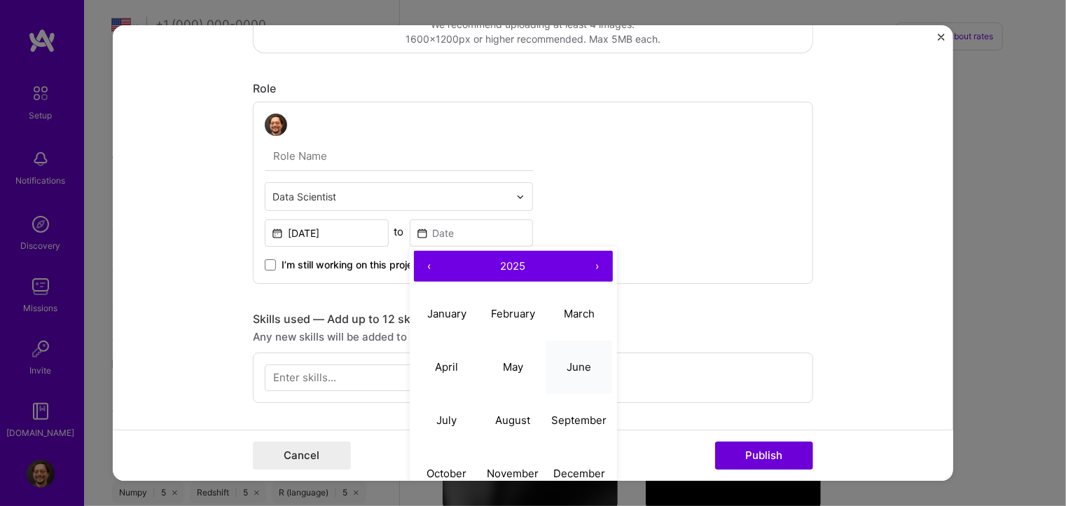
click at [571, 364] on abbr "June" at bounding box center [579, 366] width 25 height 13
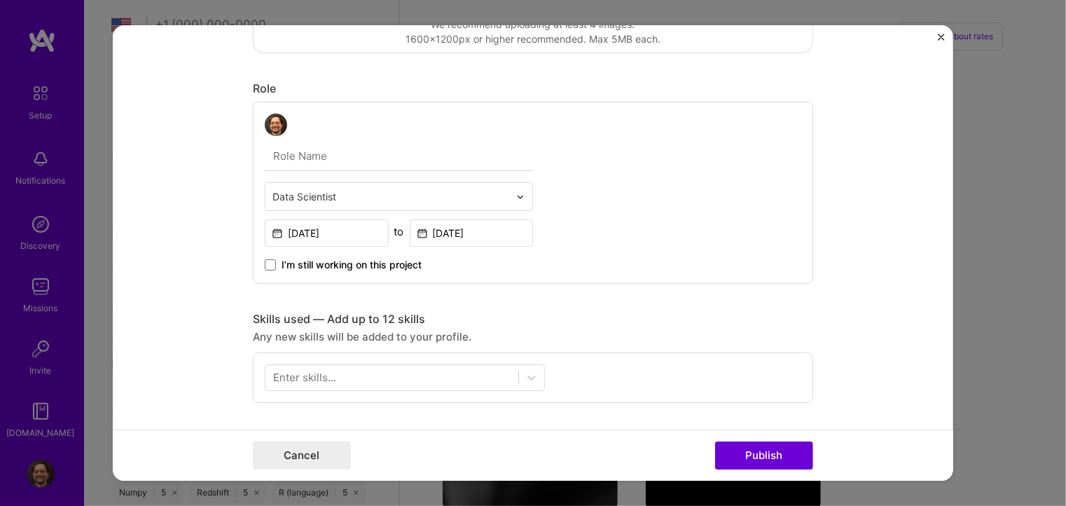
click at [584, 222] on div "Data Scientist [DATE] to [DATE] I’m still working on this project" at bounding box center [533, 193] width 560 height 182
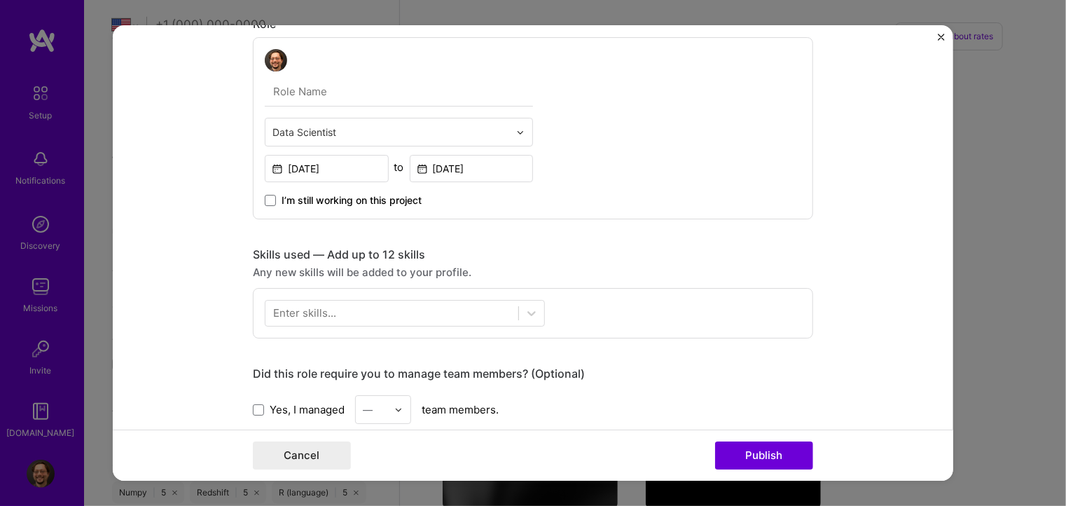
scroll to position [420, 0]
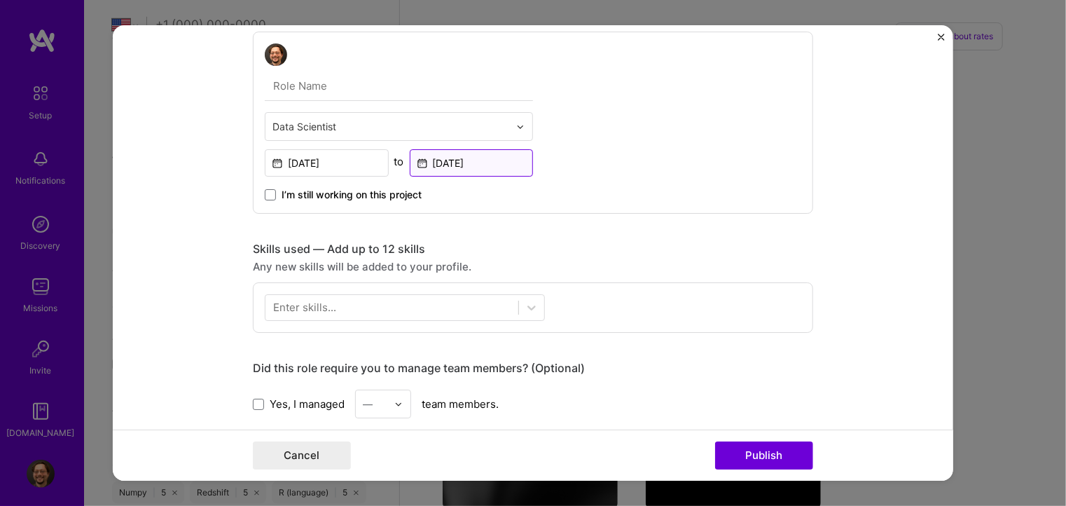
click at [462, 163] on input "[DATE]" at bounding box center [472, 162] width 124 height 27
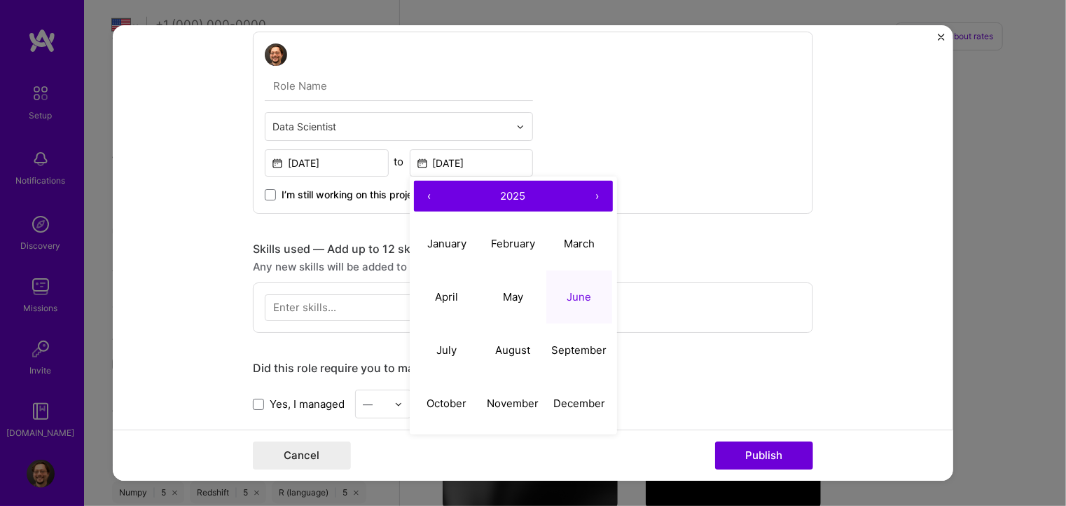
click at [417, 196] on button "‹" at bounding box center [429, 196] width 31 height 31
click at [555, 290] on button "June" at bounding box center [579, 296] width 67 height 53
type input "[DATE]"
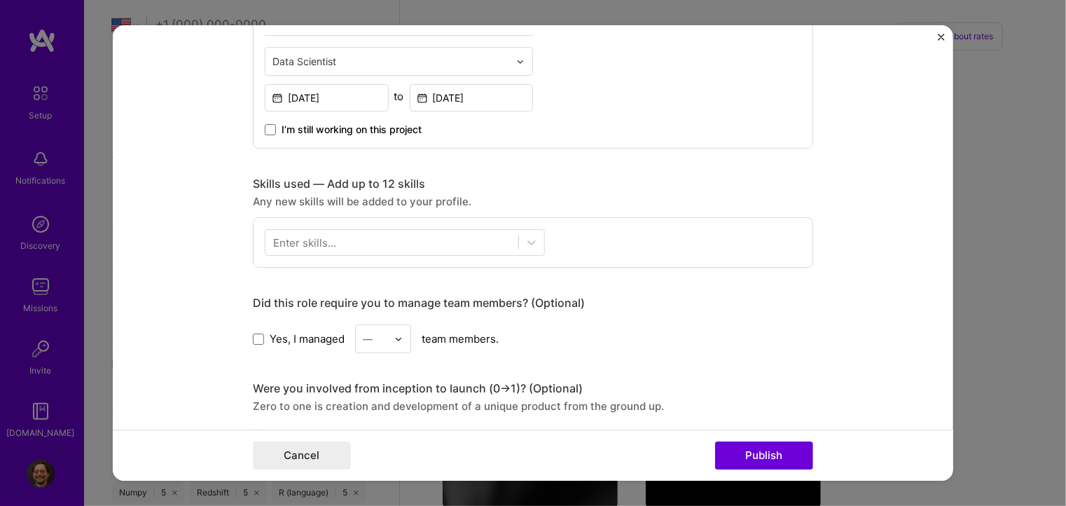
scroll to position [490, 0]
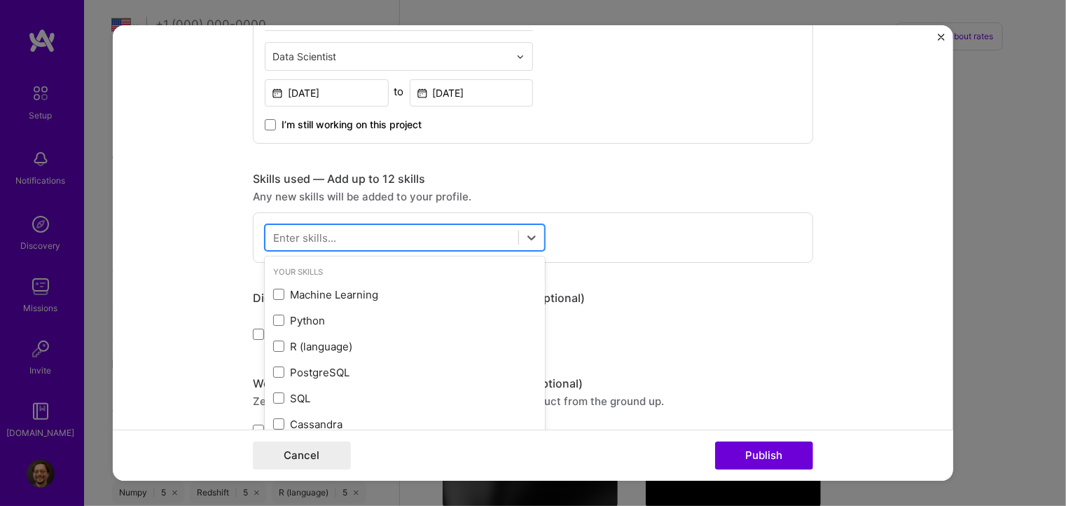
click at [502, 237] on div at bounding box center [391, 237] width 253 height 23
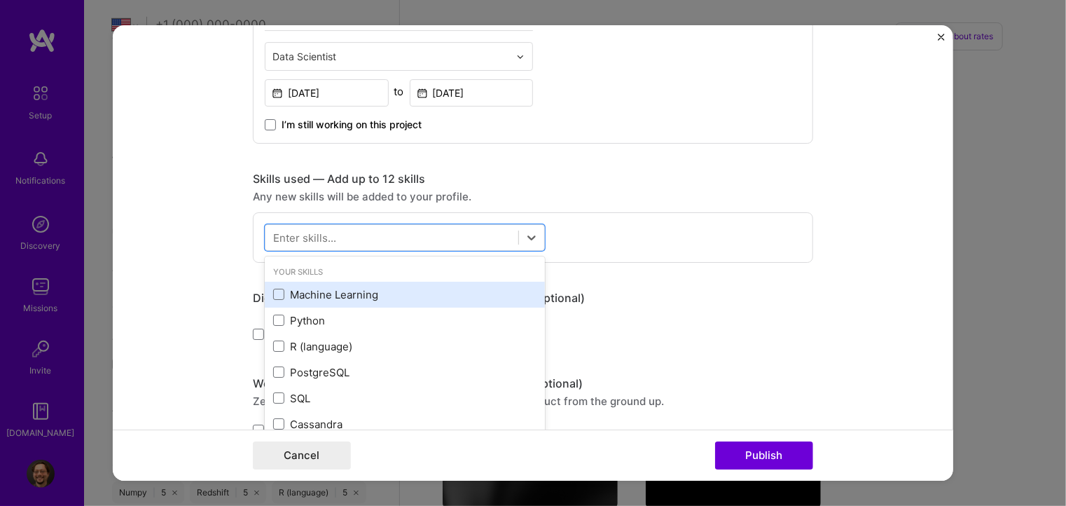
click at [312, 298] on div "Machine Learning" at bounding box center [404, 294] width 263 height 15
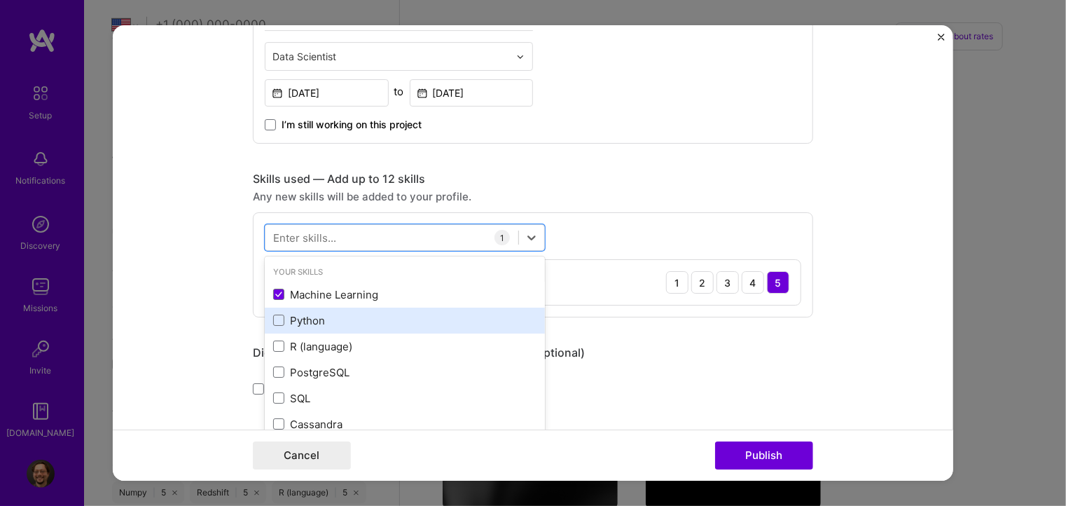
click at [300, 320] on div "Python" at bounding box center [404, 320] width 263 height 15
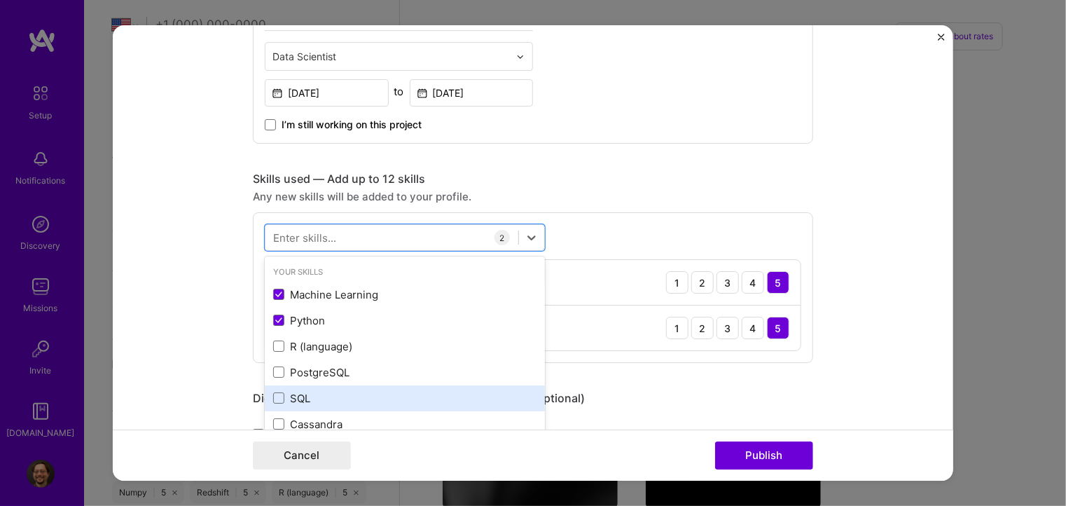
click at [281, 394] on div "SQL" at bounding box center [404, 398] width 263 height 15
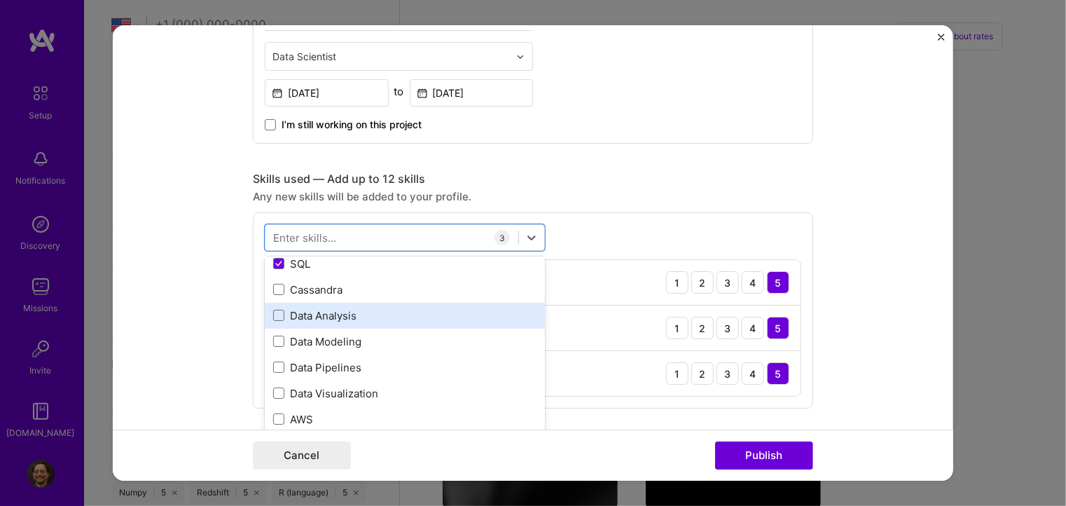
scroll to position [140, 0]
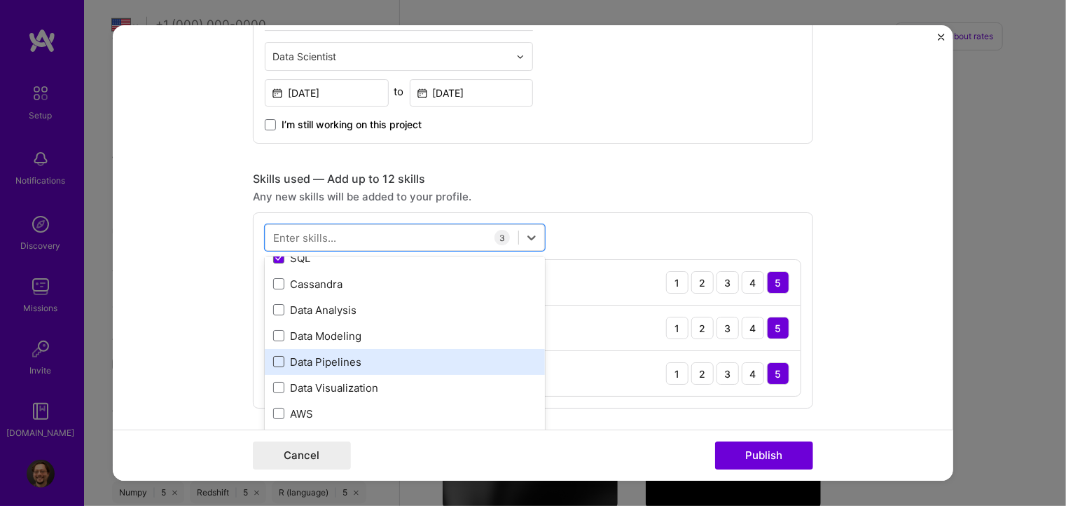
click at [276, 357] on span at bounding box center [278, 361] width 11 height 11
click at [0, 0] on input "checkbox" at bounding box center [0, 0] width 0 height 0
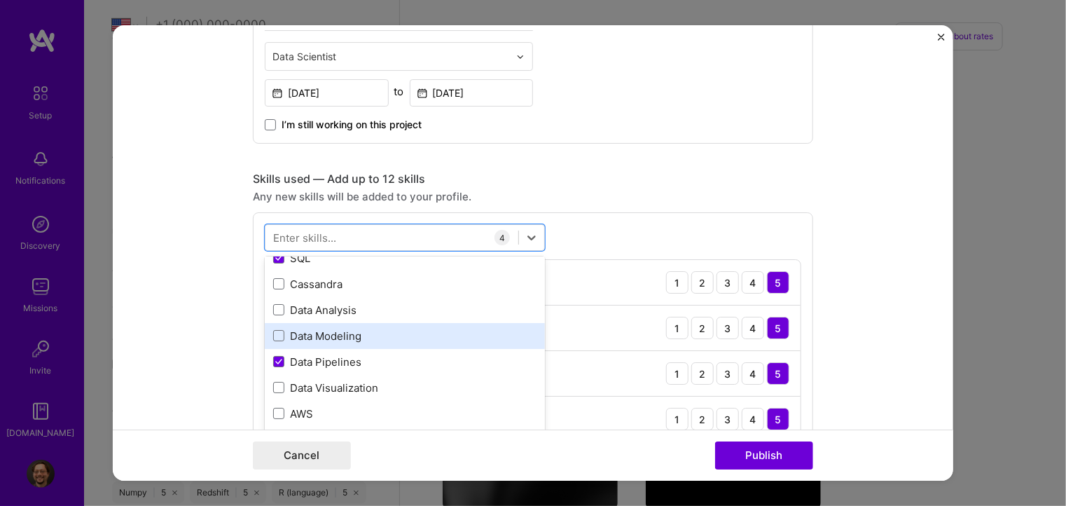
click at [308, 333] on div "Data Modeling" at bounding box center [404, 335] width 263 height 15
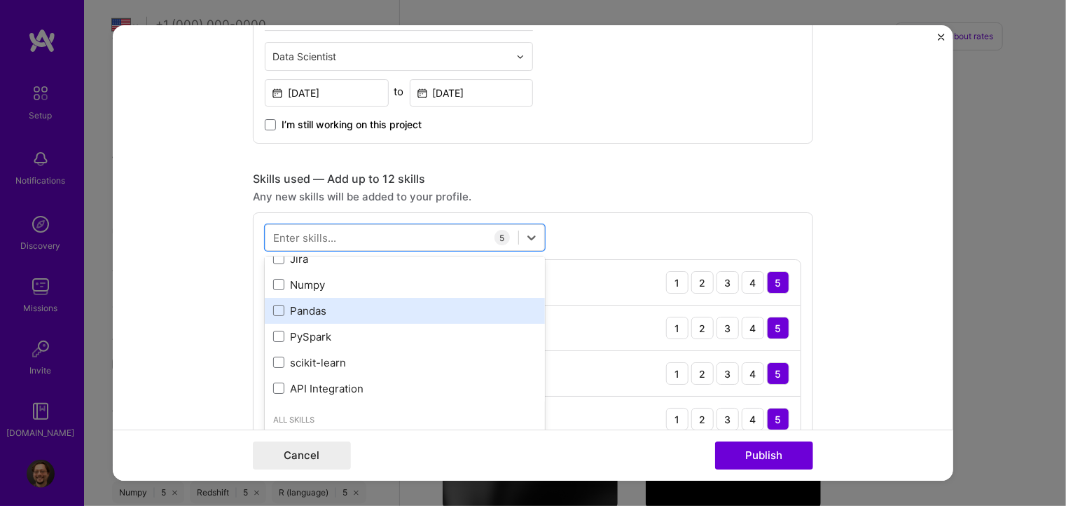
scroll to position [350, 0]
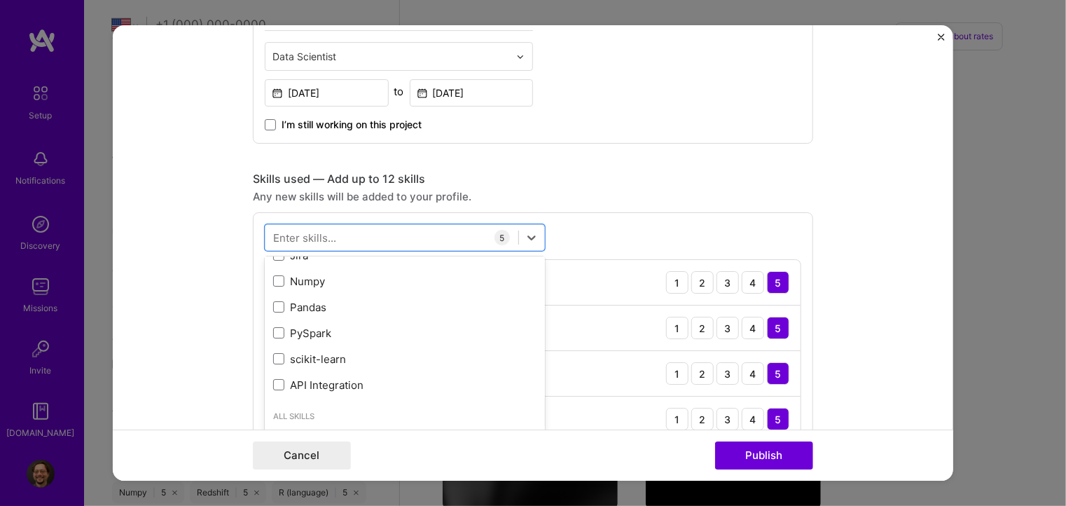
click at [232, 309] on form "Project title ML Interpretability Company InterSystems Project industry Industr…" at bounding box center [533, 252] width 840 height 455
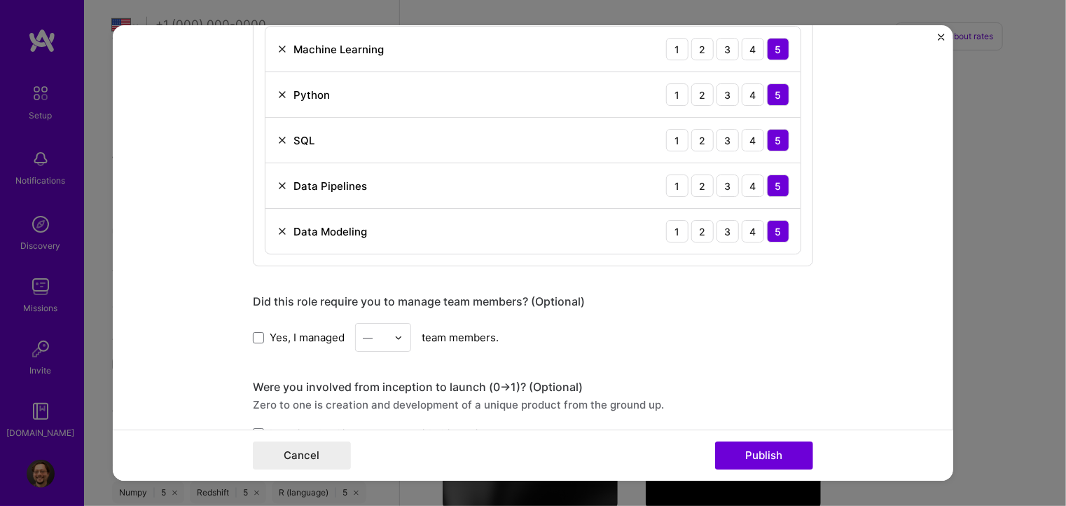
scroll to position [840, 0]
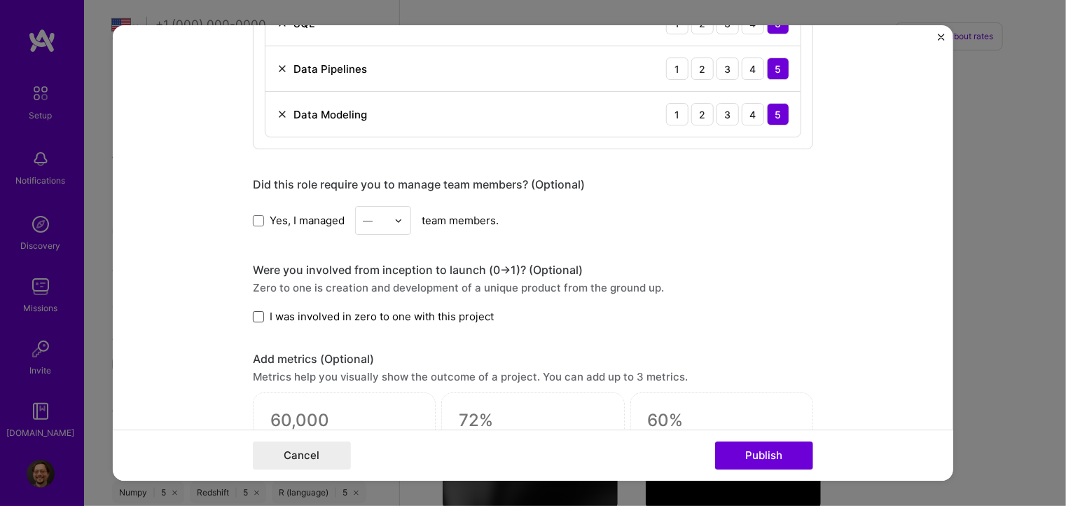
click at [253, 311] on span at bounding box center [258, 316] width 11 height 11
click at [0, 0] on input "I was involved in zero to one with this project" at bounding box center [0, 0] width 0 height 0
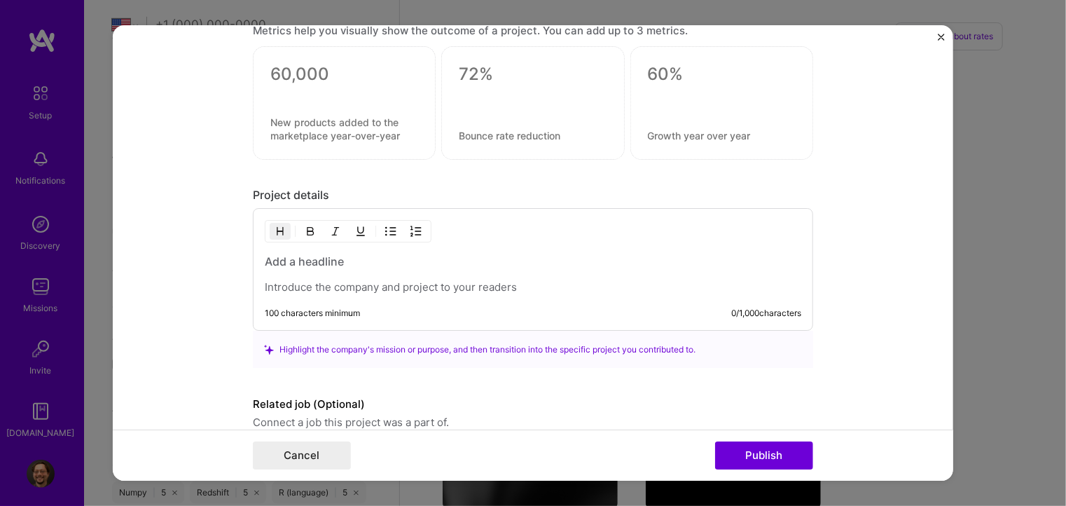
scroll to position [1191, 0]
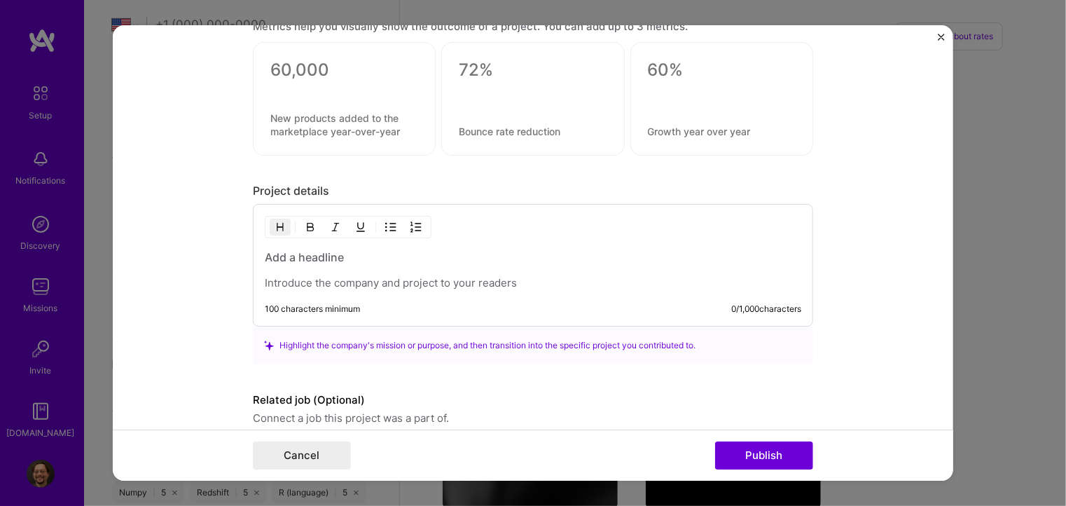
click at [293, 253] on h3 at bounding box center [533, 257] width 536 height 15
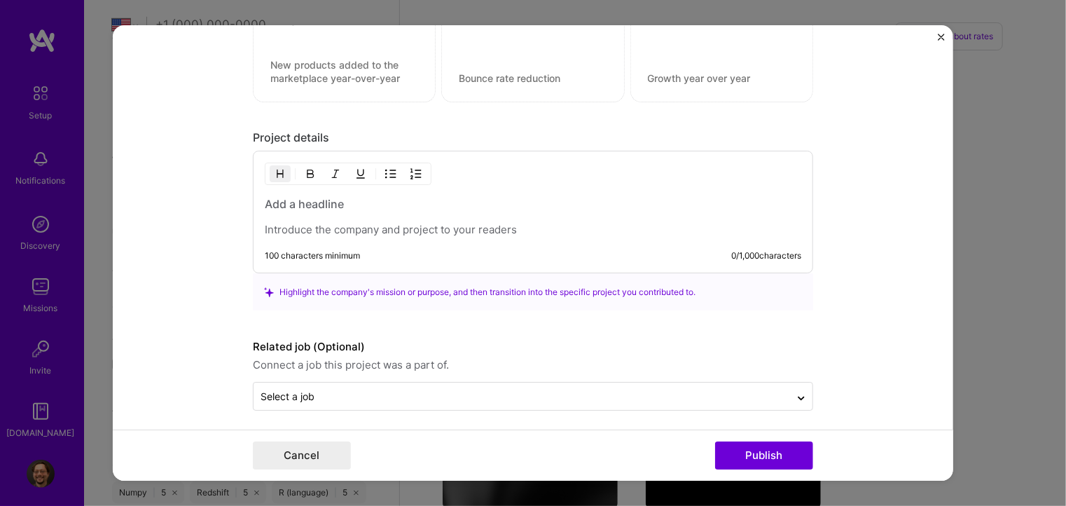
scroll to position [1247, 0]
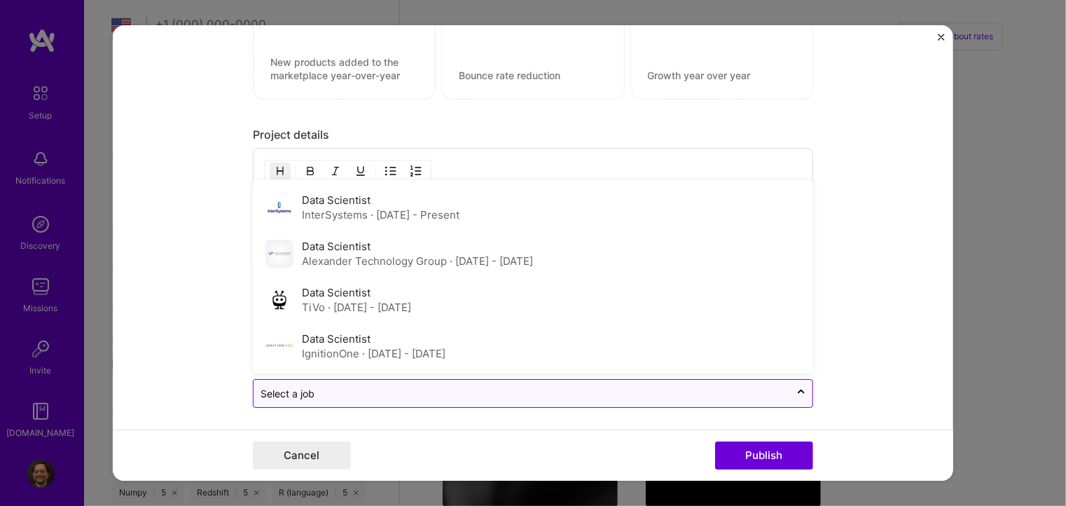
click at [363, 380] on div "Select a job" at bounding box center [522, 393] width 536 height 27
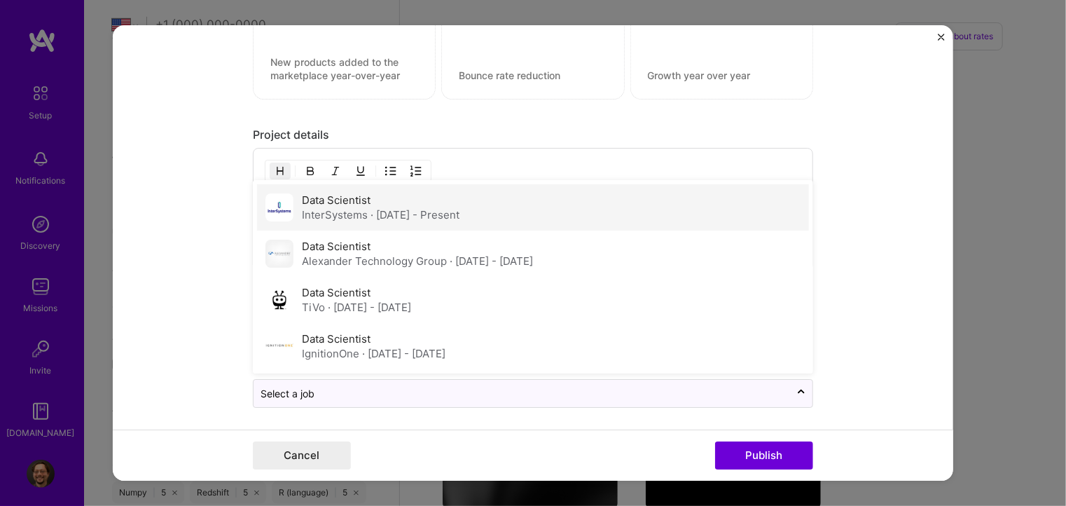
click at [326, 202] on div "Data Scientist InterSystems · [DATE] - Present" at bounding box center [381, 207] width 158 height 29
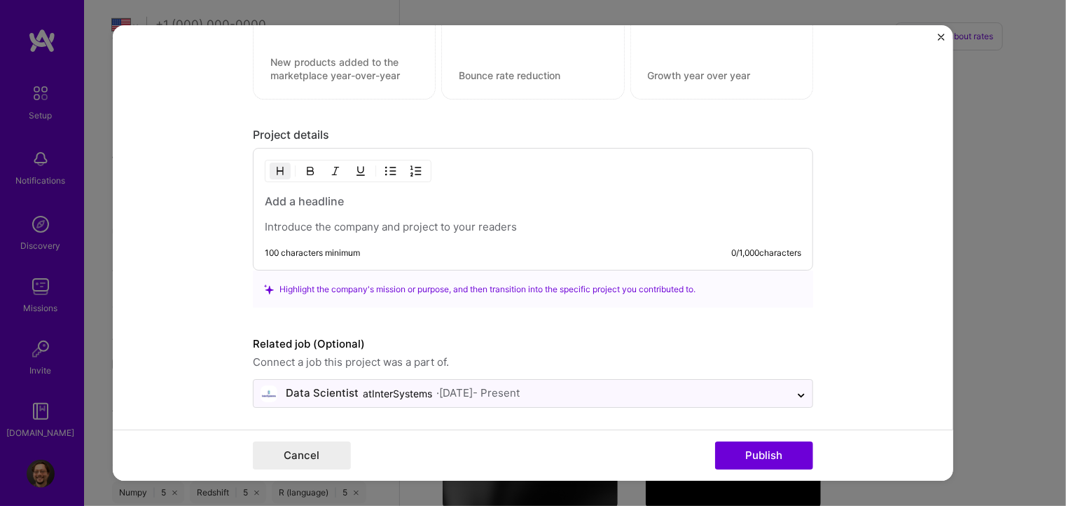
click at [210, 286] on form "Project title ML Interpretability Company InterSystems Project industry Industr…" at bounding box center [533, 252] width 840 height 455
click at [304, 195] on h3 at bounding box center [533, 201] width 536 height 15
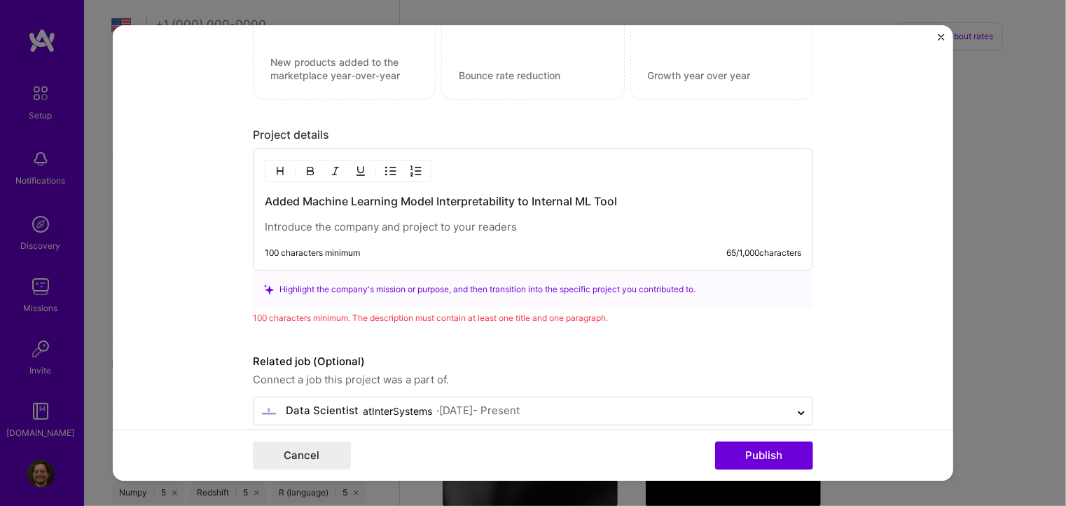
click at [315, 225] on p at bounding box center [533, 228] width 536 height 14
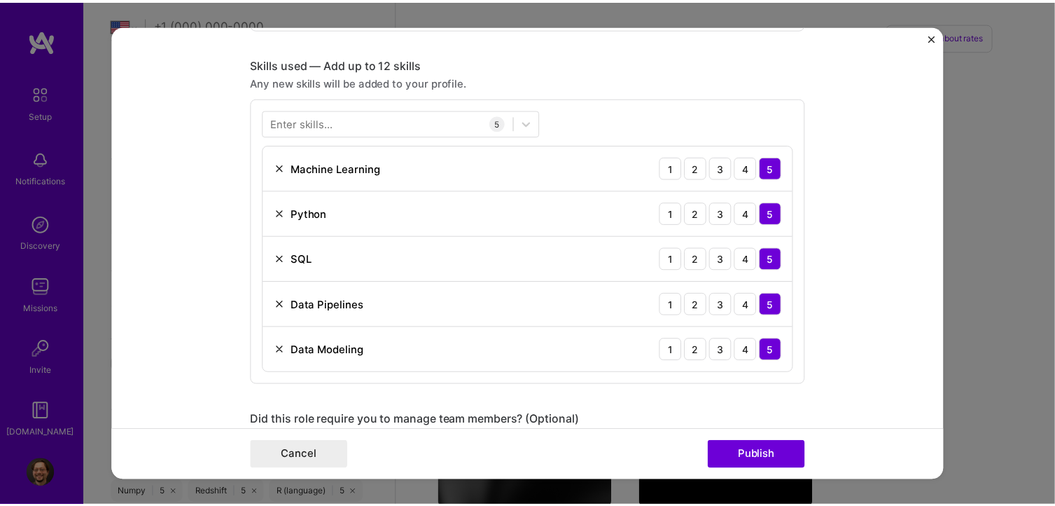
scroll to position [571, 0]
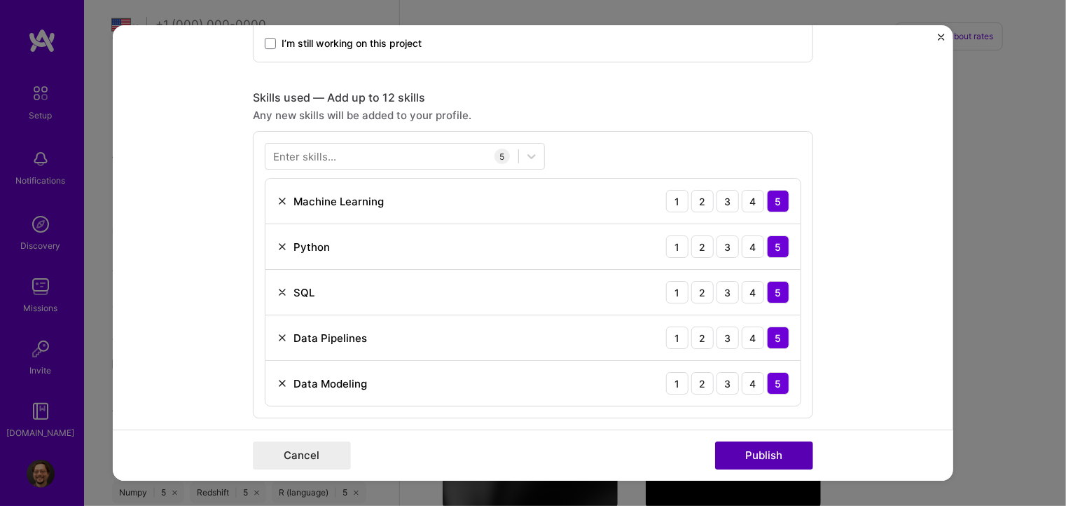
click at [772, 455] on button "Publish" at bounding box center [764, 455] width 98 height 28
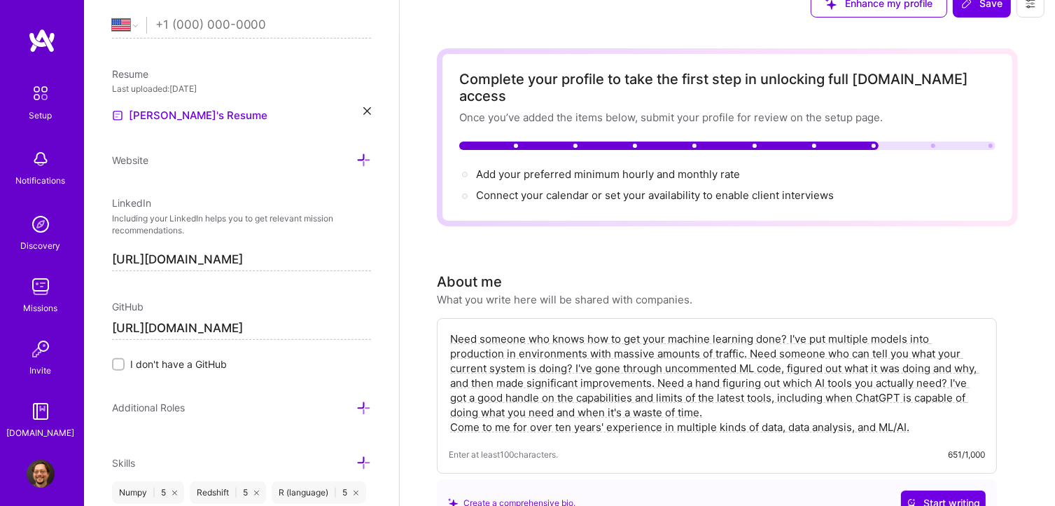
scroll to position [0, 0]
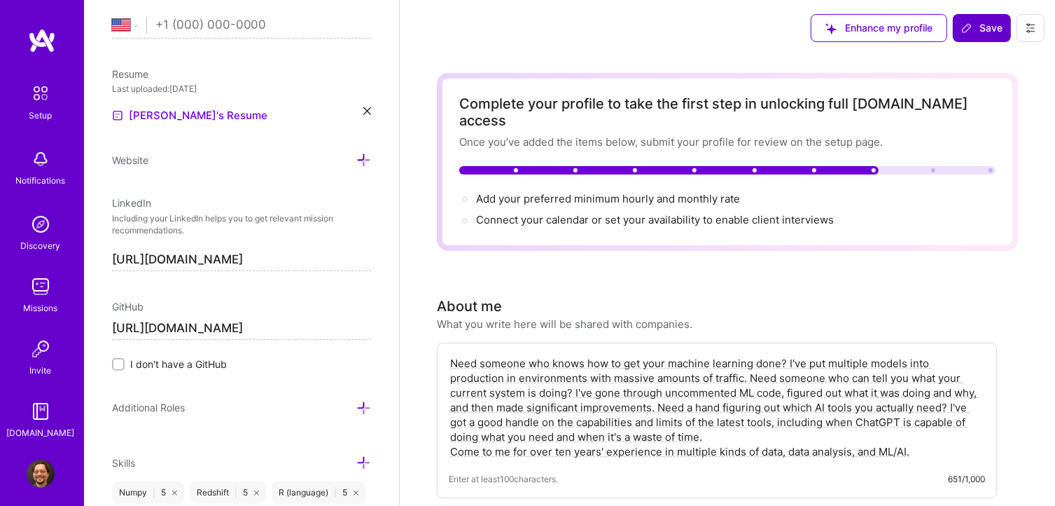
click at [979, 31] on span "Save" at bounding box center [982, 28] width 41 height 14
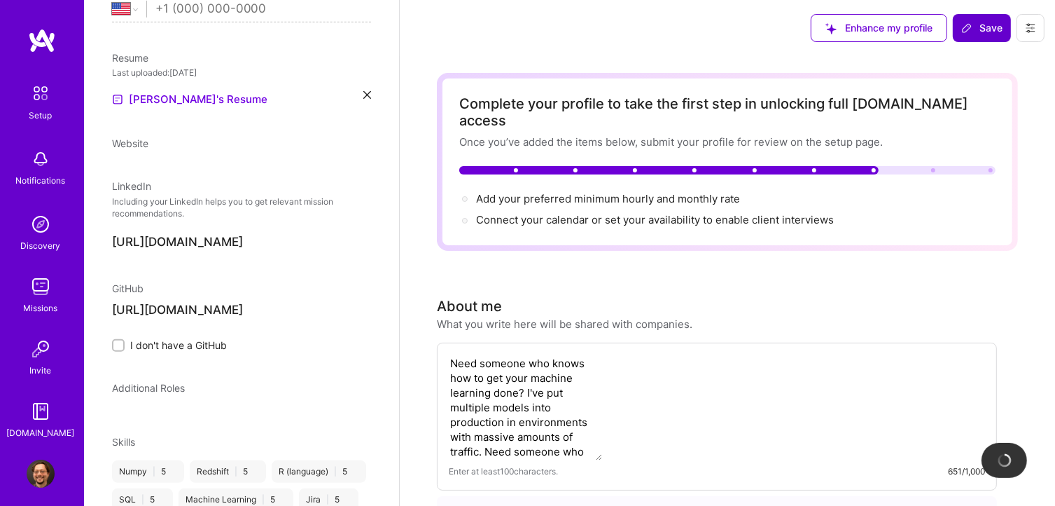
scroll to position [307, 0]
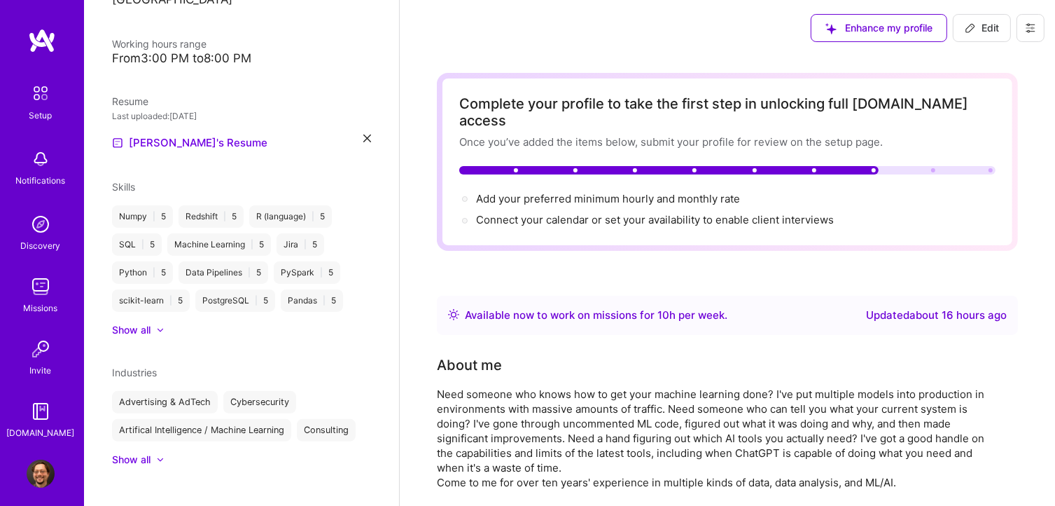
click at [983, 33] on span "Edit" at bounding box center [982, 28] width 34 height 14
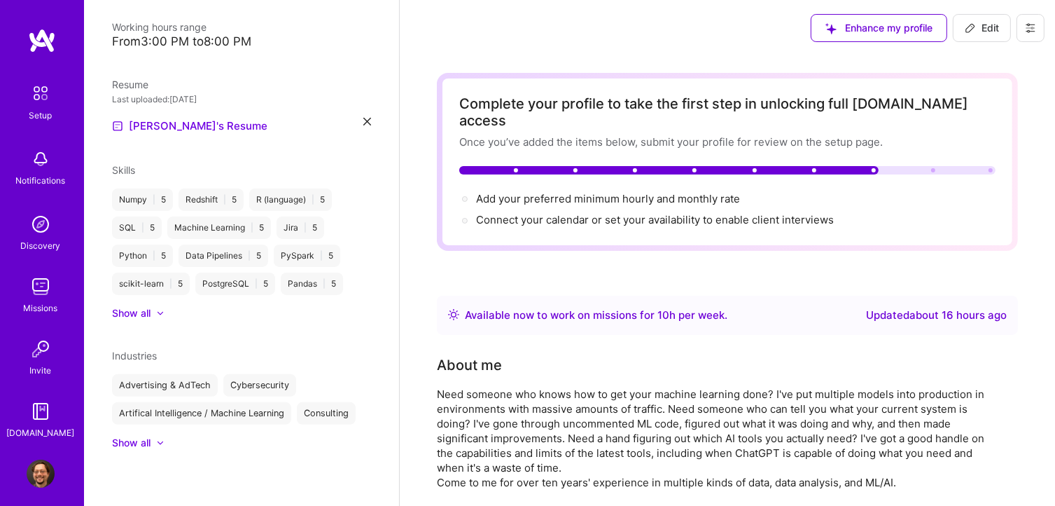
select select "US"
select select "Right Now"
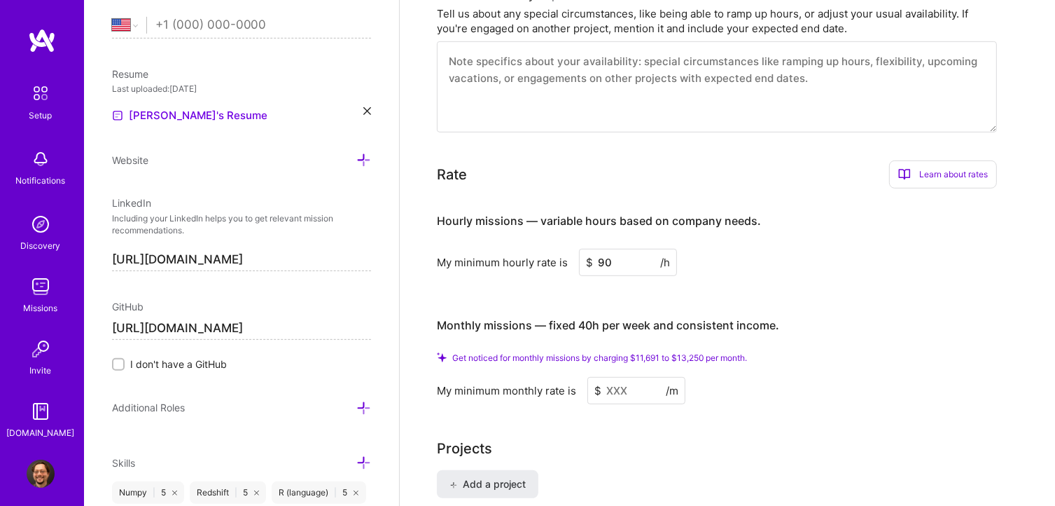
scroll to position [700, 0]
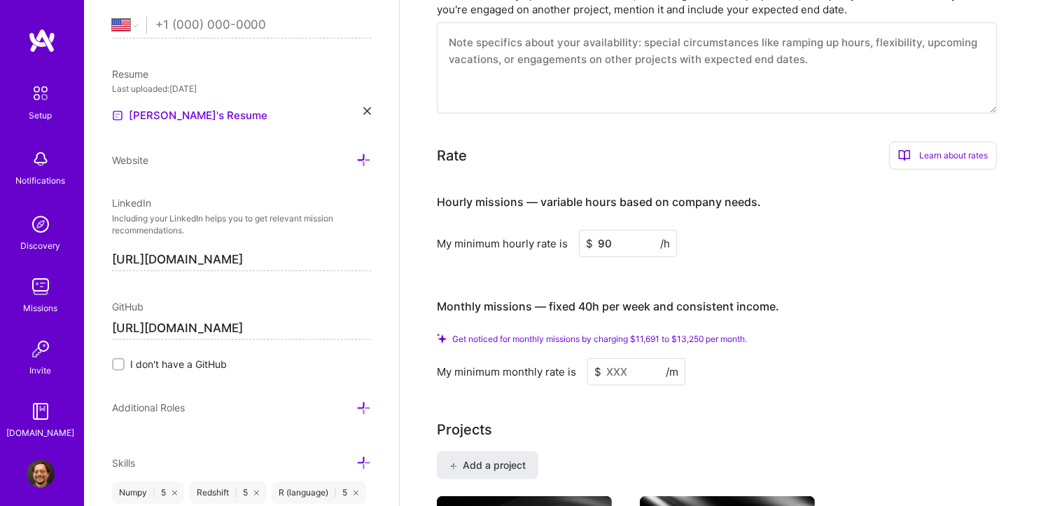
click at [624, 358] on input at bounding box center [637, 371] width 98 height 27
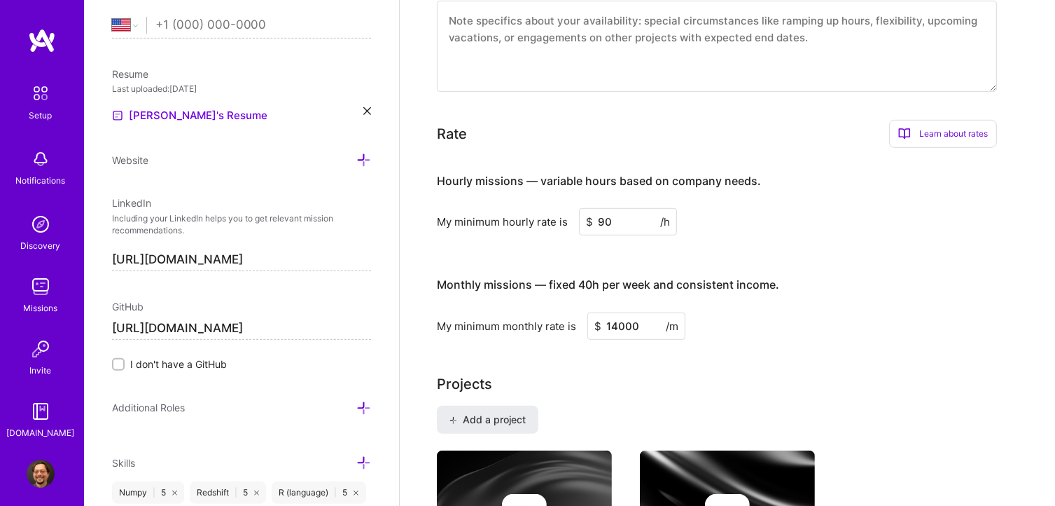
click at [807, 352] on div "Complete your profile to take the first step in unlocking full [DOMAIN_NAME] ac…" at bounding box center [727, 517] width 581 height 2288
click at [636, 312] on input "14000" at bounding box center [637, 325] width 98 height 27
drag, startPoint x: 636, startPoint y: 312, endPoint x: 627, endPoint y: 312, distance: 8.4
click at [627, 312] on input "14000" at bounding box center [637, 325] width 98 height 27
click at [609, 312] on input "14000" at bounding box center [637, 325] width 98 height 27
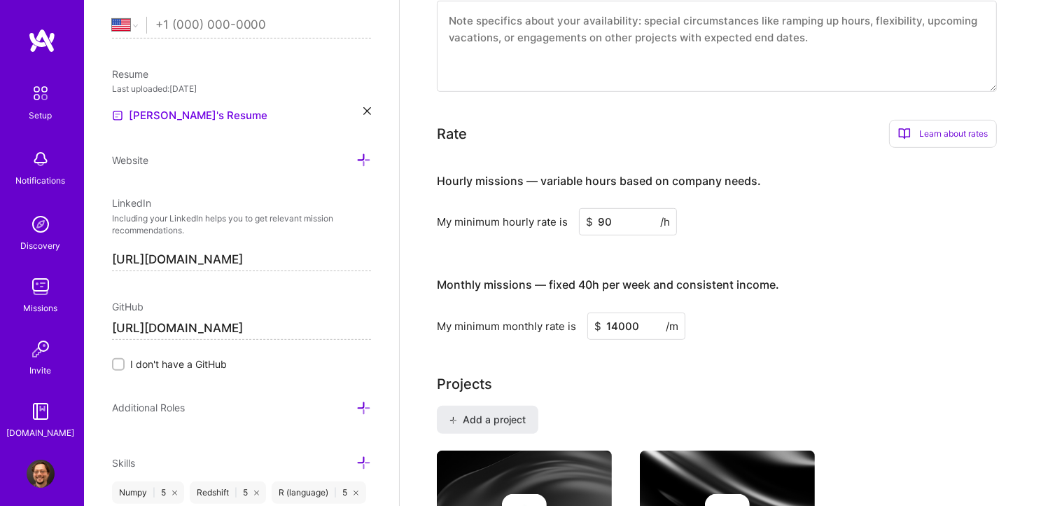
click at [642, 312] on input "14000" at bounding box center [637, 325] width 98 height 27
type input "16000"
click at [792, 337] on div "Complete your profile to take the first step in unlocking full [DOMAIN_NAME] ac…" at bounding box center [727, 517] width 581 height 2288
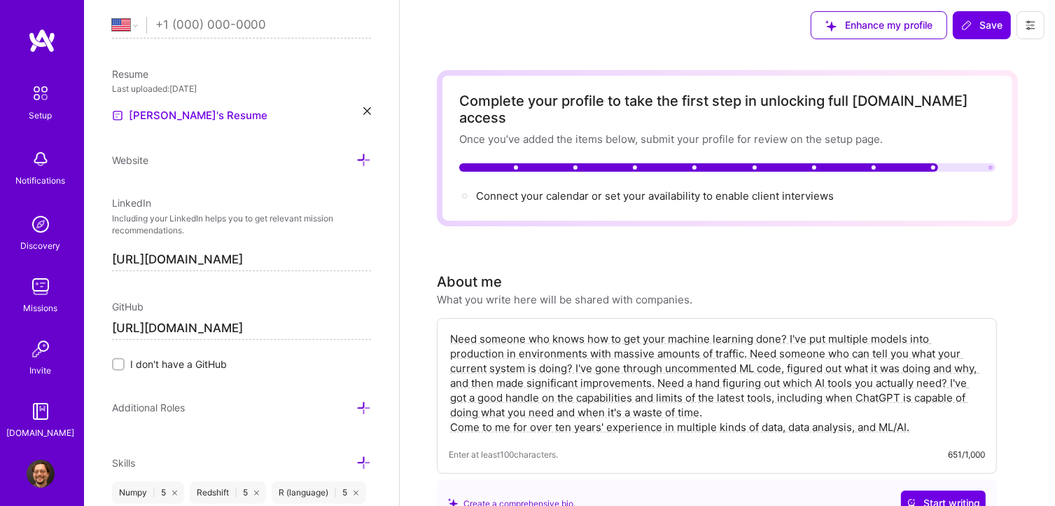
scroll to position [0, 0]
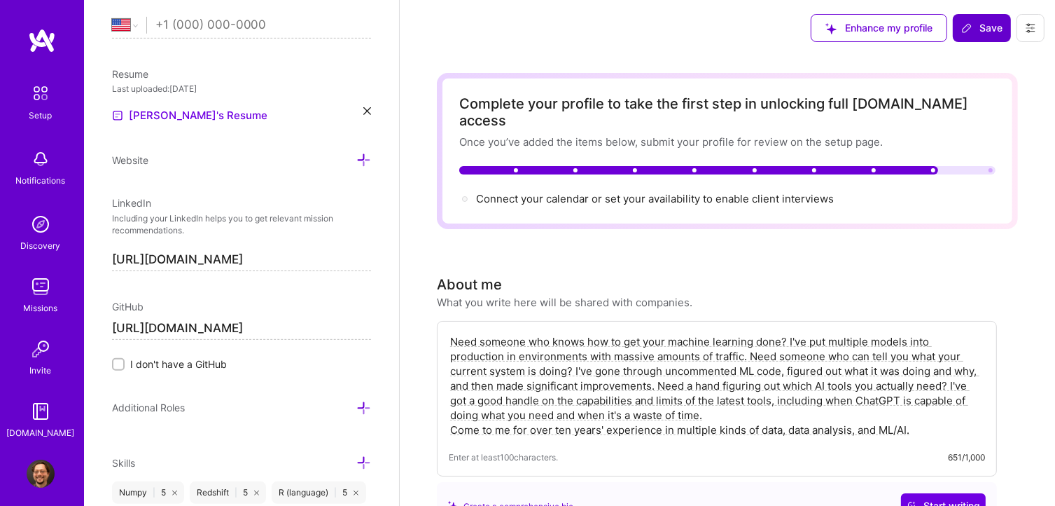
click at [982, 31] on span "Save" at bounding box center [982, 28] width 41 height 14
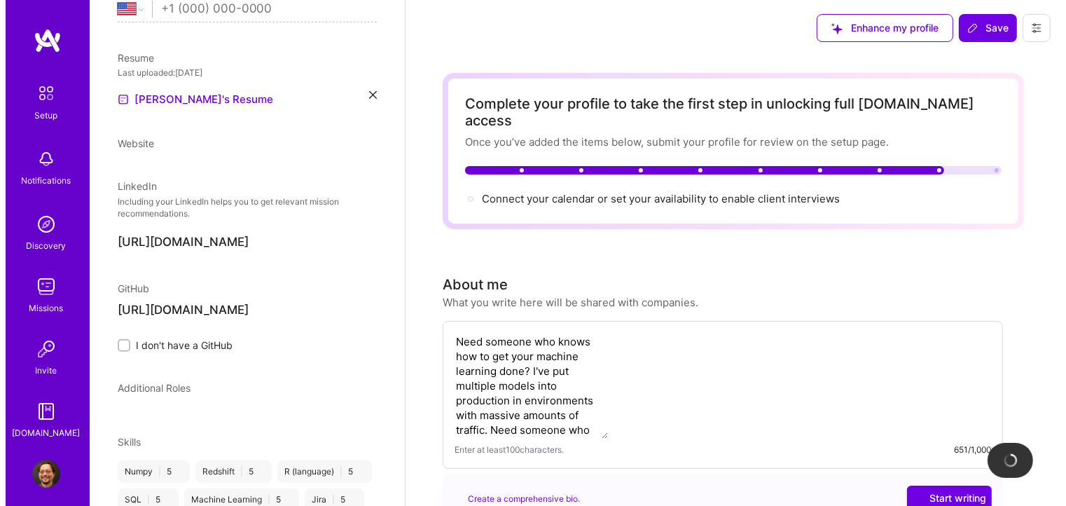
scroll to position [307, 0]
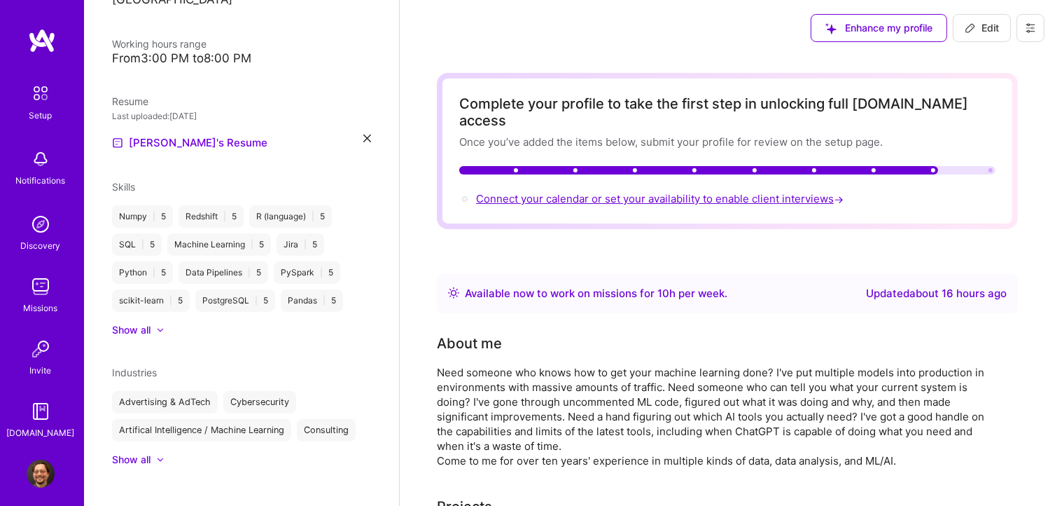
click at [622, 192] on span "Connect your calendar or set your availability to enable client interviews →" at bounding box center [661, 198] width 370 height 13
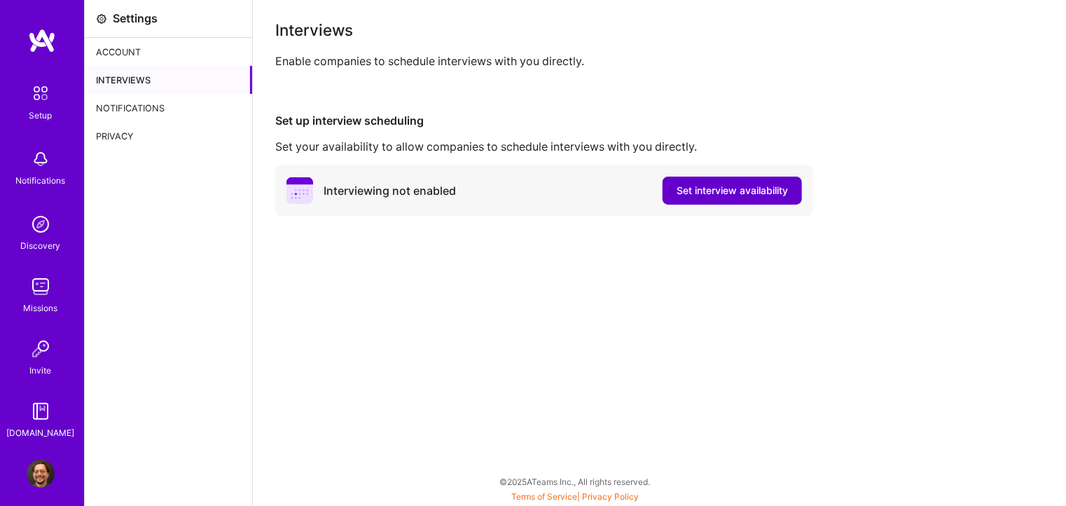
click at [728, 190] on span "Set interview availability" at bounding box center [732, 190] width 111 height 14
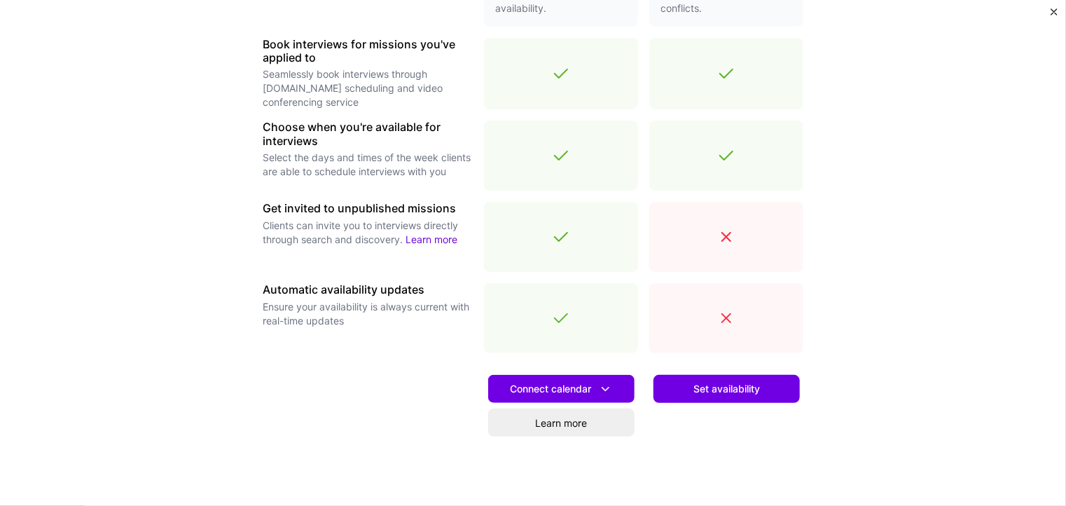
scroll to position [476, 0]
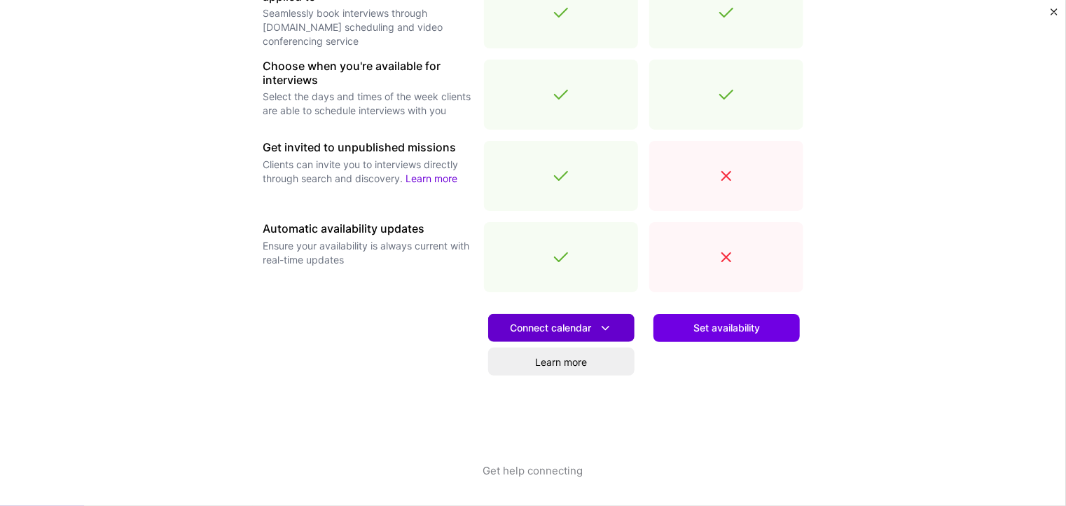
click at [616, 331] on button "Connect calendar" at bounding box center [561, 328] width 146 height 28
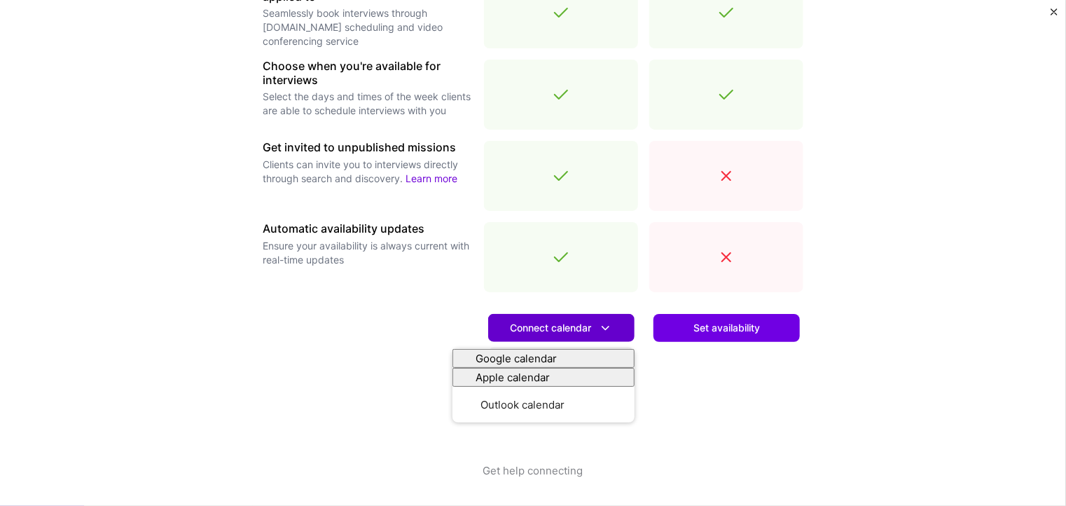
click at [618, 328] on button "Connect calendar" at bounding box center [561, 328] width 146 height 28
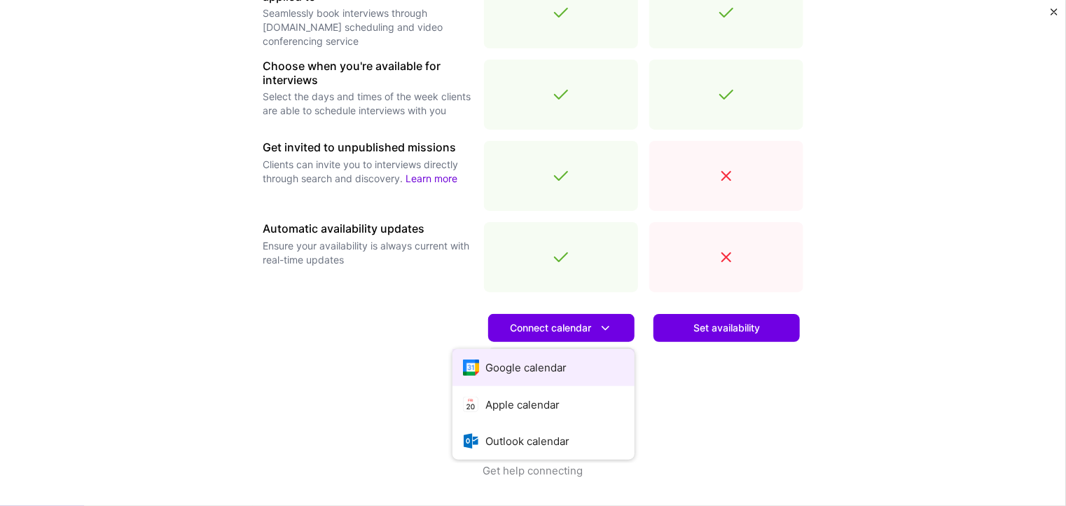
click at [547, 372] on button "Google calendar" at bounding box center [543, 367] width 182 height 37
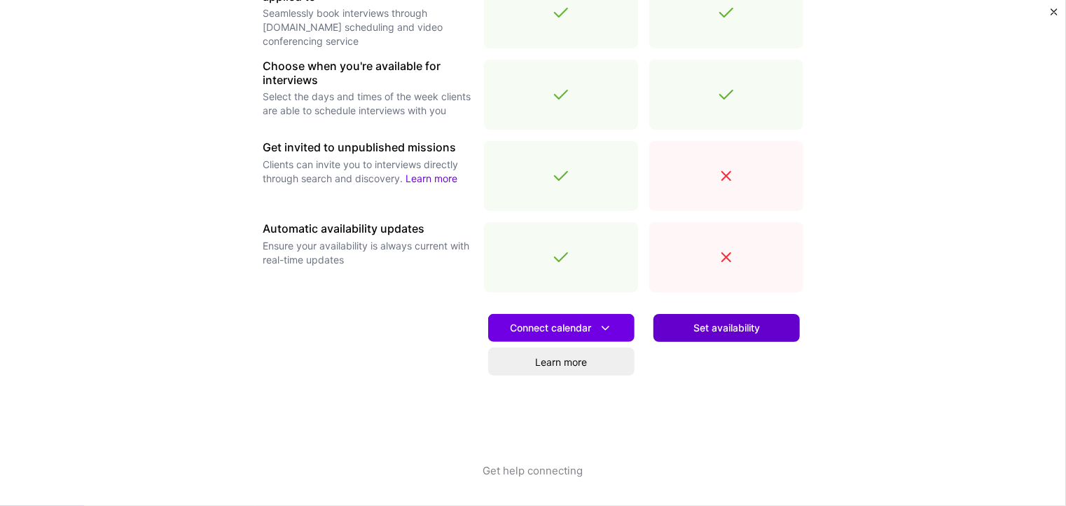
click at [698, 322] on span "Set availability" at bounding box center [726, 328] width 67 height 14
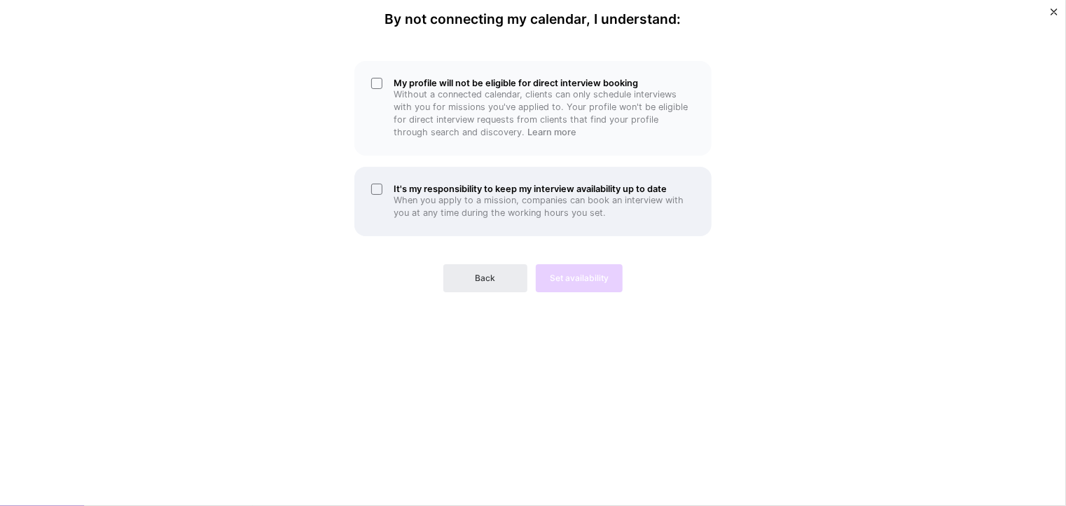
click at [382, 193] on div "It's my responsibility to keep my interview availability up to date When you ap…" at bounding box center [532, 201] width 357 height 69
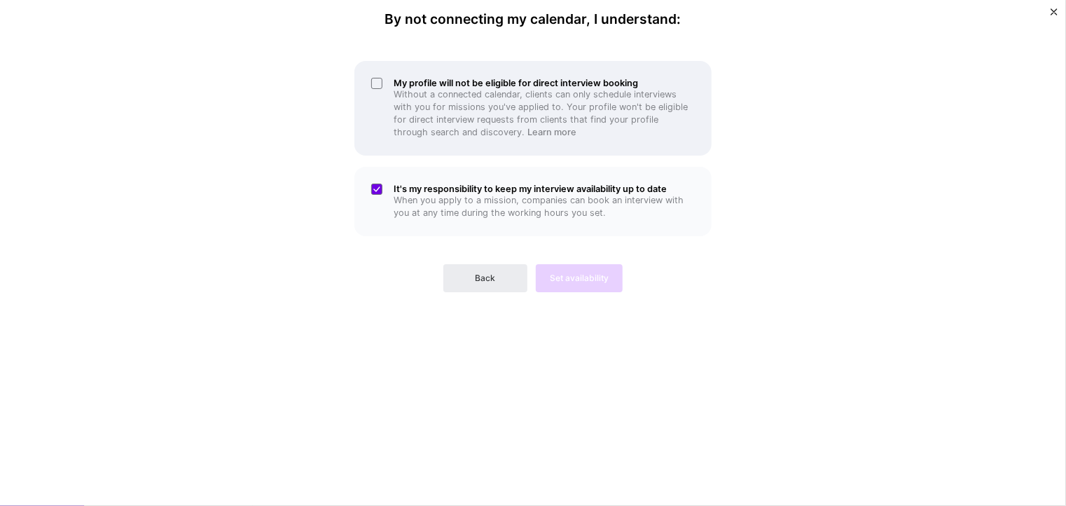
click at [379, 78] on div "My profile will not be eligible for direct interview booking Without a connecte…" at bounding box center [532, 108] width 357 height 95
click at [527, 134] on link "Learn more" at bounding box center [551, 132] width 49 height 11
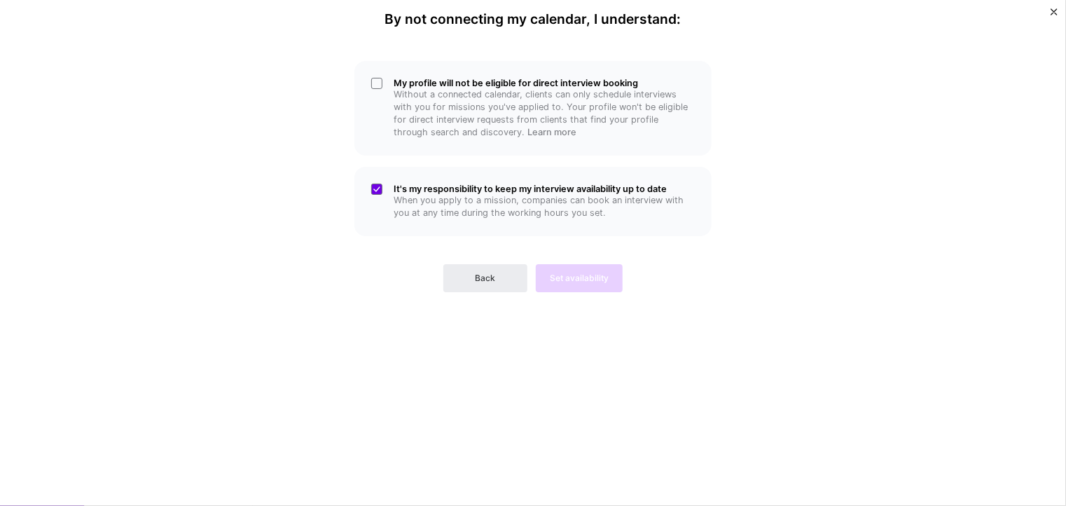
click at [421, 401] on div "By not connecting my calendar, I understand: My profile will not be eligible fo…" at bounding box center [533, 252] width 420 height 483
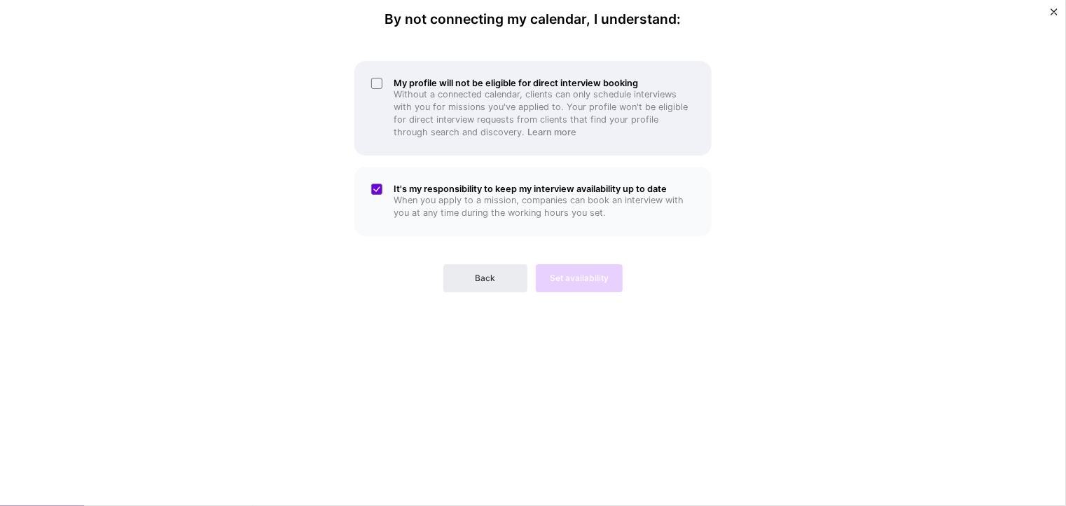
click at [387, 99] on div "My profile will not be eligible for direct interview booking Without a connecte…" at bounding box center [532, 108] width 357 height 95
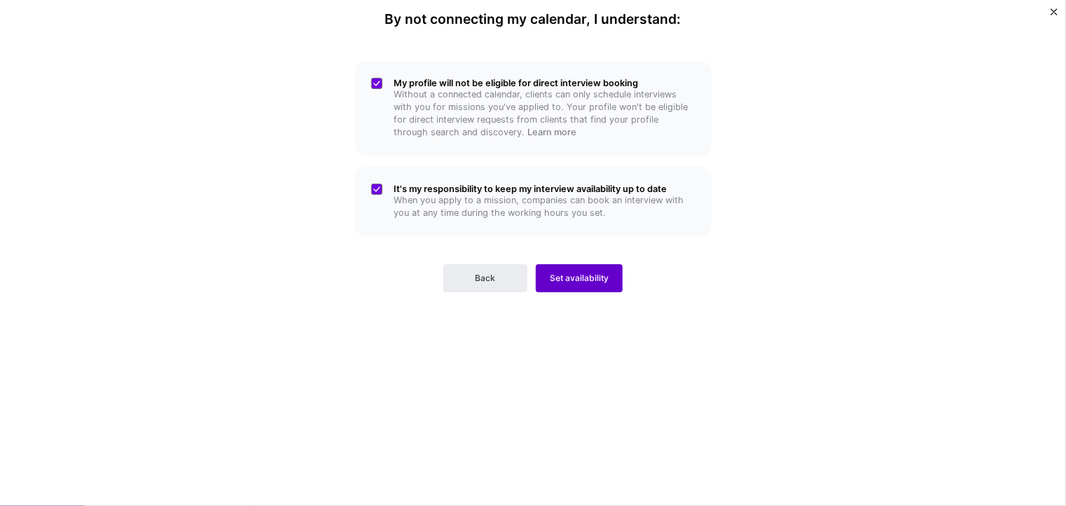
click at [551, 272] on span "Set availability" at bounding box center [579, 278] width 59 height 13
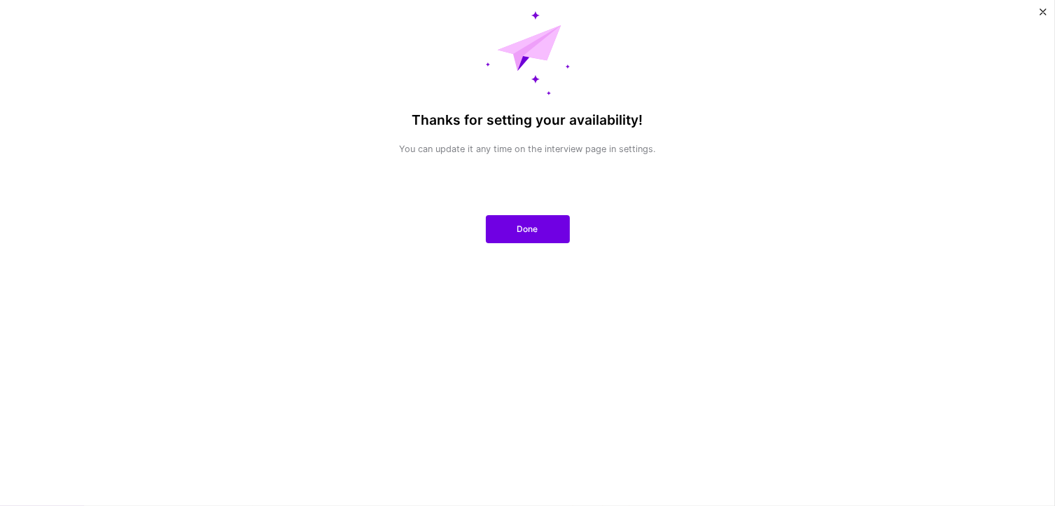
scroll to position [105, 0]
click at [501, 225] on button "Done" at bounding box center [528, 229] width 84 height 28
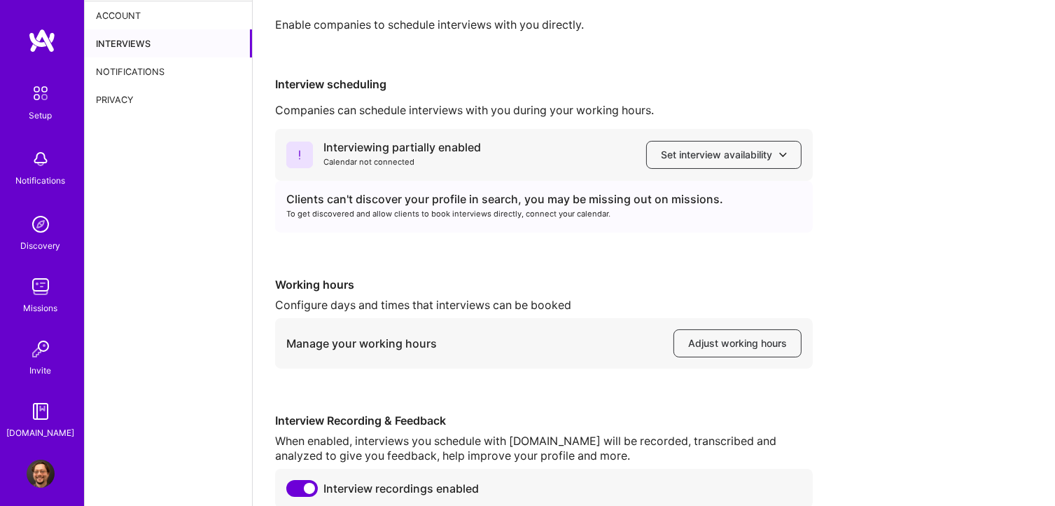
scroll to position [0, 0]
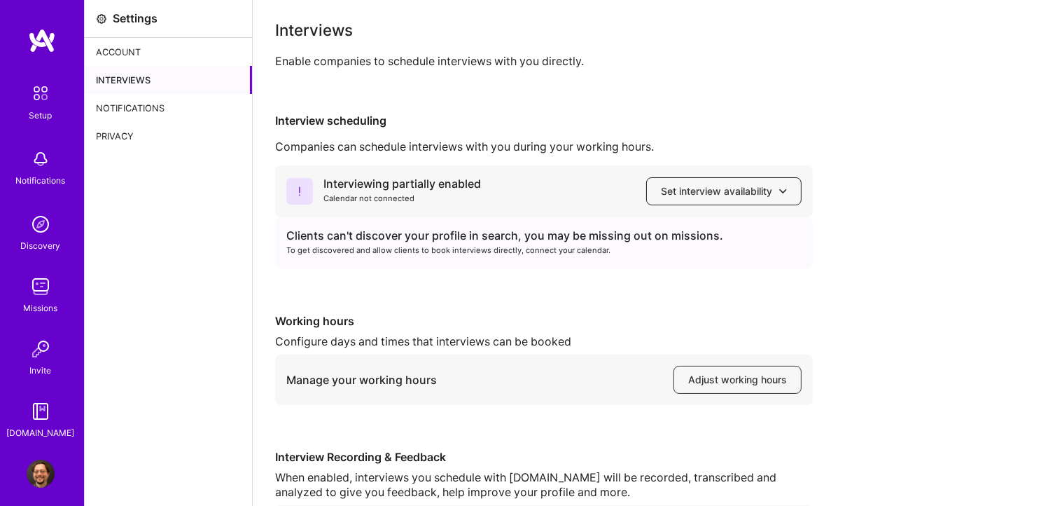
click at [656, 191] on button "Set interview availability" at bounding box center [723, 191] width 155 height 28
click at [646, 157] on div "Interview scheduling Companies can schedule interviews with you during your wor…" at bounding box center [654, 328] width 758 height 431
click at [591, 278] on div "Interviewing partially enabled Calendar not connected Set interview availabilit…" at bounding box center [654, 354] width 758 height 379
click at [374, 183] on div "Interviewing partially enabled" at bounding box center [403, 183] width 158 height 15
click at [705, 191] on span "Set interview availability" at bounding box center [724, 191] width 126 height 14
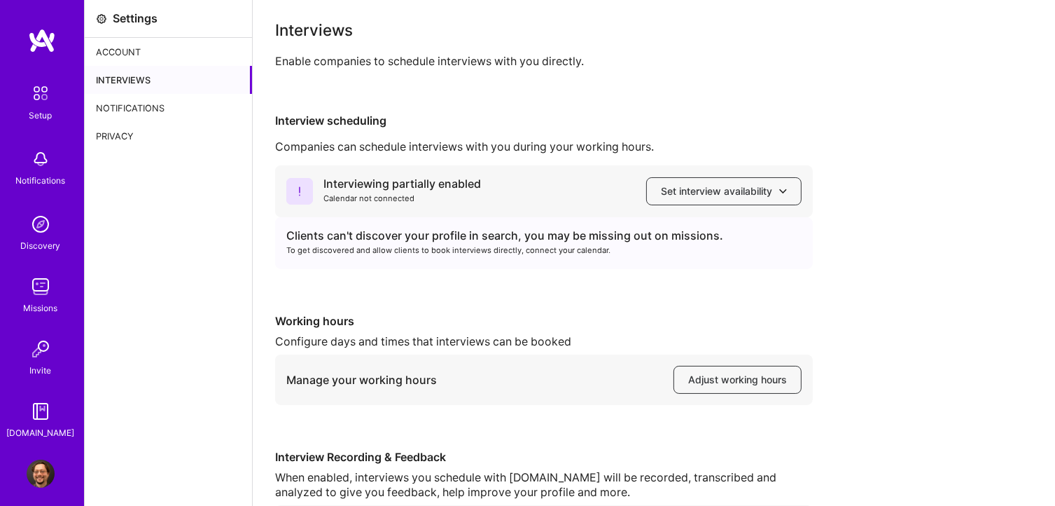
click at [548, 135] on div "Interview scheduling Companies can schedule interviews with you during your wor…" at bounding box center [654, 328] width 758 height 431
click at [549, 261] on div "Clients can't discover your profile in search, you may be missing out on missio…" at bounding box center [544, 243] width 538 height 52
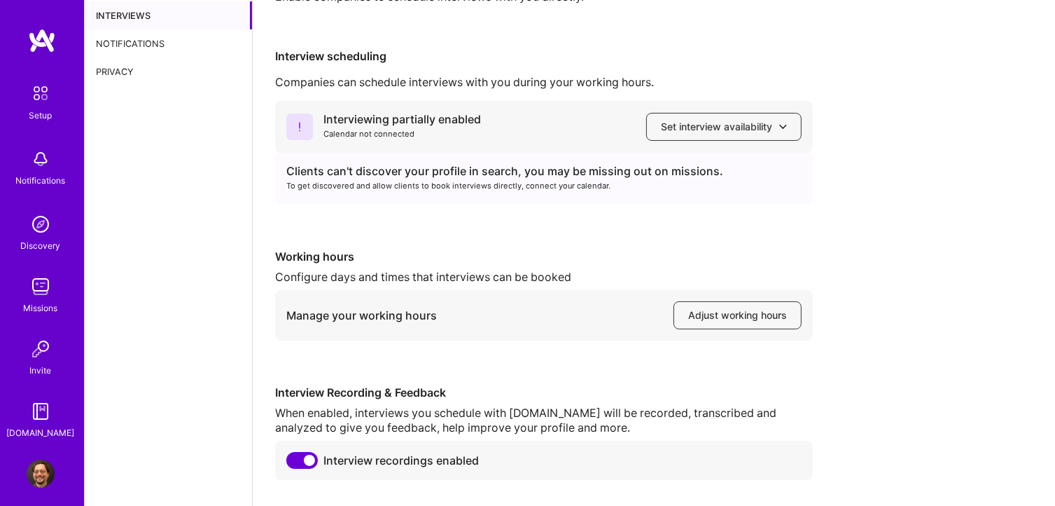
scroll to position [70, 0]
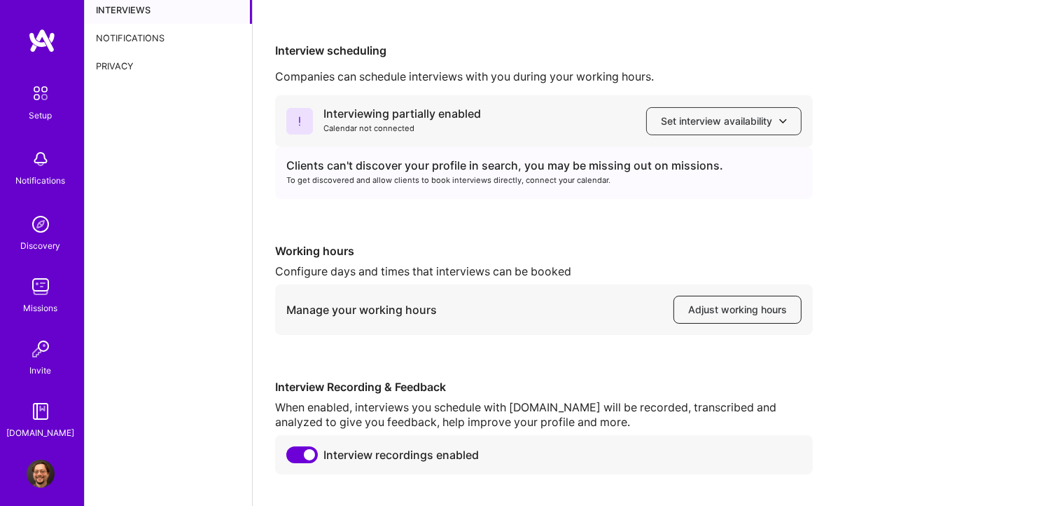
click at [707, 313] on span "Adjust working hours" at bounding box center [737, 310] width 99 height 14
click at [556, 209] on div "Interviewing partially enabled Calendar not connected Set interview availabilit…" at bounding box center [654, 284] width 758 height 379
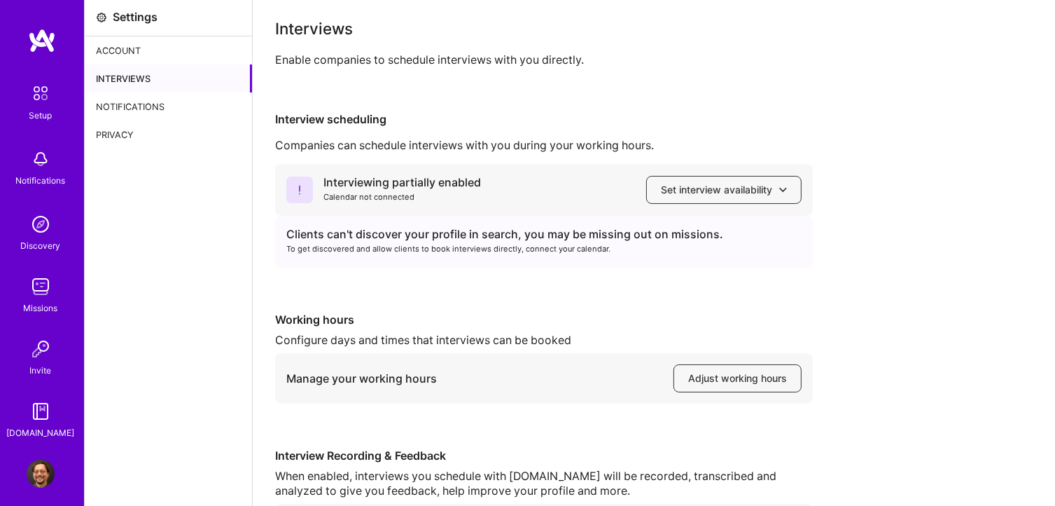
scroll to position [0, 0]
click at [27, 222] on img at bounding box center [41, 224] width 28 height 28
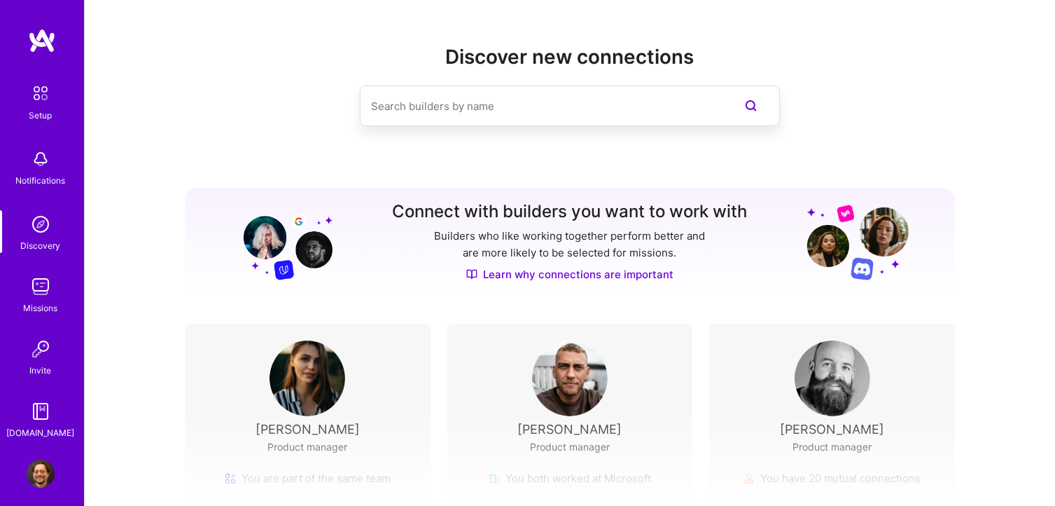
click at [41, 88] on img at bounding box center [40, 92] width 29 height 29
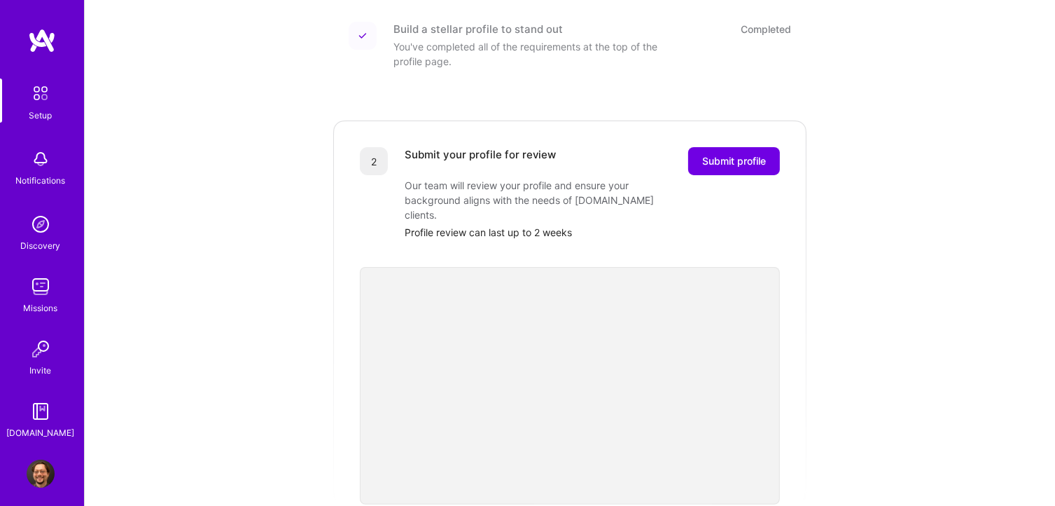
scroll to position [210, 0]
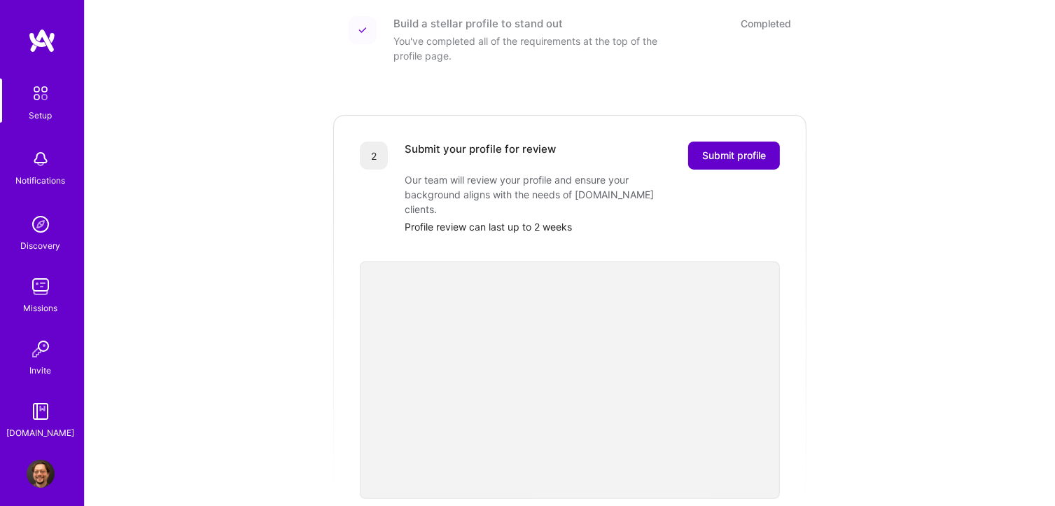
click at [738, 148] on span "Submit profile" at bounding box center [734, 155] width 64 height 14
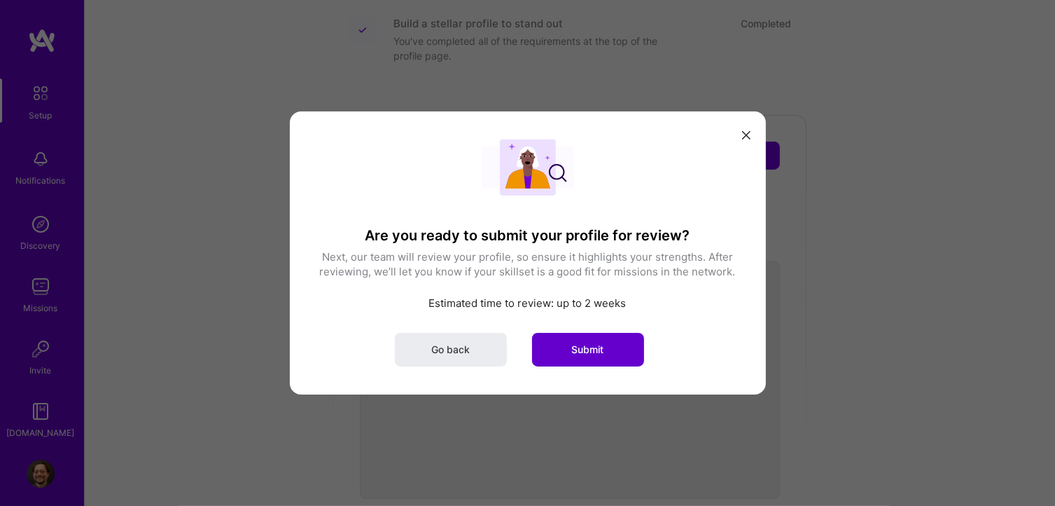
click at [594, 347] on span "Submit" at bounding box center [588, 349] width 32 height 14
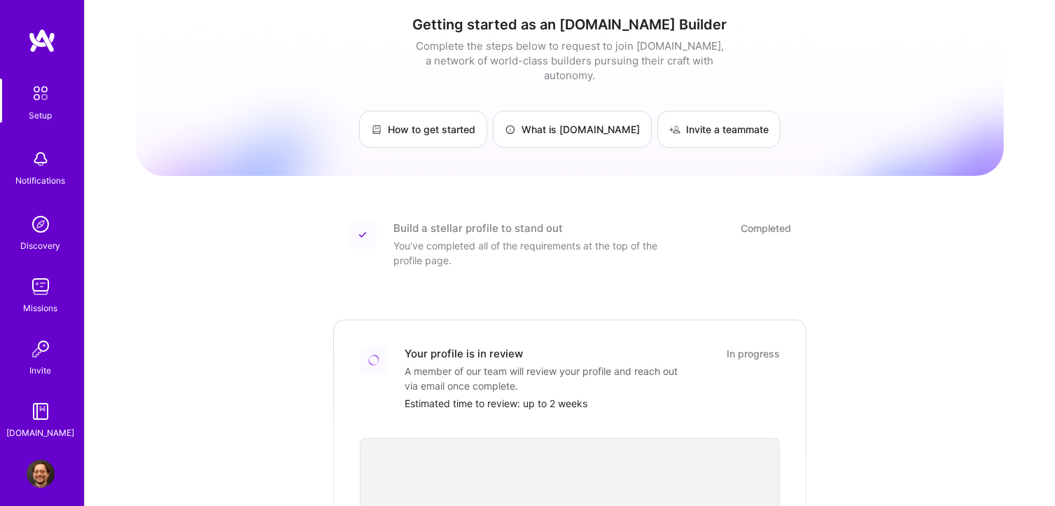
scroll to position [0, 0]
